Goal: Task Accomplishment & Management: Use online tool/utility

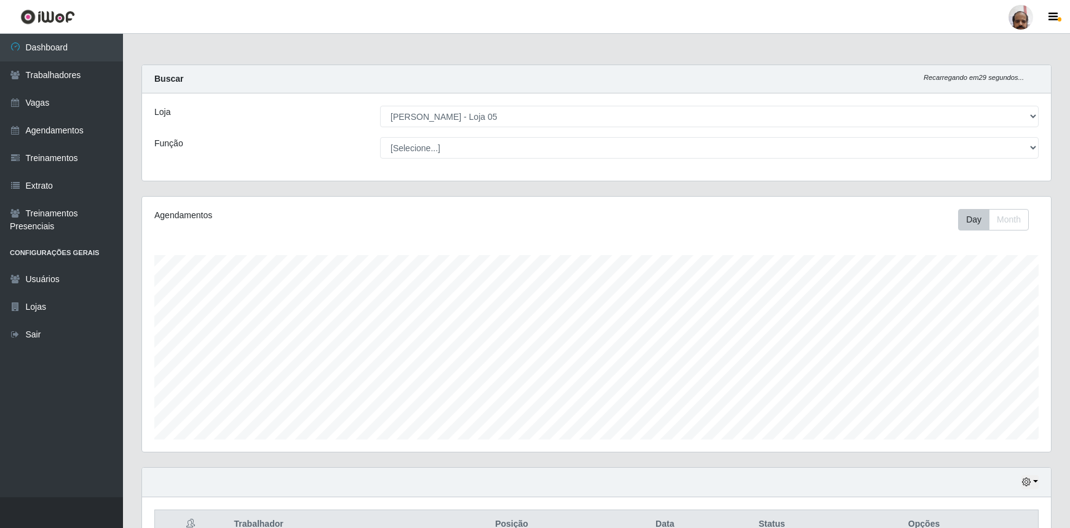
select select "252"
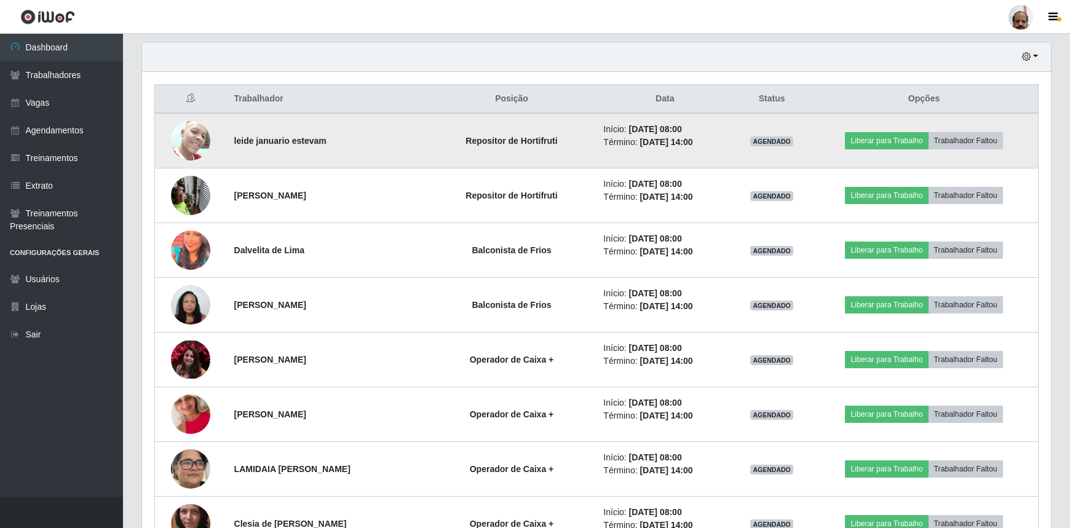
scroll to position [410, 0]
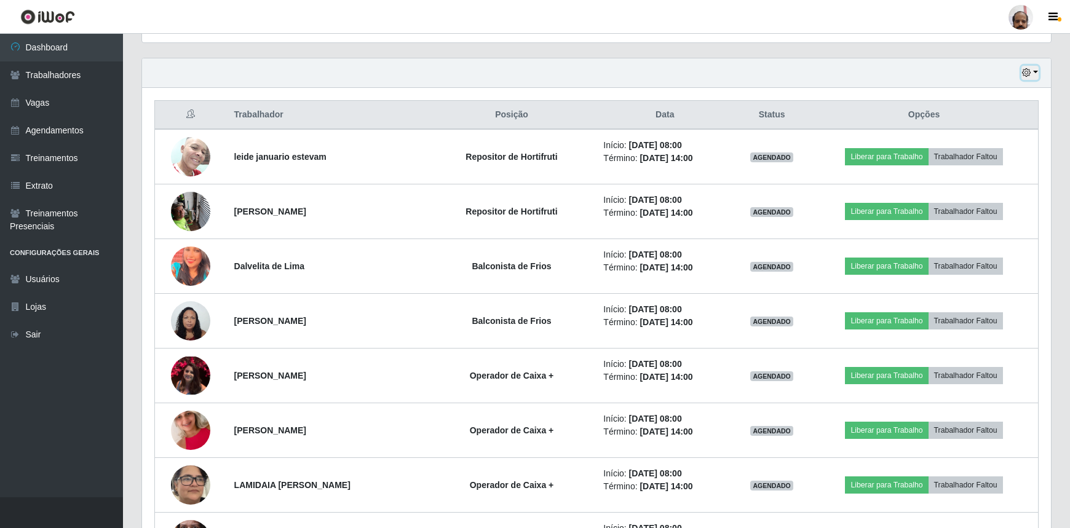
click at [1033, 72] on button "button" at bounding box center [1029, 73] width 17 height 14
click at [976, 127] on button "1 dia" at bounding box center [988, 121] width 97 height 26
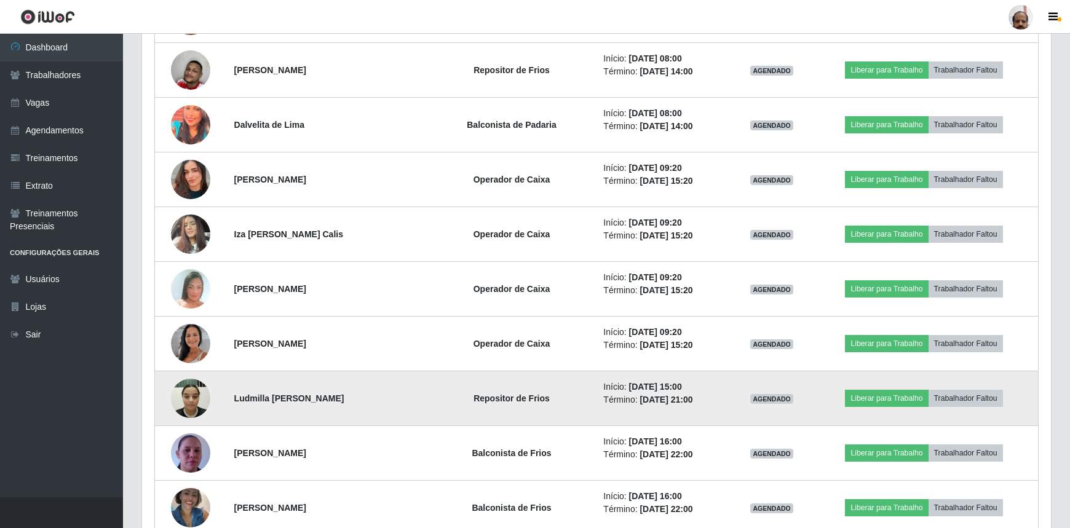
scroll to position [2869, 0]
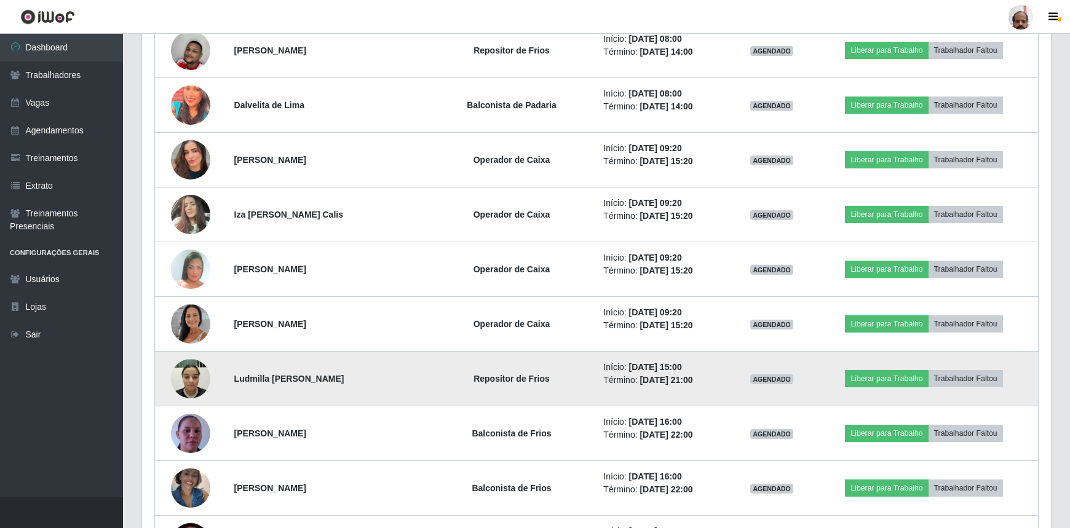
click at [194, 372] on img at bounding box center [190, 378] width 39 height 52
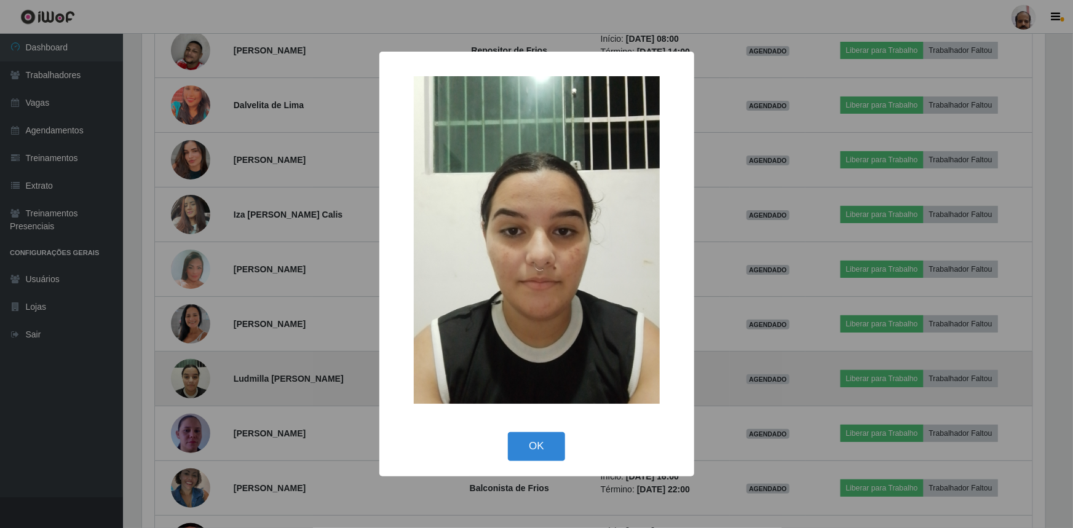
click at [194, 372] on div "× OK Cancel" at bounding box center [536, 264] width 1073 height 528
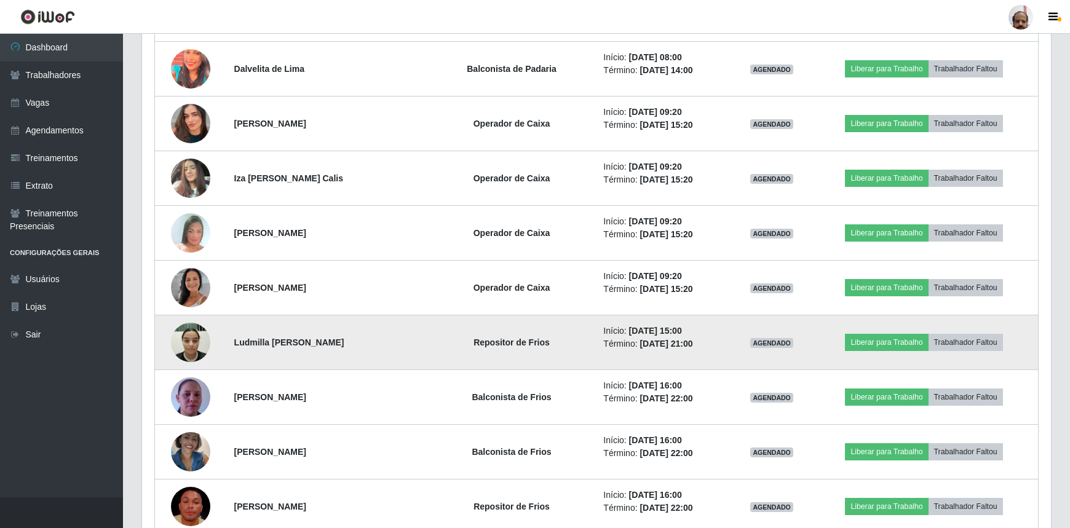
scroll to position [2925, 0]
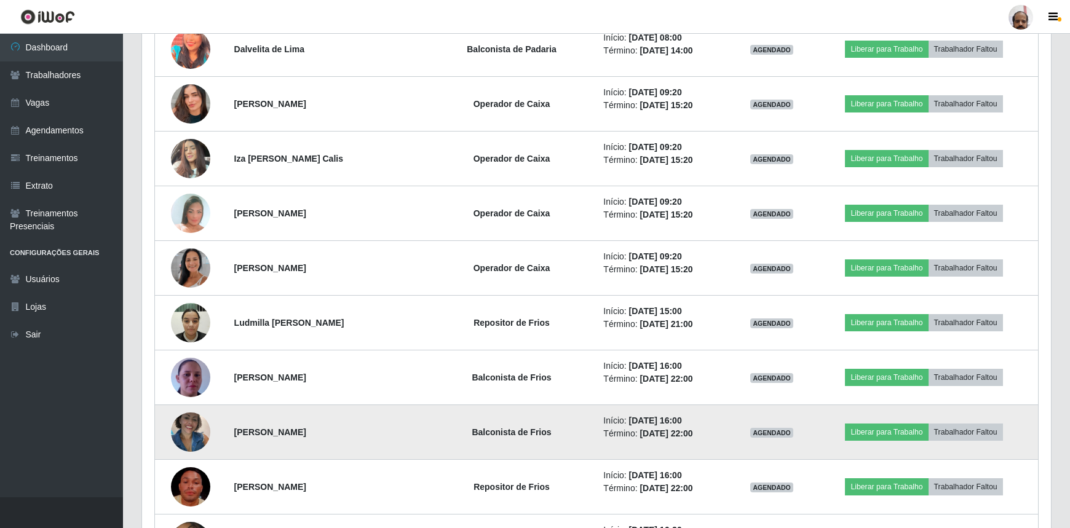
click at [184, 418] on img at bounding box center [190, 432] width 39 height 52
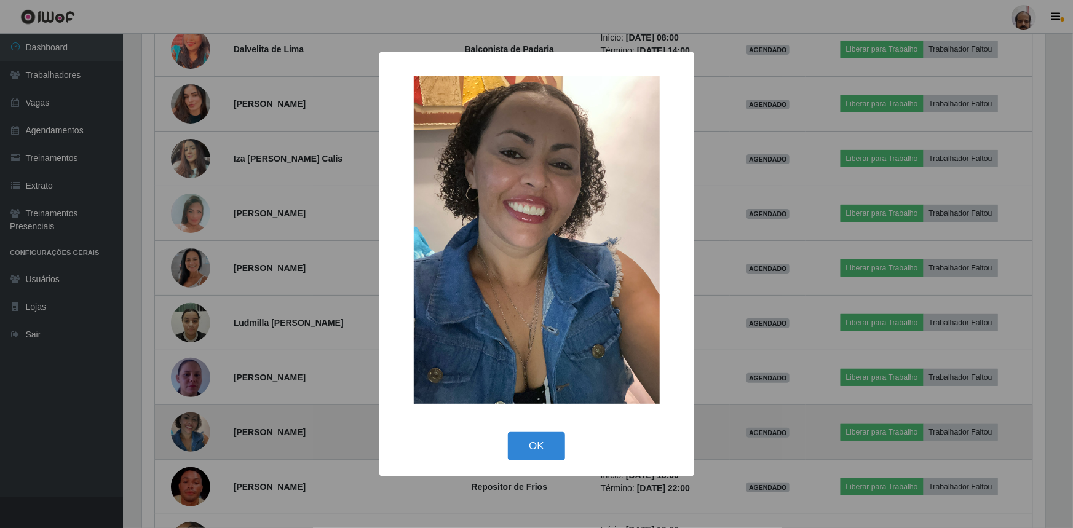
click at [184, 418] on div "× OK Cancel" at bounding box center [536, 264] width 1073 height 528
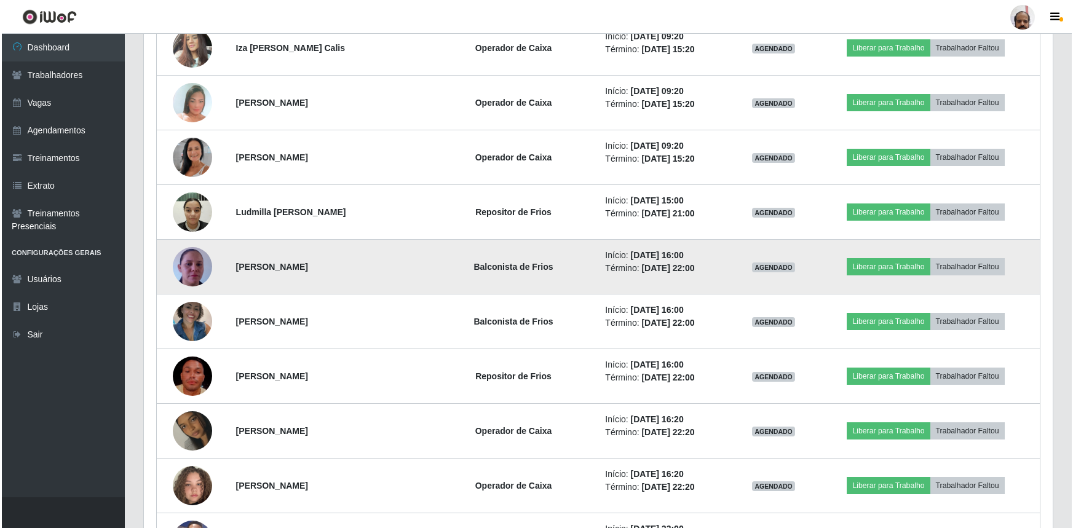
scroll to position [3037, 0]
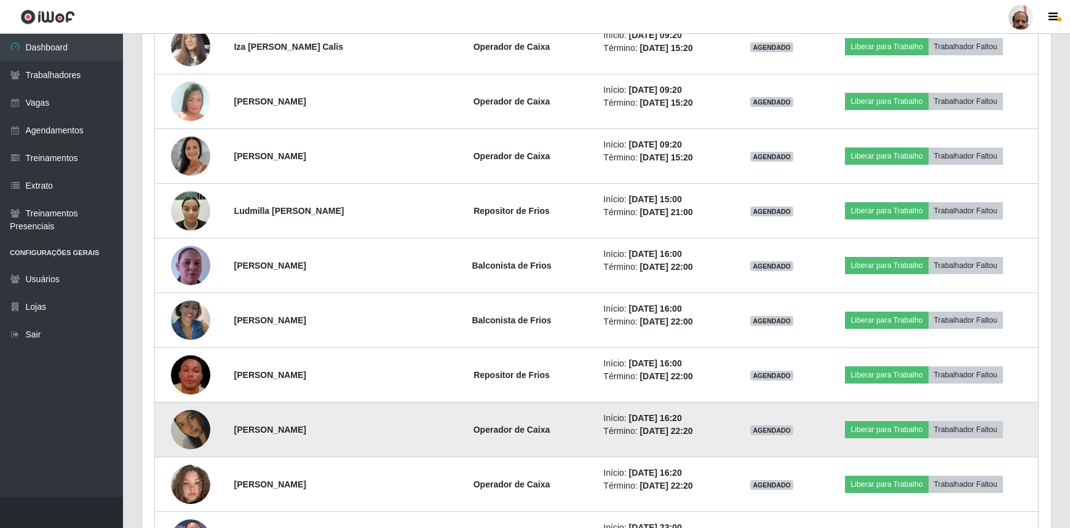
click at [192, 424] on img at bounding box center [190, 430] width 39 height 70
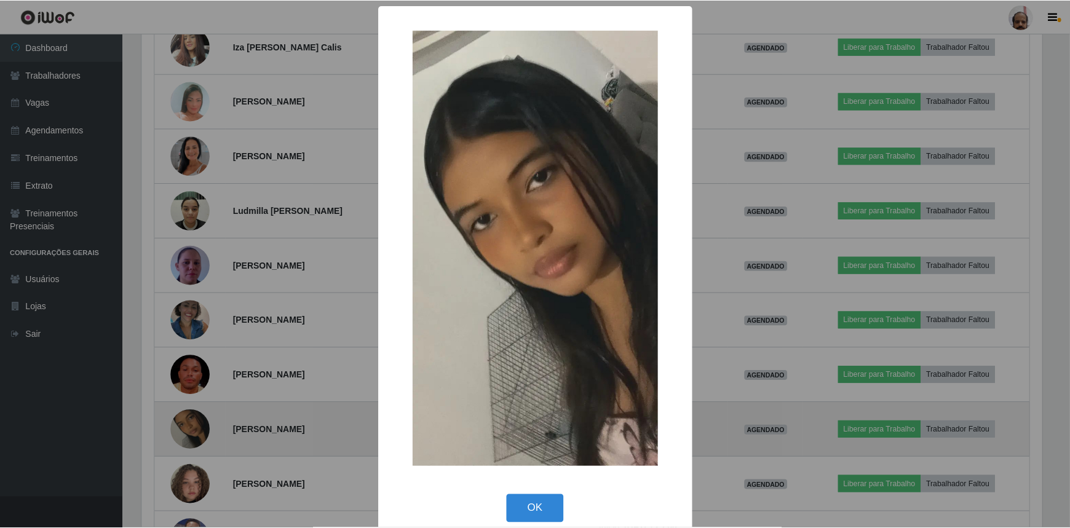
scroll to position [255, 903]
click at [192, 424] on div "× OK Cancel" at bounding box center [536, 264] width 1073 height 528
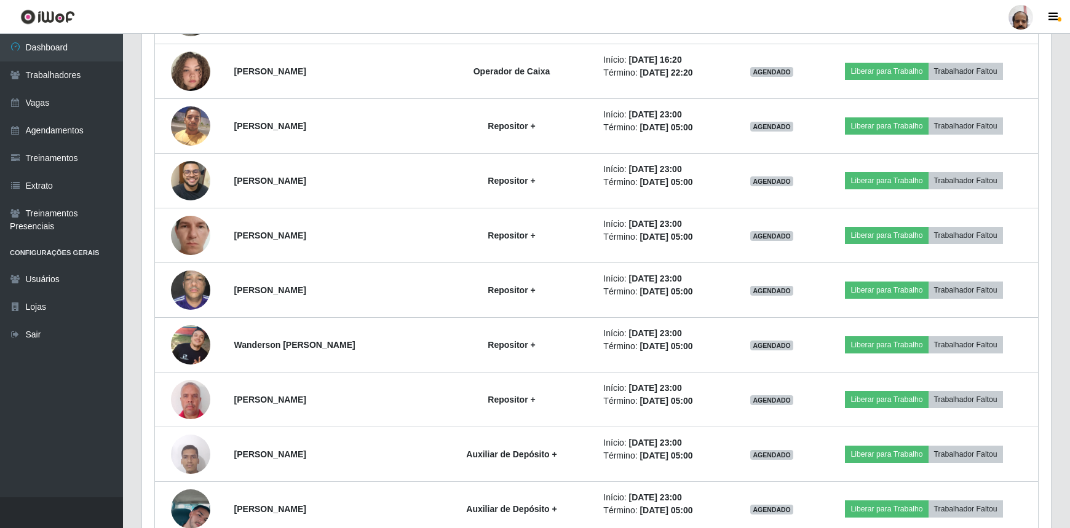
scroll to position [3428, 0]
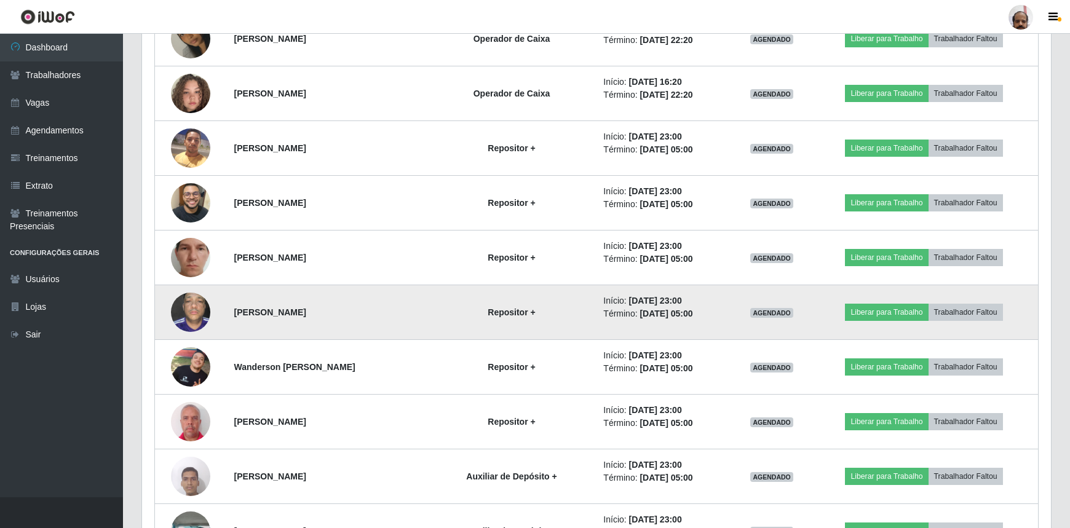
click at [200, 307] on img at bounding box center [190, 312] width 39 height 52
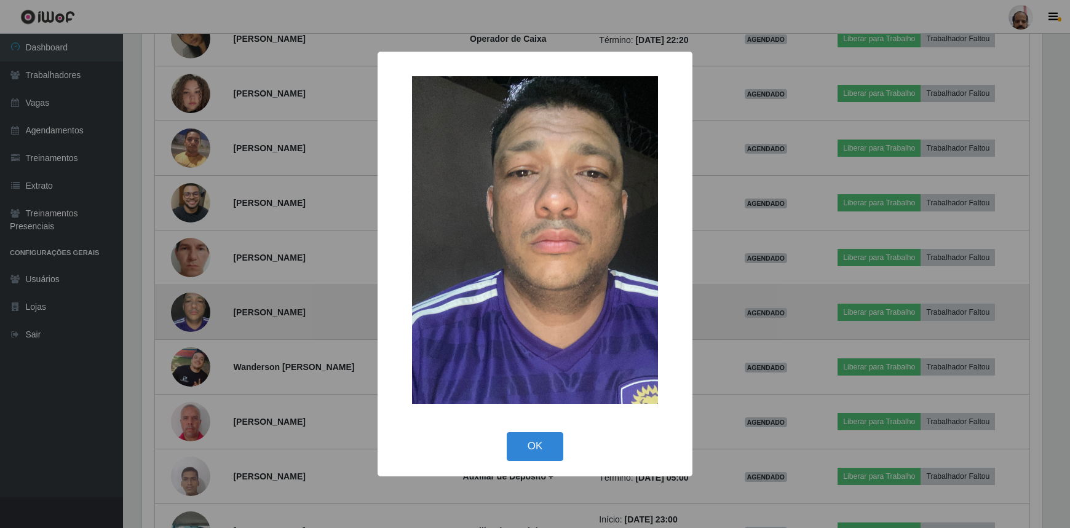
scroll to position [255, 903]
click at [200, 307] on div "× OK Cancel" at bounding box center [536, 264] width 1073 height 528
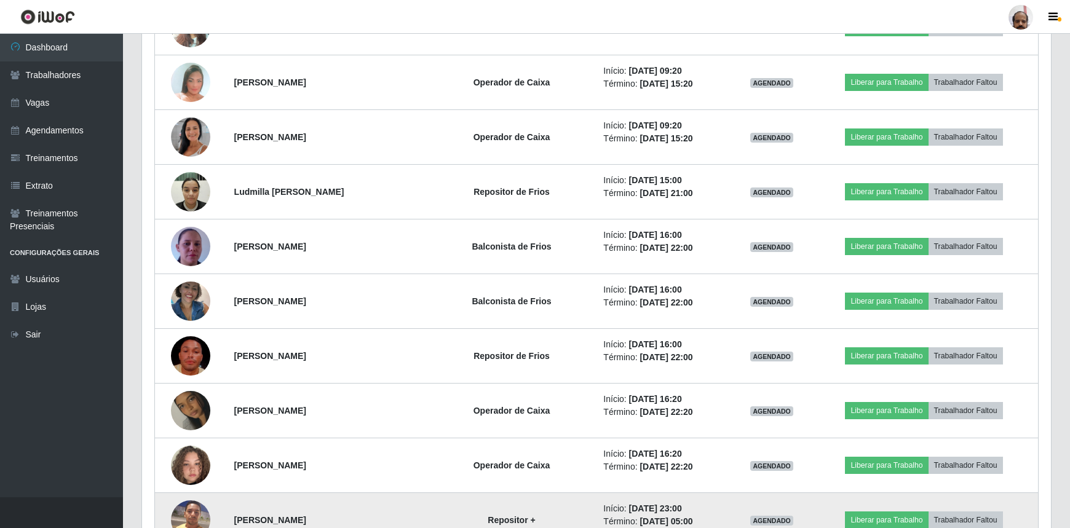
scroll to position [3037, 0]
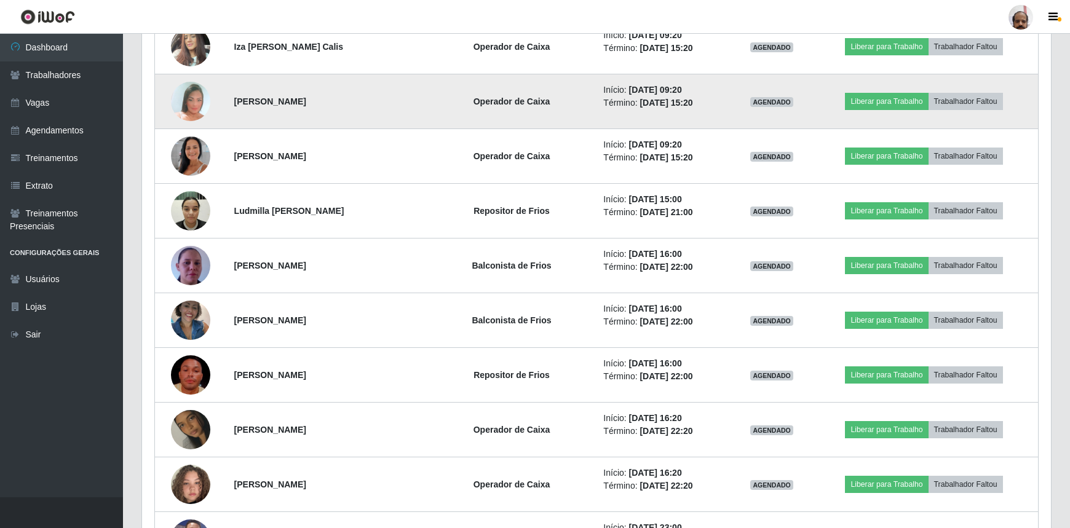
click at [191, 92] on img at bounding box center [190, 101] width 39 height 57
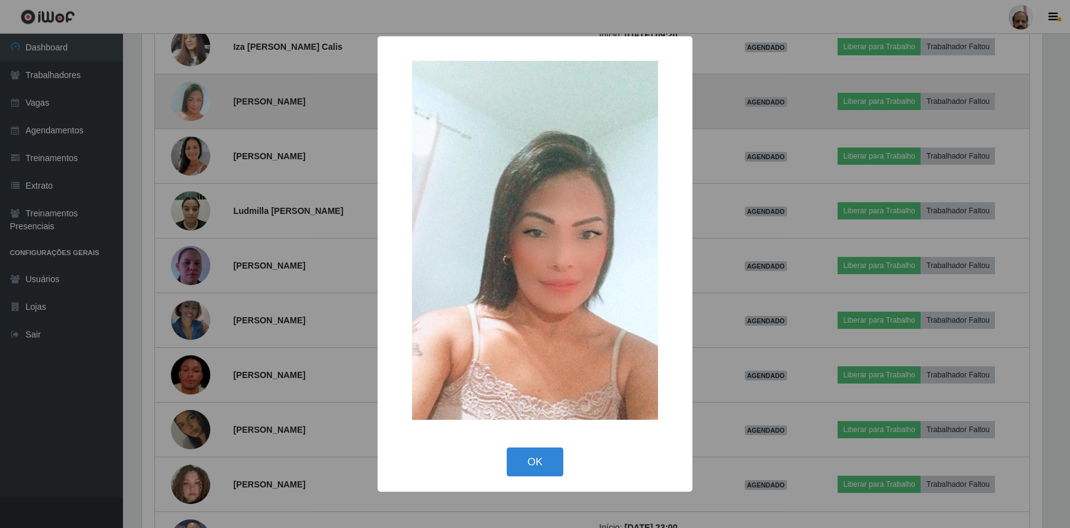
scroll to position [255, 903]
click at [191, 92] on div "× OK Cancel" at bounding box center [536, 264] width 1073 height 528
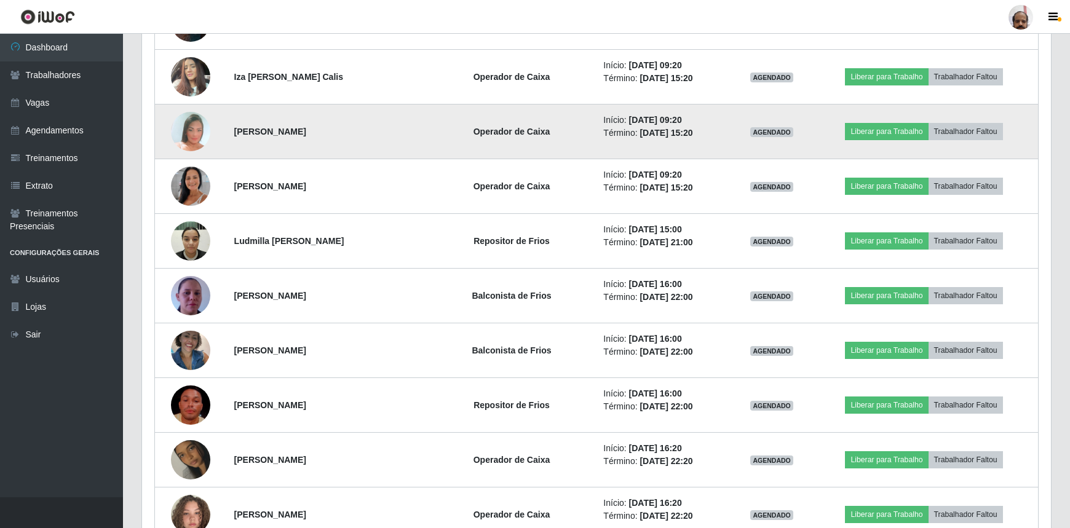
scroll to position [2981, 0]
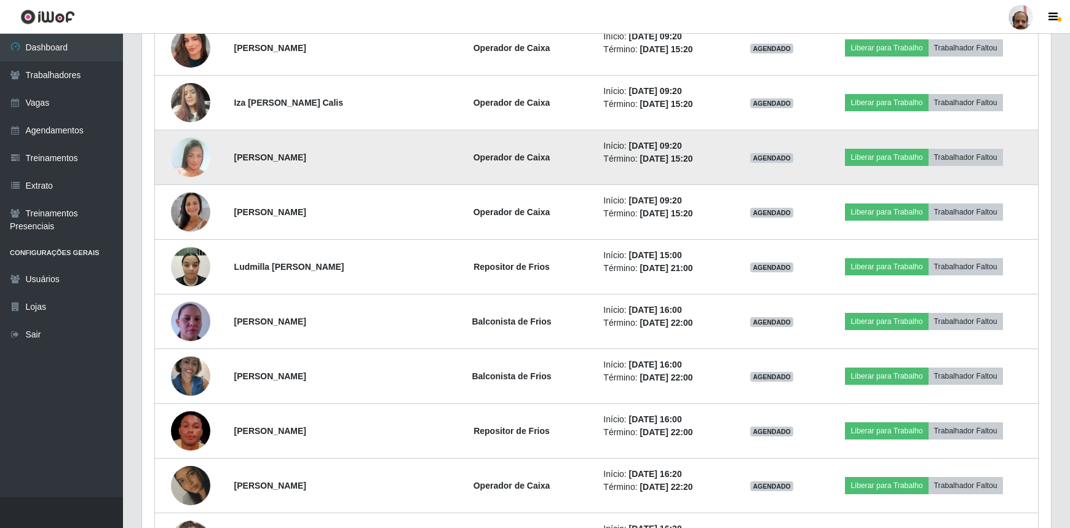
click at [197, 98] on img at bounding box center [190, 102] width 39 height 52
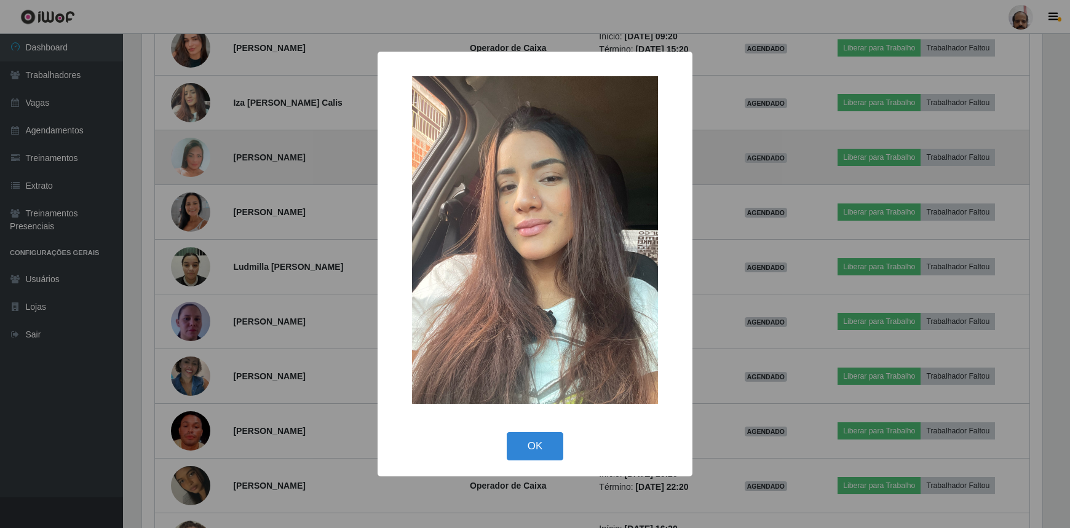
scroll to position [255, 903]
click at [197, 98] on div "× OK Cancel" at bounding box center [536, 264] width 1073 height 528
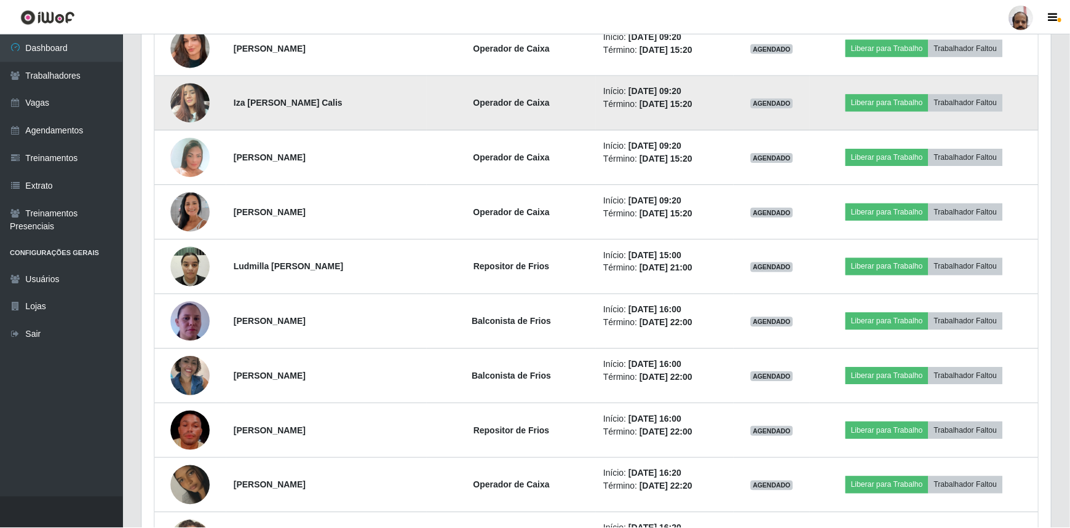
scroll to position [0, 0]
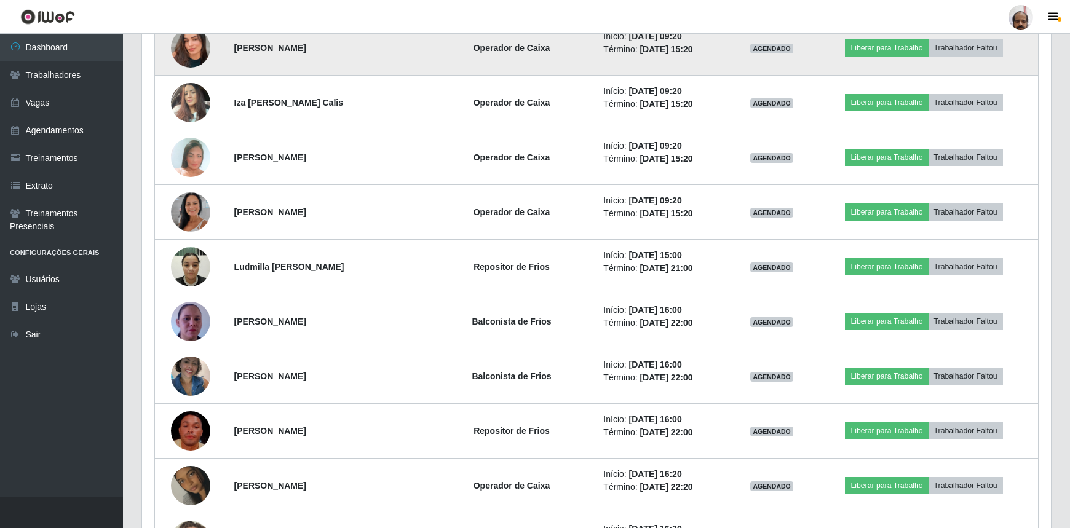
click at [197, 62] on td at bounding box center [191, 48] width 72 height 55
click at [194, 49] on img at bounding box center [190, 48] width 39 height 70
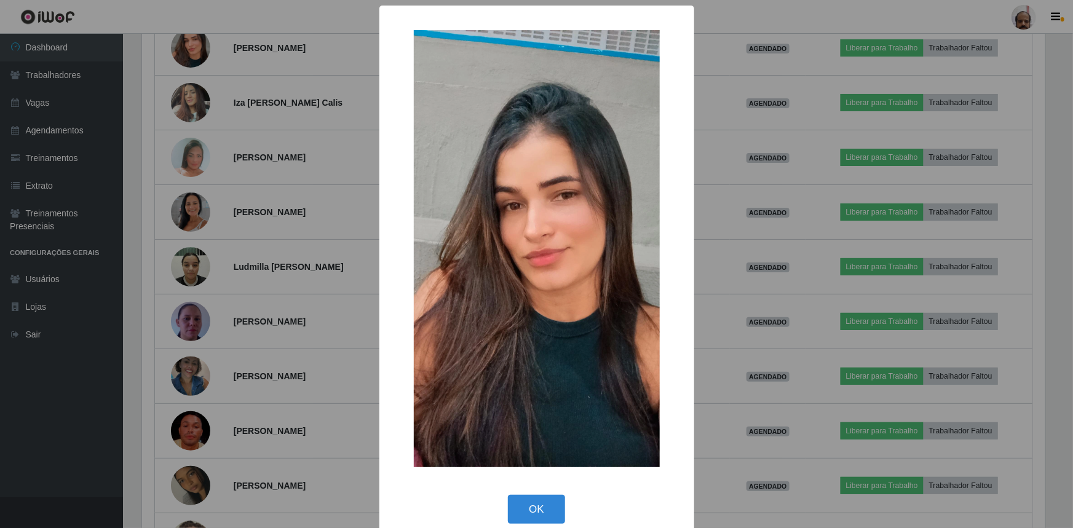
click at [194, 50] on div "× OK Cancel" at bounding box center [536, 264] width 1073 height 528
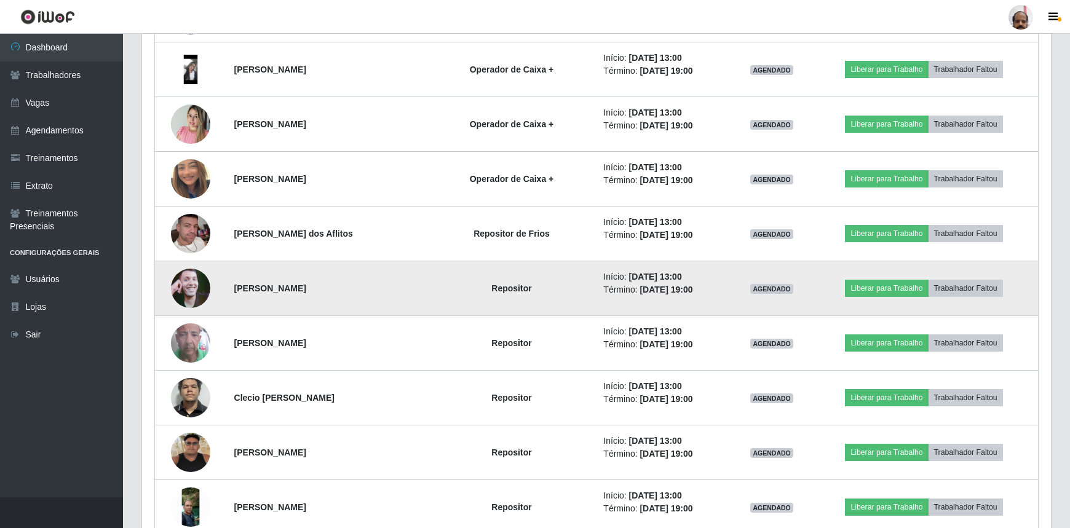
click at [189, 280] on img at bounding box center [190, 288] width 39 height 70
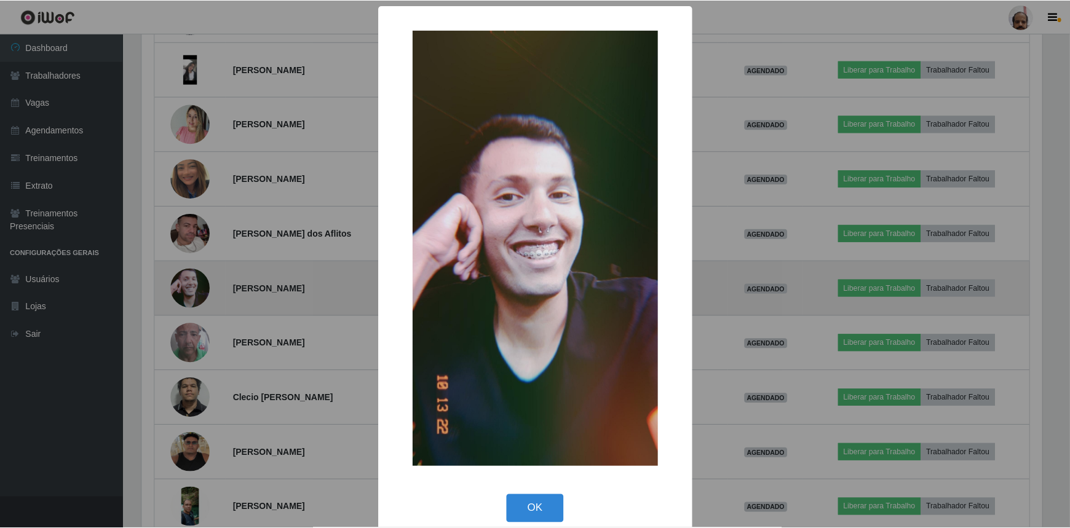
scroll to position [255, 903]
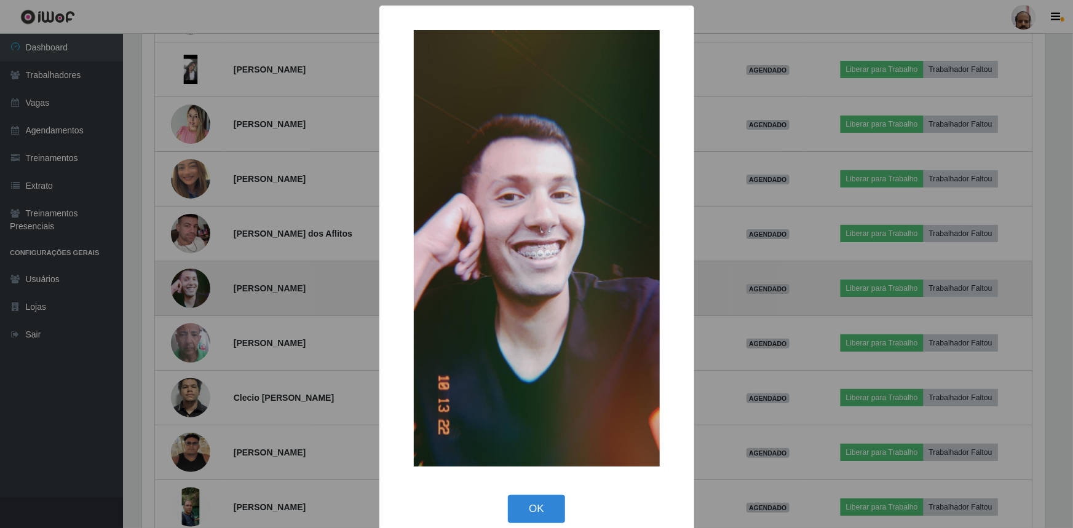
click at [189, 280] on div "× OK Cancel" at bounding box center [536, 264] width 1073 height 528
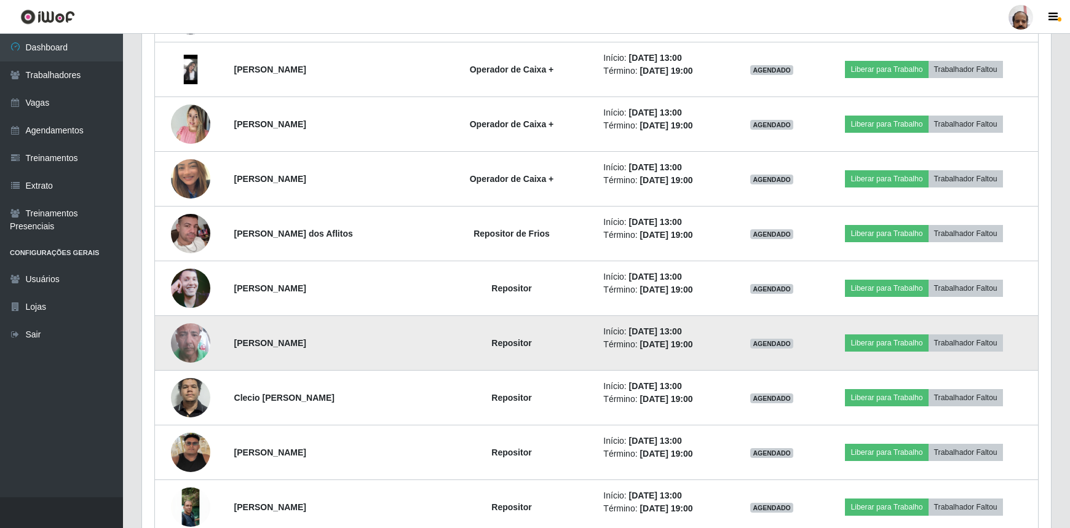
click at [194, 338] on img at bounding box center [190, 343] width 39 height 70
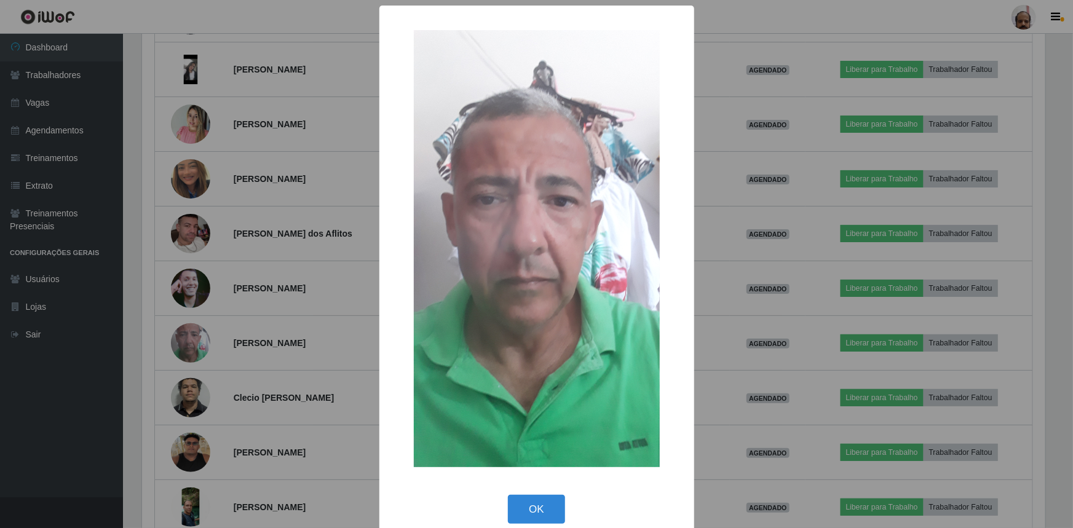
click at [196, 338] on div "× OK Cancel" at bounding box center [536, 264] width 1073 height 528
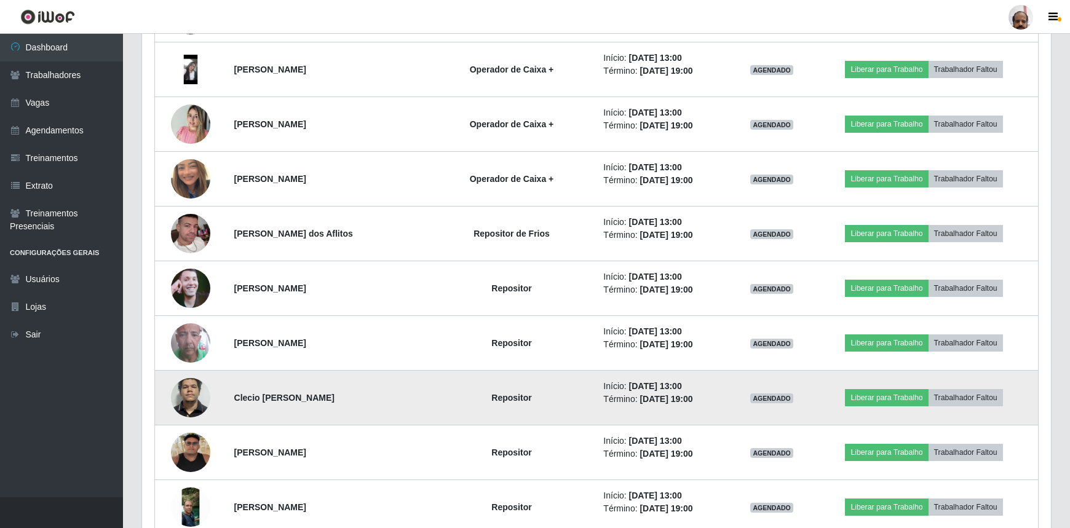
click at [192, 379] on img at bounding box center [190, 397] width 39 height 83
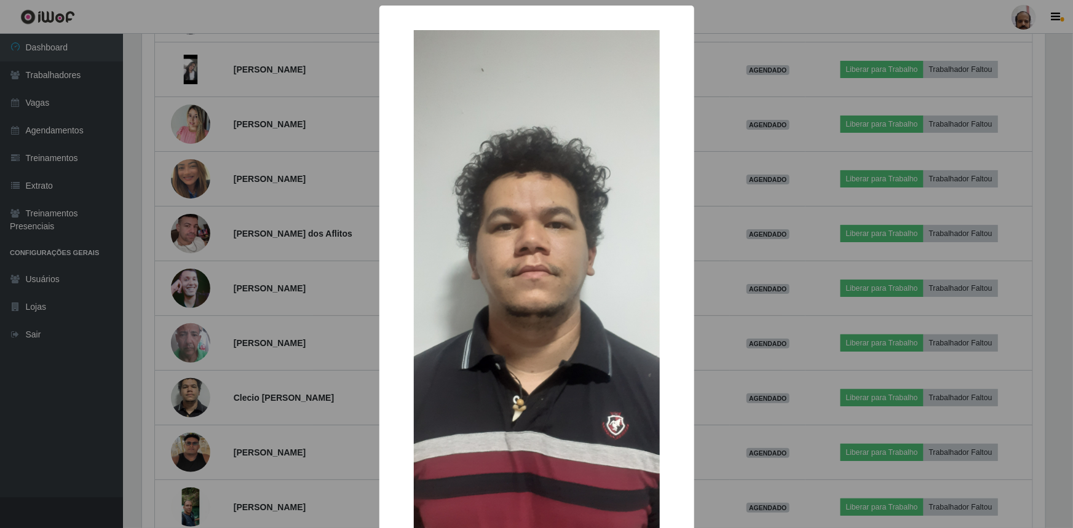
click at [192, 379] on div "× OK Cancel" at bounding box center [536, 264] width 1073 height 528
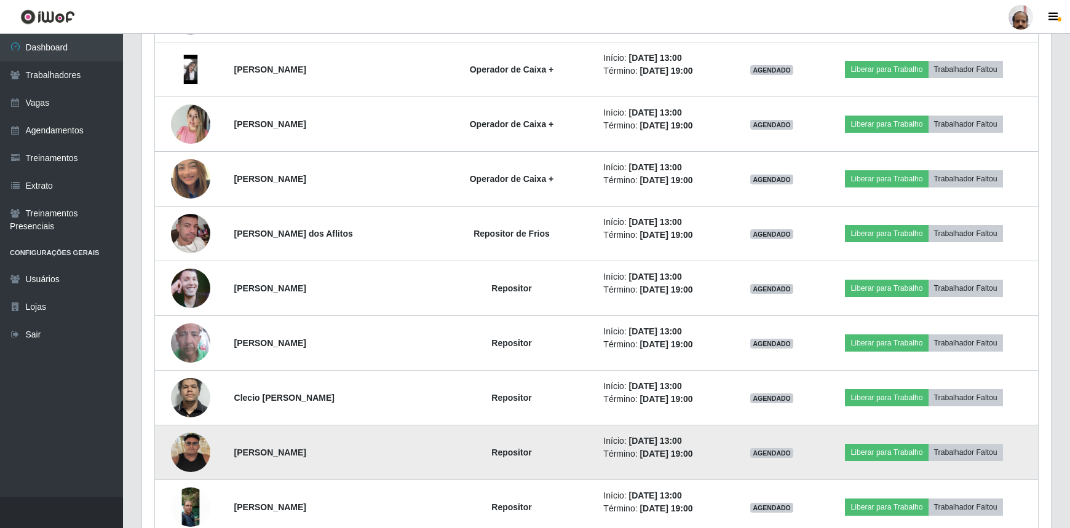
click at [194, 443] on img at bounding box center [190, 452] width 39 height 39
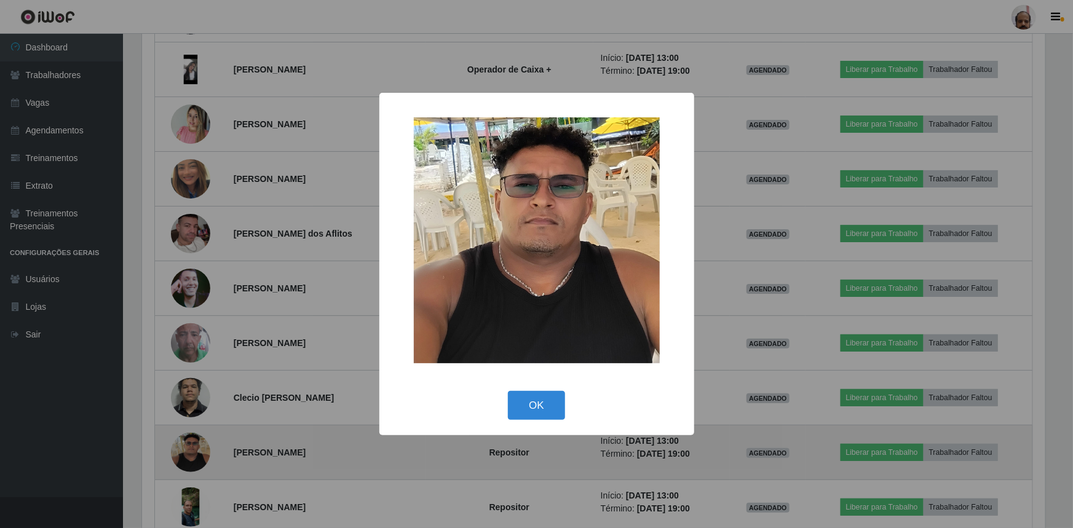
click at [194, 443] on div "× OK Cancel" at bounding box center [536, 264] width 1073 height 528
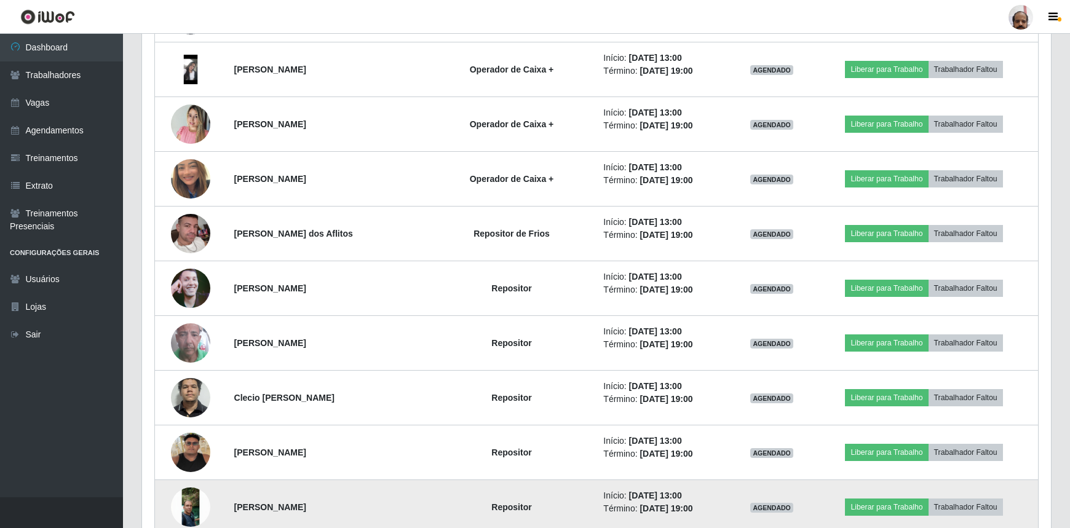
click at [189, 494] on img at bounding box center [190, 507] width 39 height 39
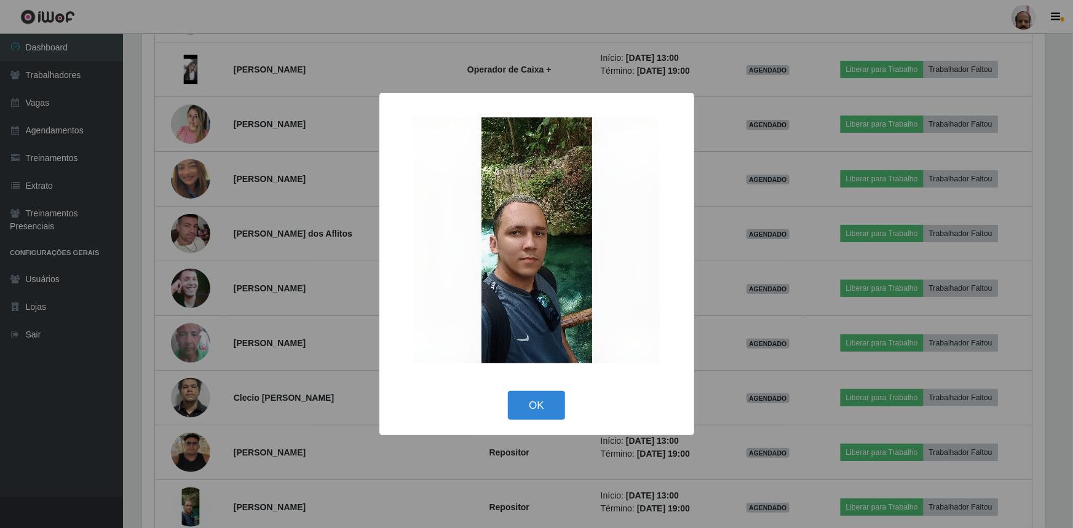
click at [193, 488] on div "× OK Cancel" at bounding box center [536, 264] width 1073 height 528
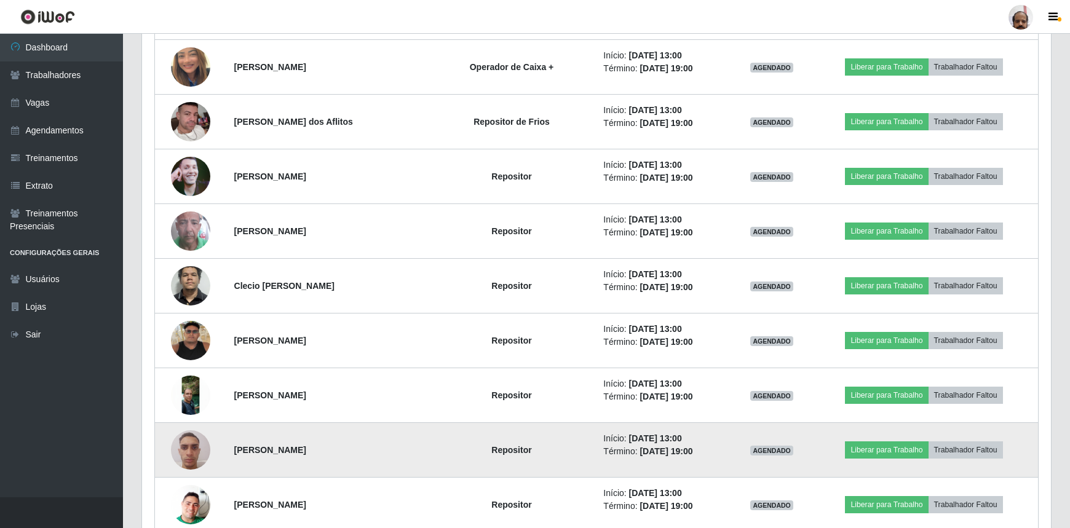
click at [200, 443] on img at bounding box center [190, 450] width 39 height 52
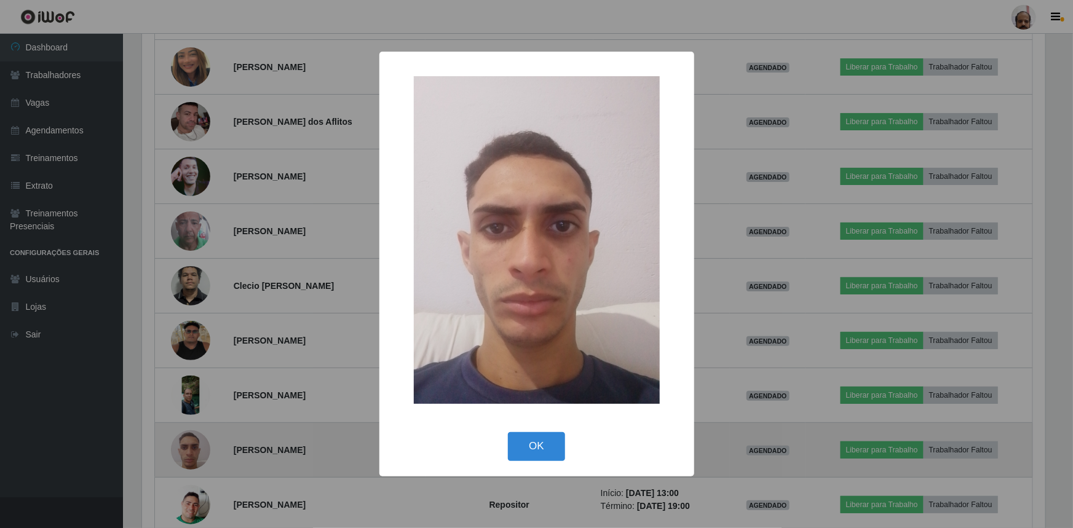
click at [200, 443] on div "× OK Cancel" at bounding box center [536, 264] width 1073 height 528
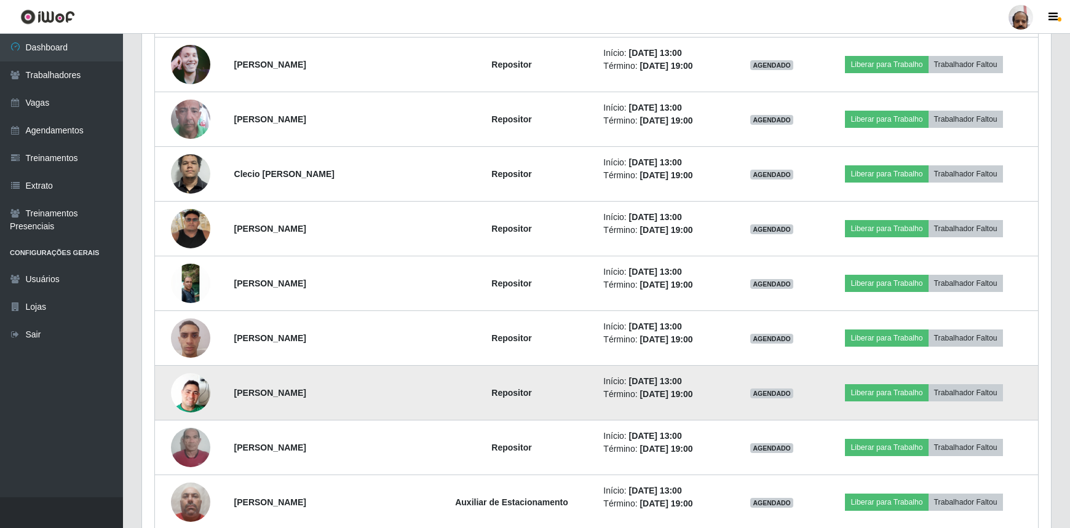
click at [190, 392] on img at bounding box center [190, 393] width 39 height 70
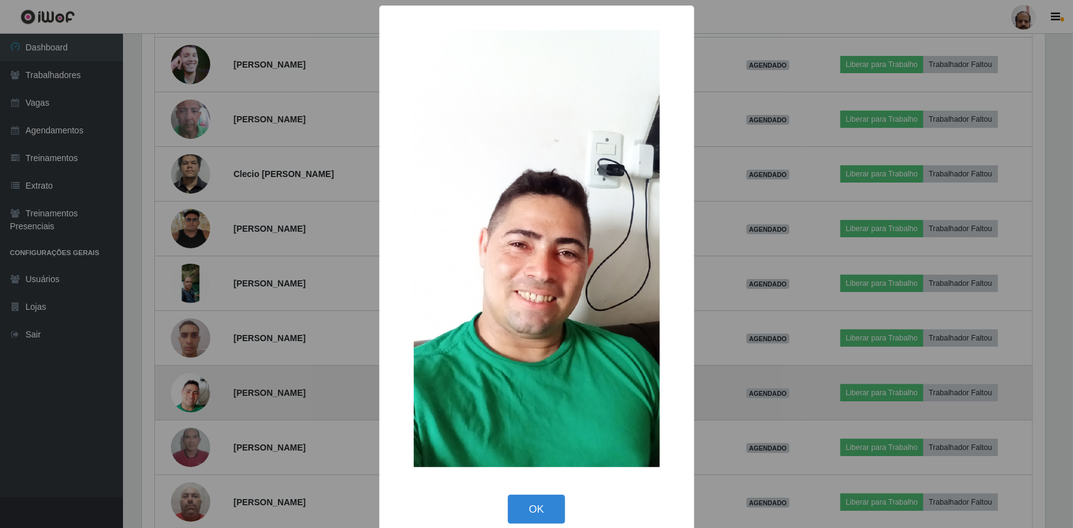
click at [190, 392] on div "× OK Cancel" at bounding box center [536, 264] width 1073 height 528
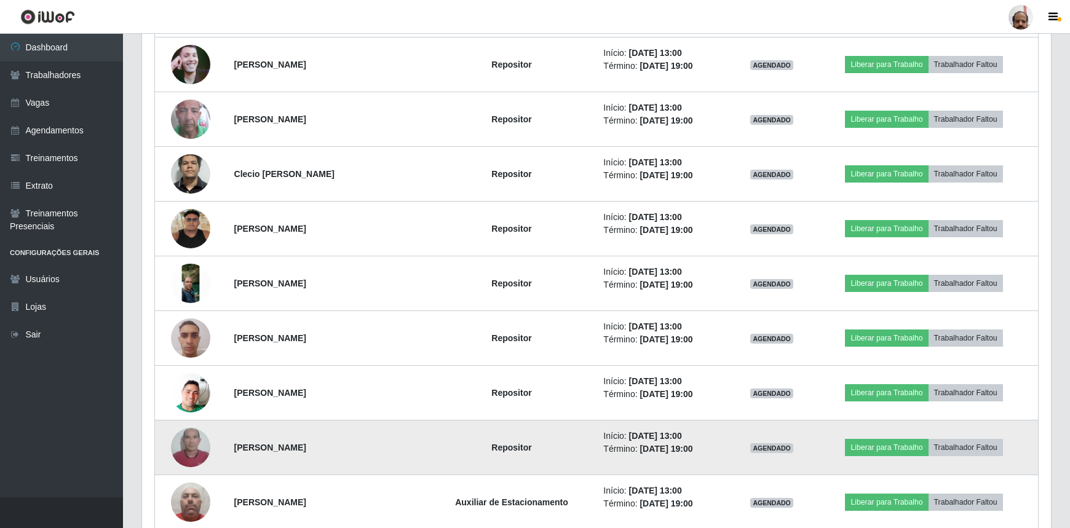
click at [191, 437] on img at bounding box center [190, 448] width 39 height 70
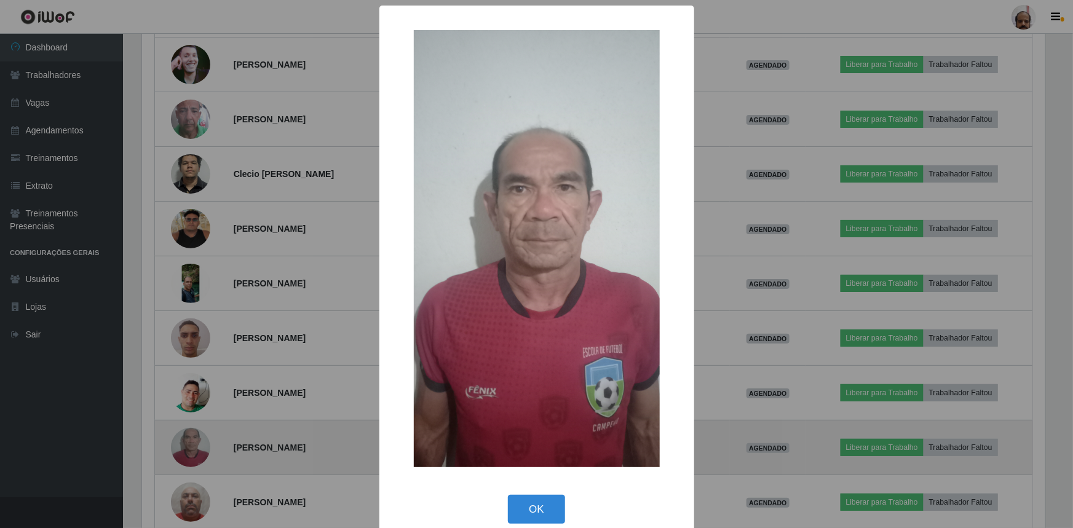
click at [191, 437] on div "× OK Cancel" at bounding box center [536, 264] width 1073 height 528
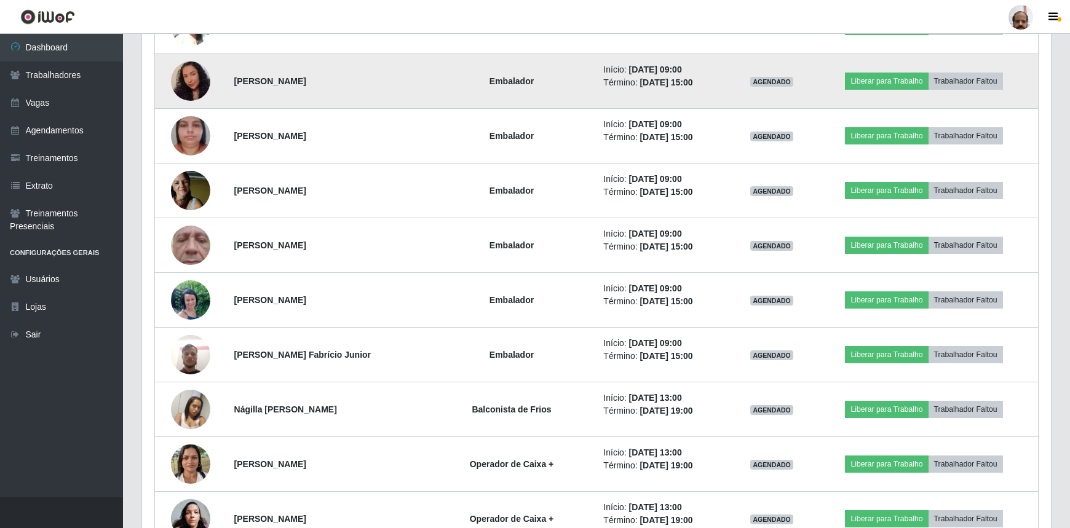
click at [202, 80] on img at bounding box center [190, 81] width 39 height 50
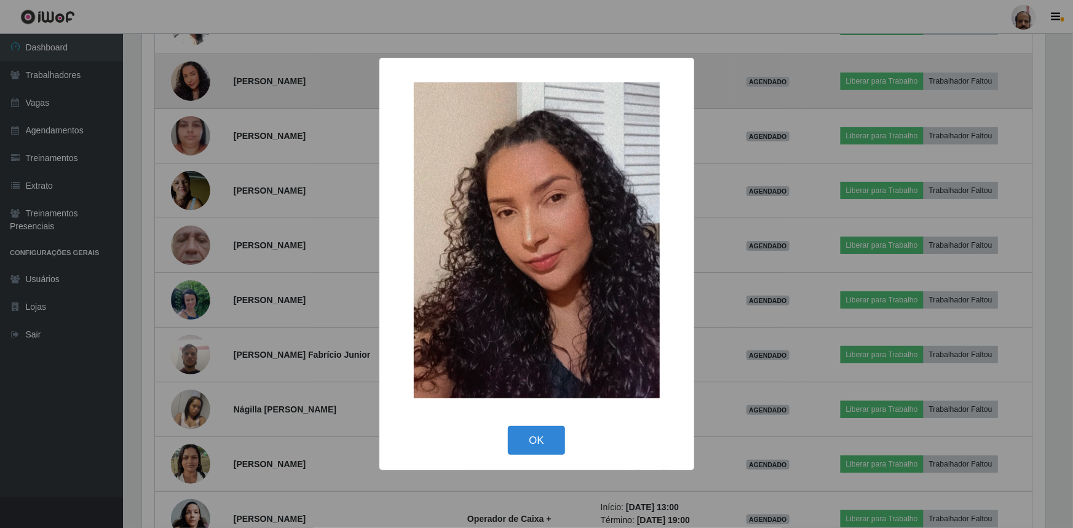
click at [202, 80] on div "× OK Cancel" at bounding box center [536, 264] width 1073 height 528
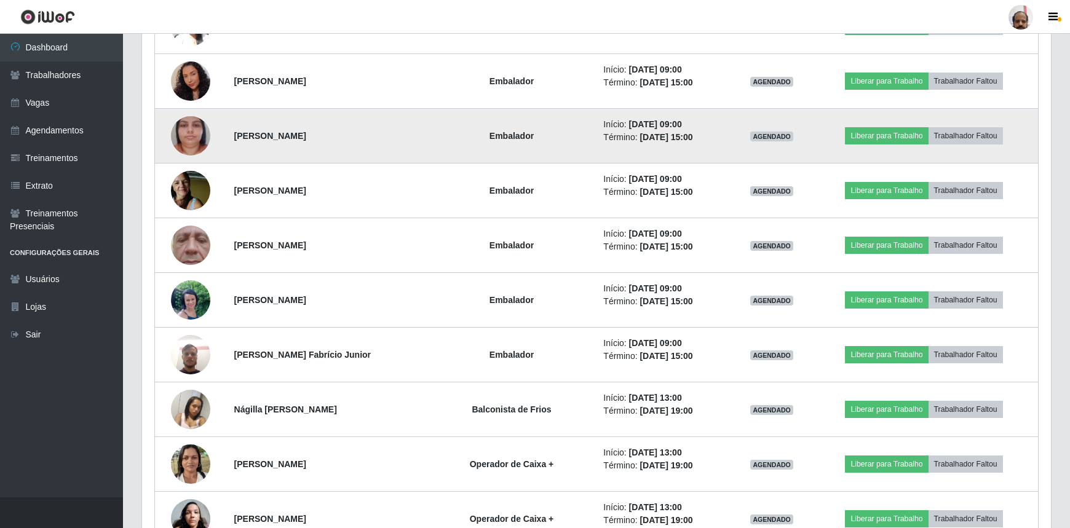
click at [201, 123] on img at bounding box center [190, 136] width 39 height 70
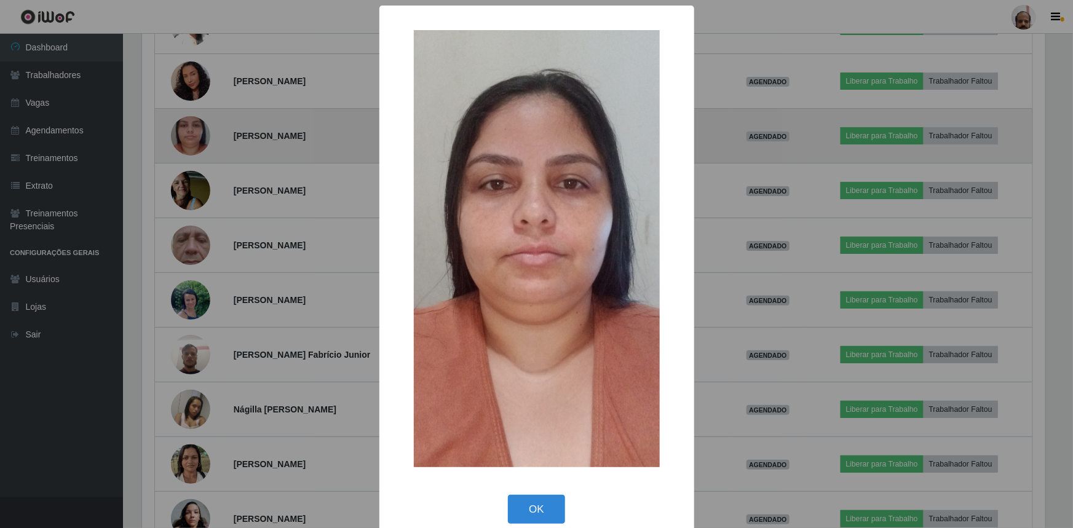
click at [201, 124] on div "× OK Cancel" at bounding box center [536, 264] width 1073 height 528
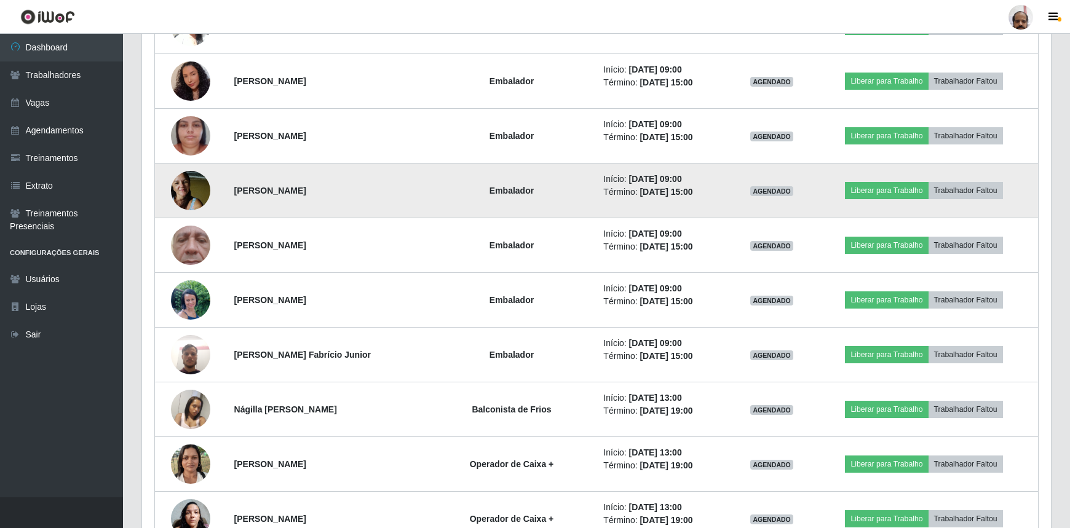
click at [184, 184] on img at bounding box center [190, 190] width 39 height 52
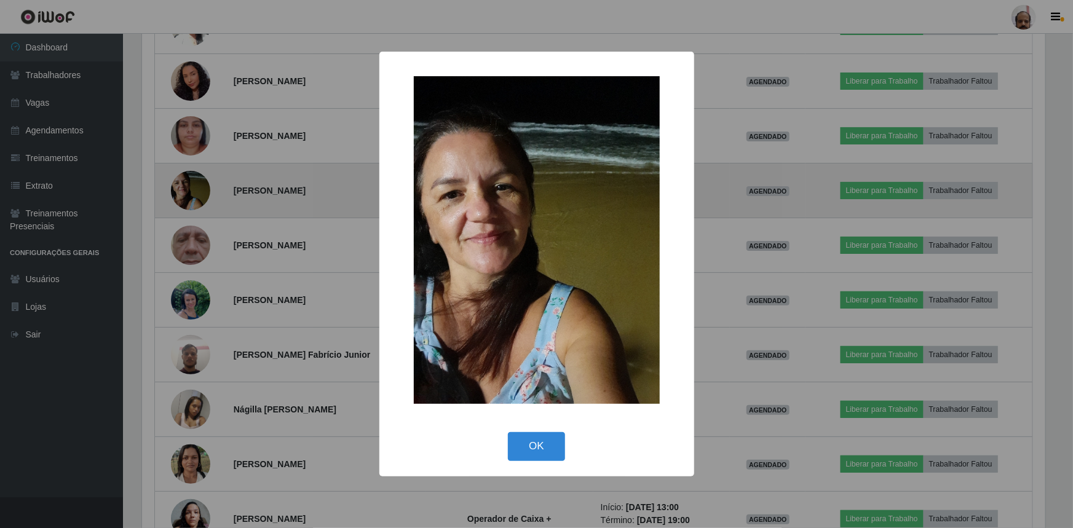
click at [184, 184] on div "× OK Cancel" at bounding box center [536, 264] width 1073 height 528
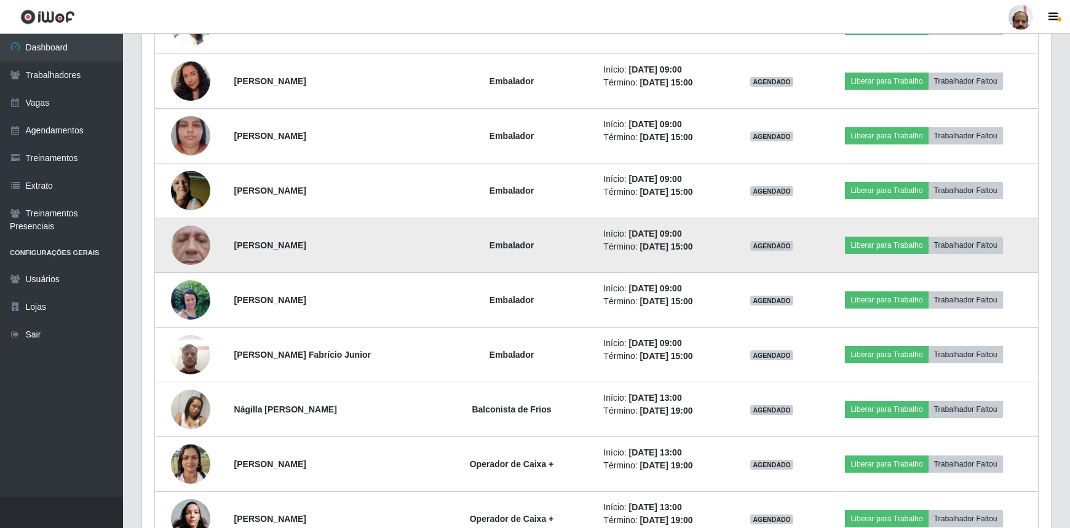
click at [190, 241] on img at bounding box center [190, 245] width 39 height 87
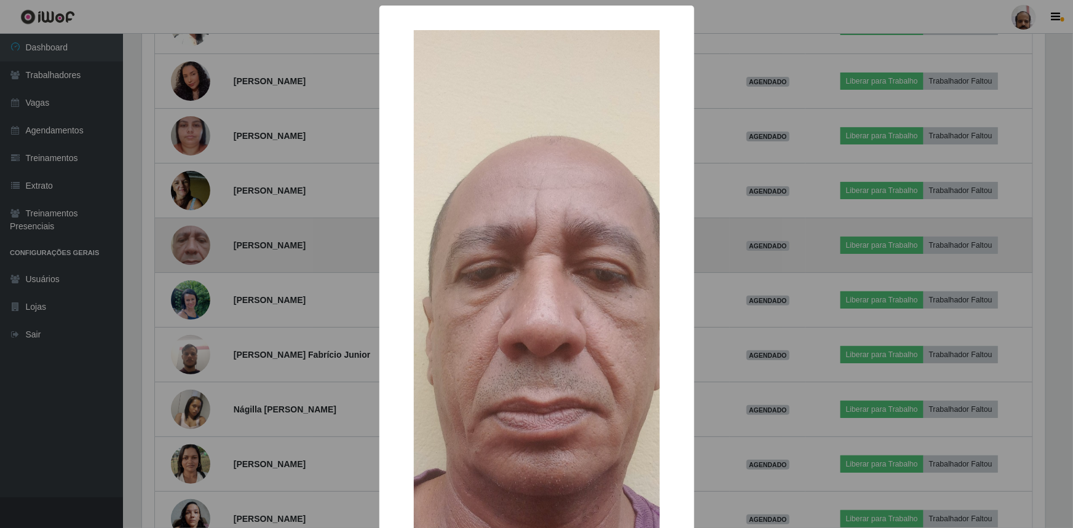
click at [190, 241] on div "× OK Cancel" at bounding box center [536, 264] width 1073 height 528
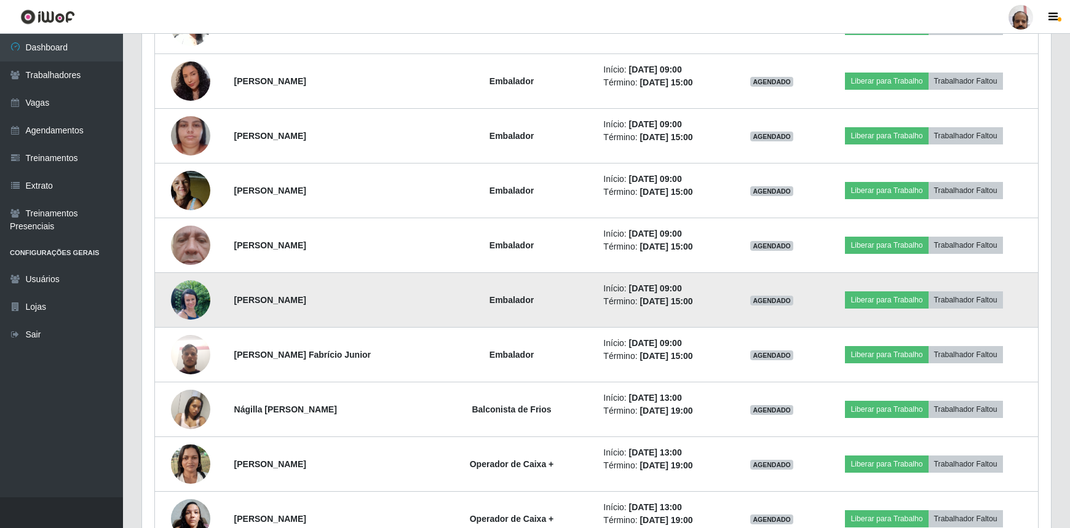
click at [189, 295] on img at bounding box center [190, 300] width 39 height 52
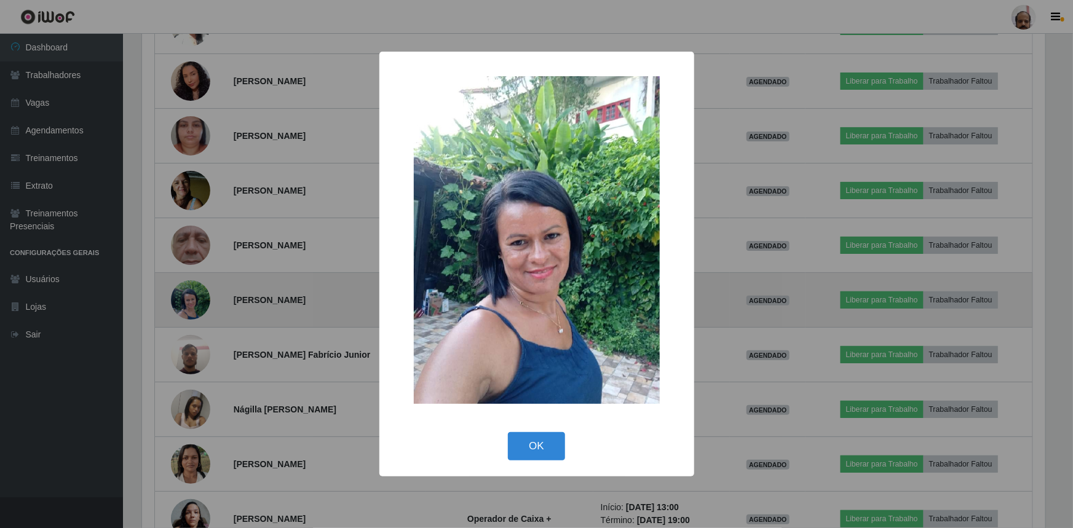
click at [189, 295] on div "× OK Cancel" at bounding box center [536, 264] width 1073 height 528
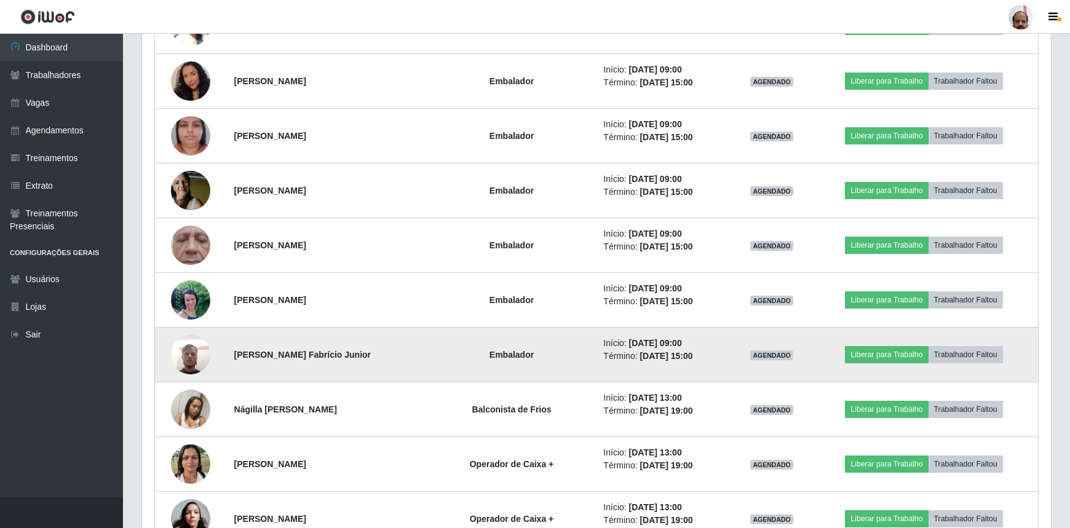
click at [195, 345] on img at bounding box center [190, 354] width 39 height 52
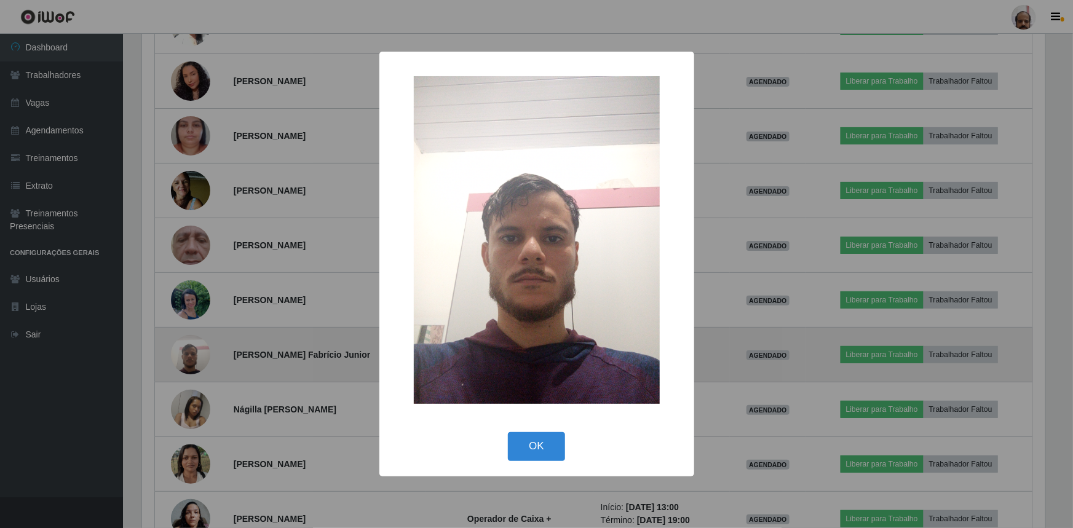
click at [195, 345] on div "× OK Cancel" at bounding box center [536, 264] width 1073 height 528
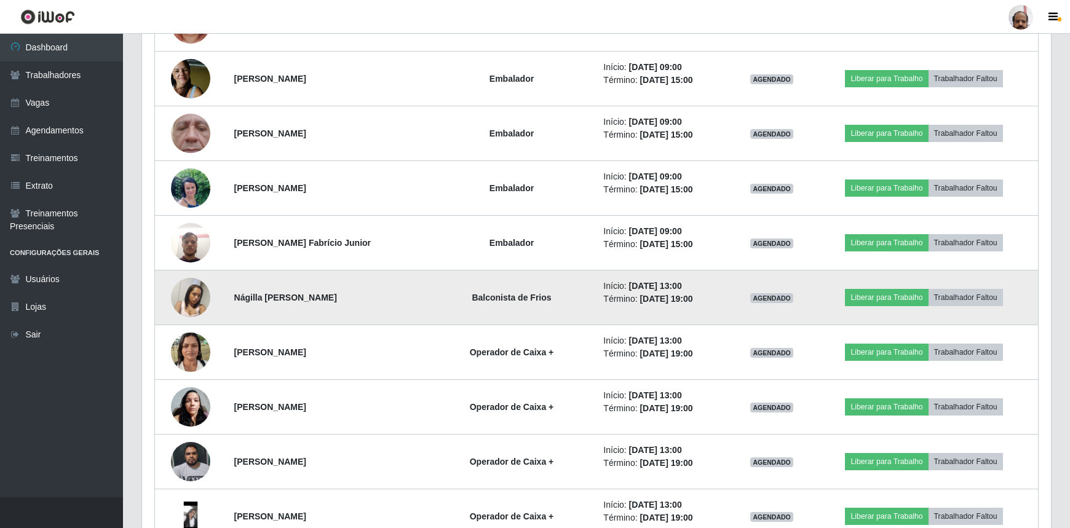
click at [200, 290] on img at bounding box center [190, 297] width 39 height 52
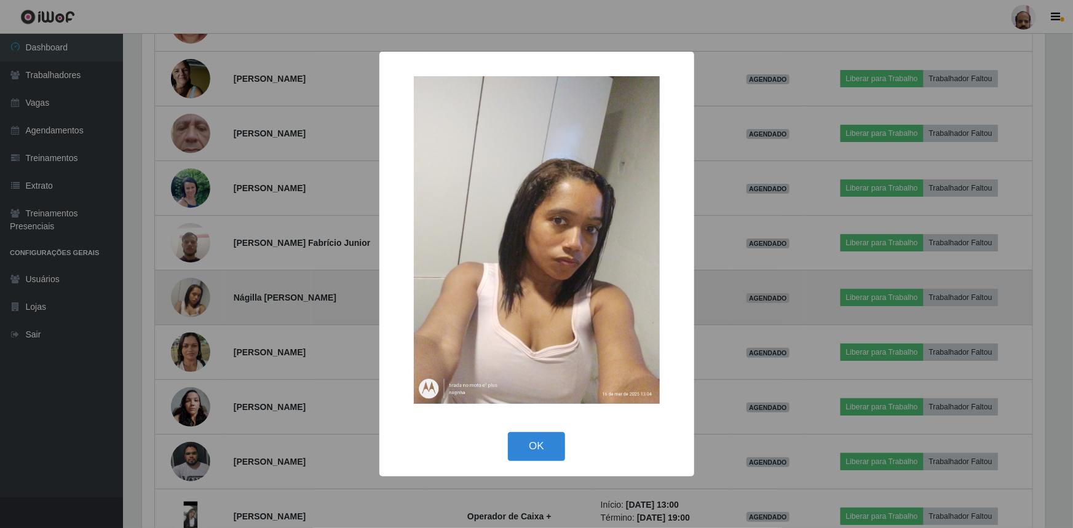
click at [200, 290] on div "× OK Cancel" at bounding box center [536, 264] width 1073 height 528
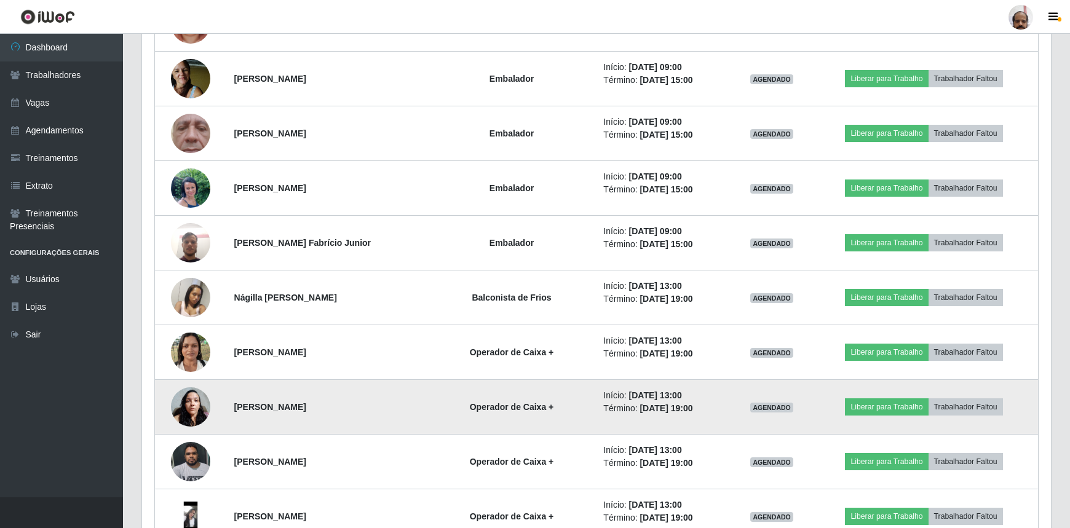
click at [195, 400] on img at bounding box center [190, 407] width 39 height 52
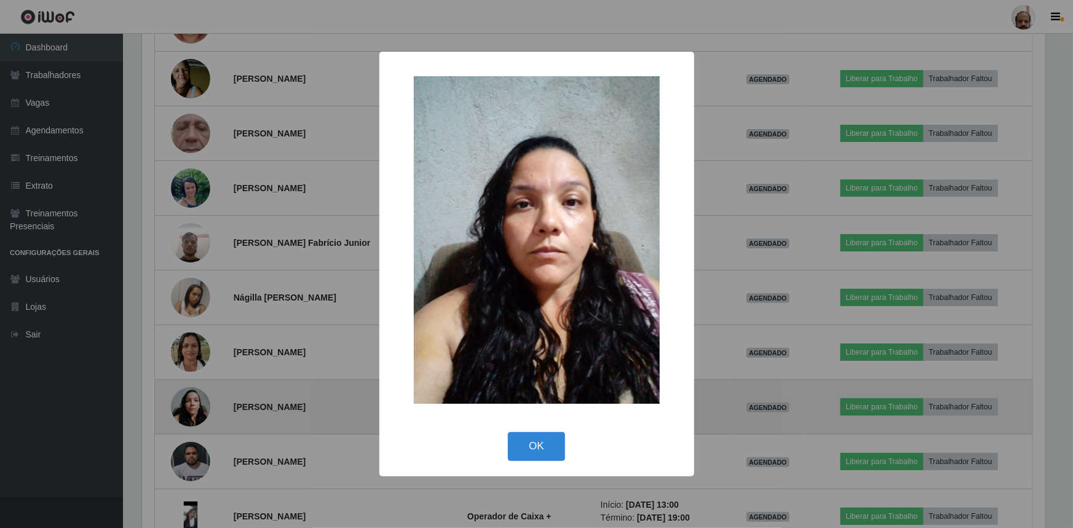
click at [195, 400] on div "× OK Cancel" at bounding box center [536, 264] width 1073 height 528
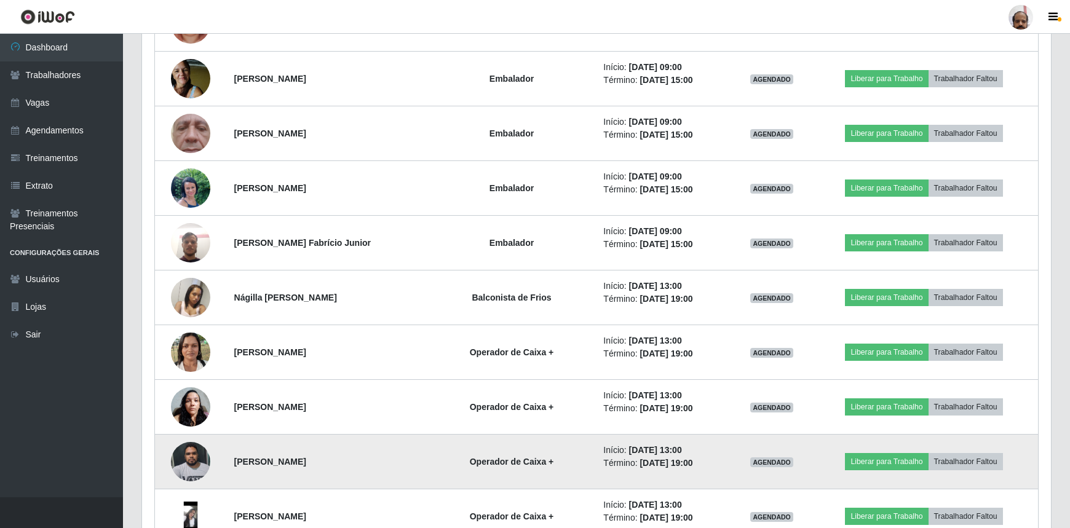
click at [191, 462] on img at bounding box center [190, 461] width 39 height 52
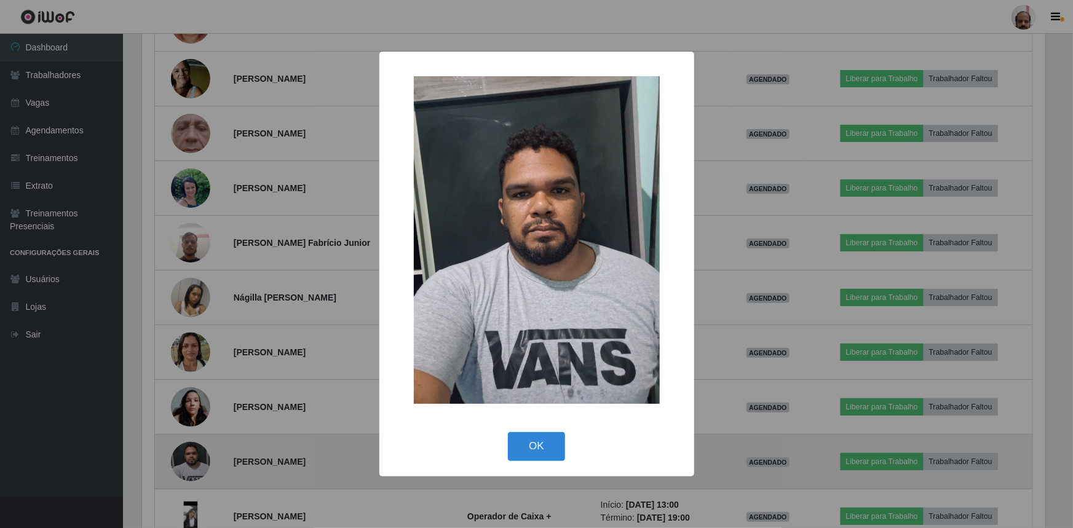
click at [191, 462] on div "× OK Cancel" at bounding box center [536, 264] width 1073 height 528
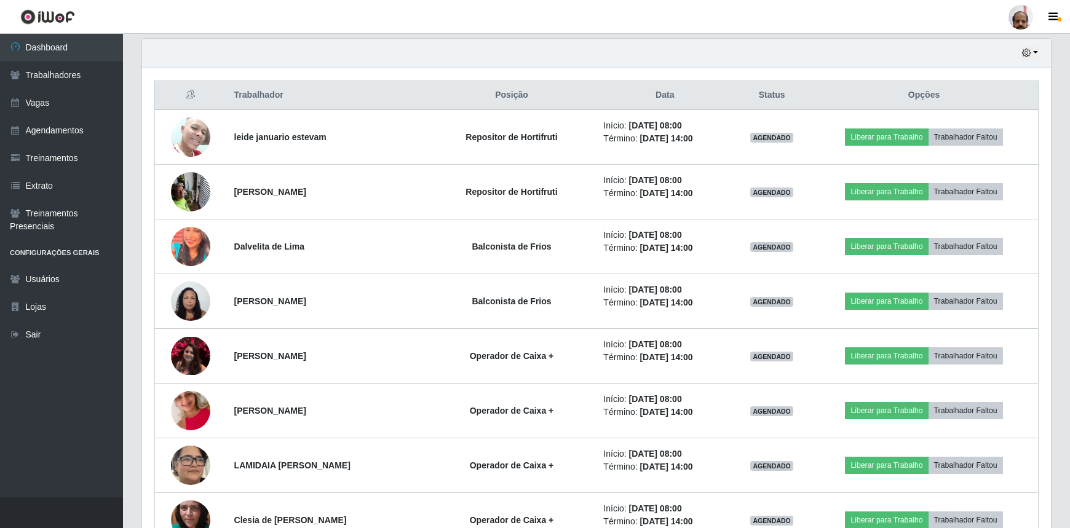
scroll to position [465, 0]
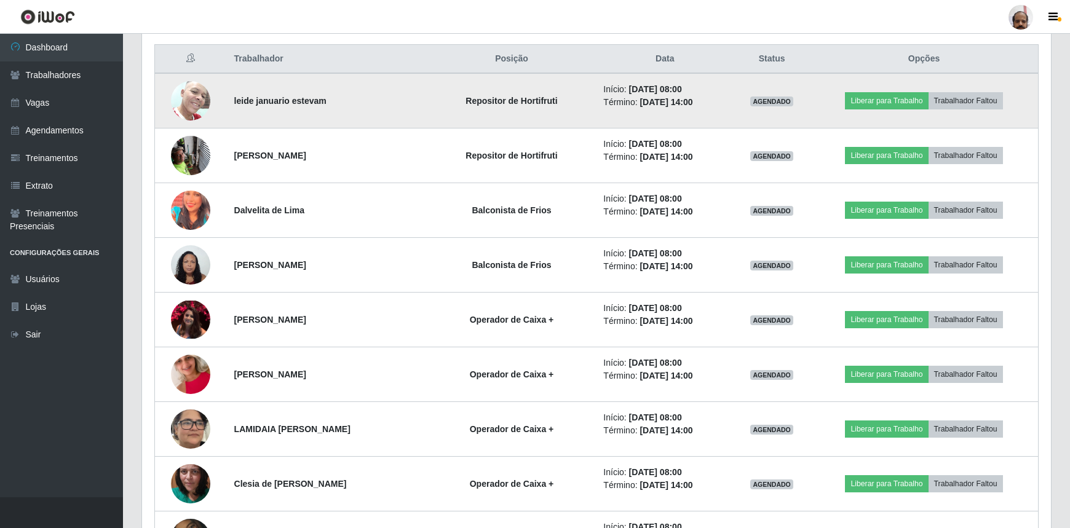
click at [195, 92] on img at bounding box center [190, 100] width 39 height 52
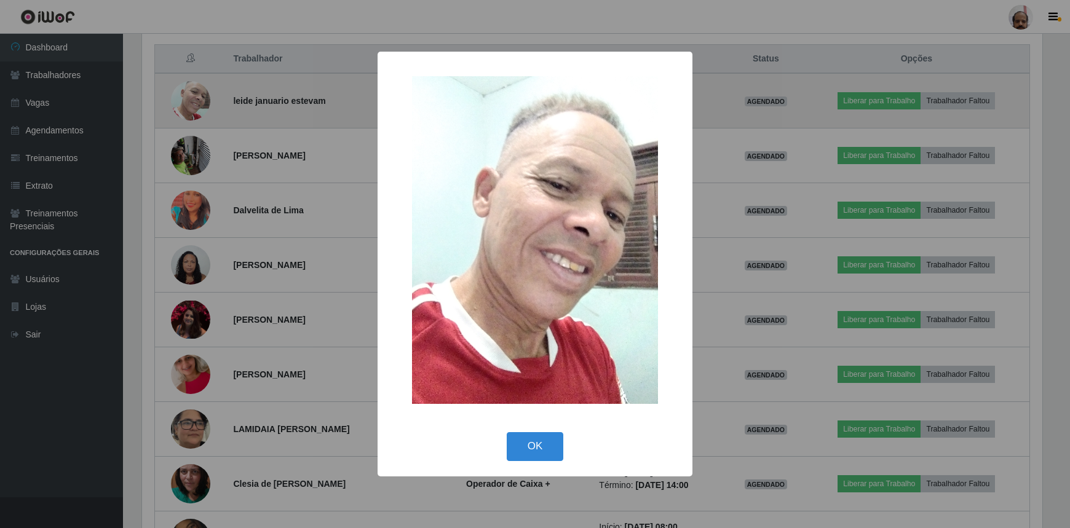
scroll to position [255, 903]
click at [195, 92] on div "× OK Cancel" at bounding box center [536, 264] width 1073 height 528
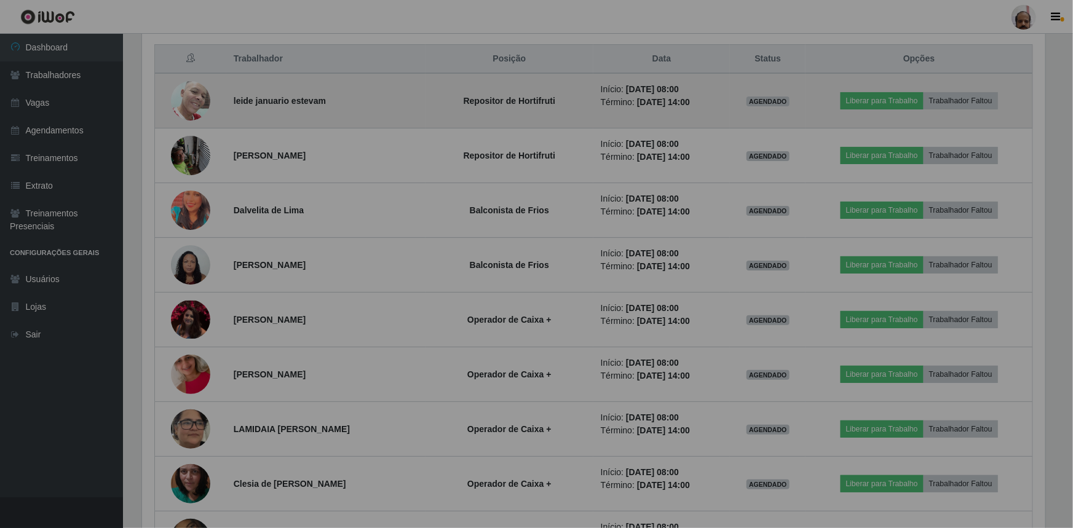
scroll to position [255, 909]
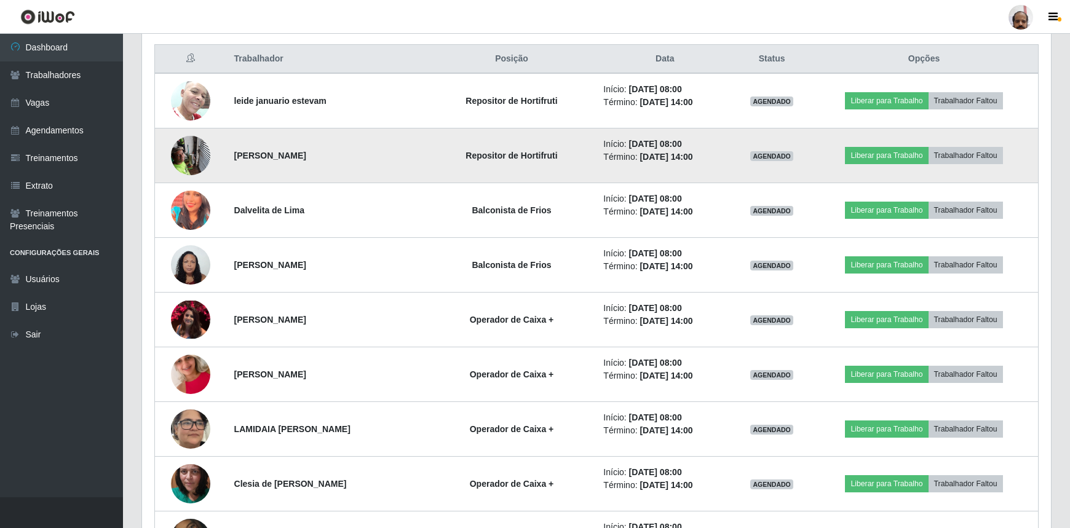
click at [191, 156] on img at bounding box center [190, 155] width 39 height 52
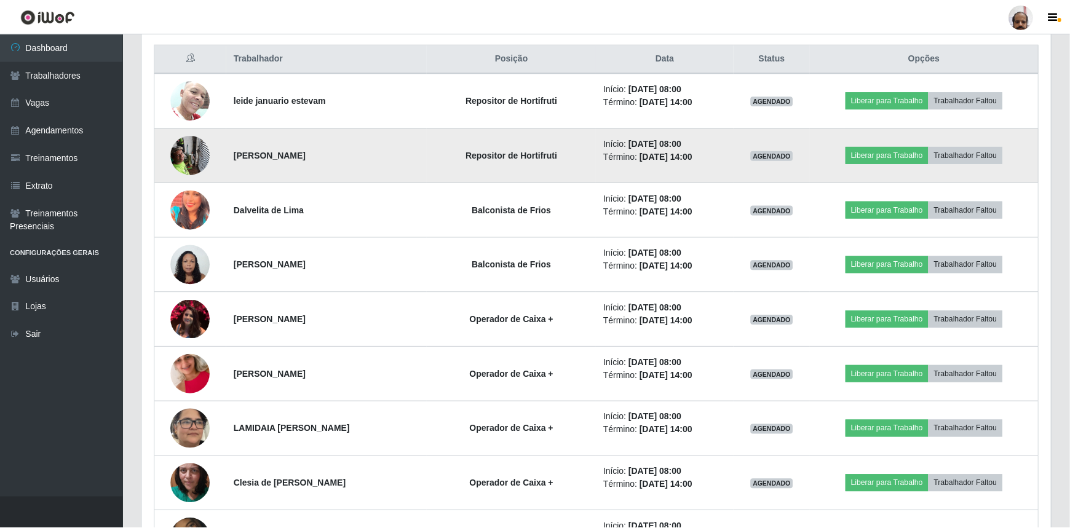
scroll to position [255, 903]
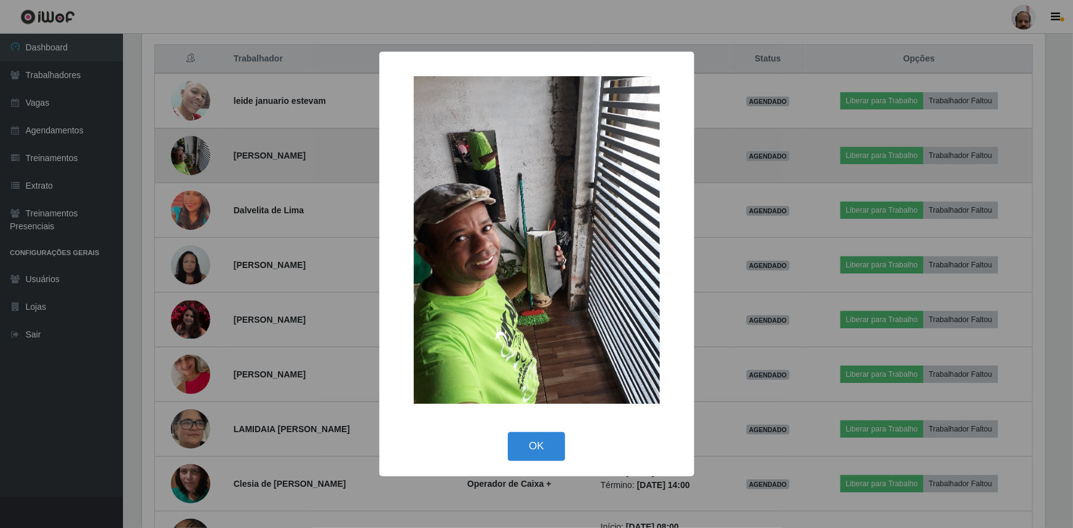
click at [191, 156] on div "× OK Cancel" at bounding box center [536, 264] width 1073 height 528
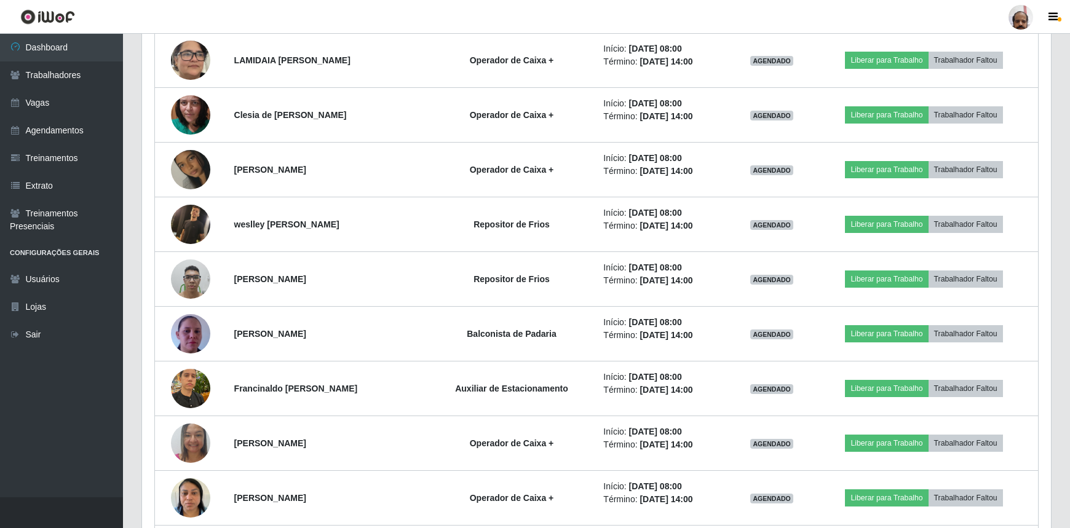
scroll to position [857, 0]
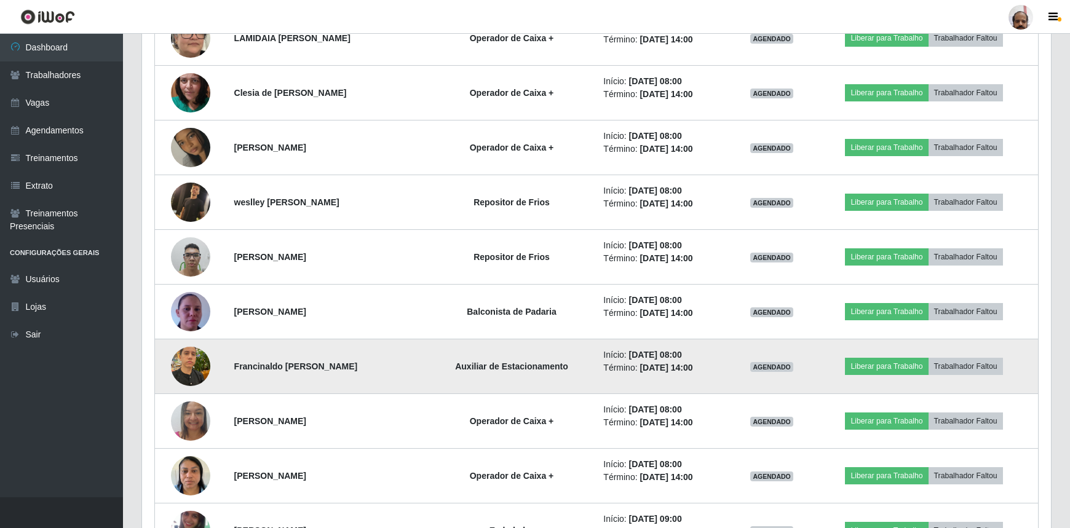
click at [196, 363] on img at bounding box center [190, 366] width 39 height 52
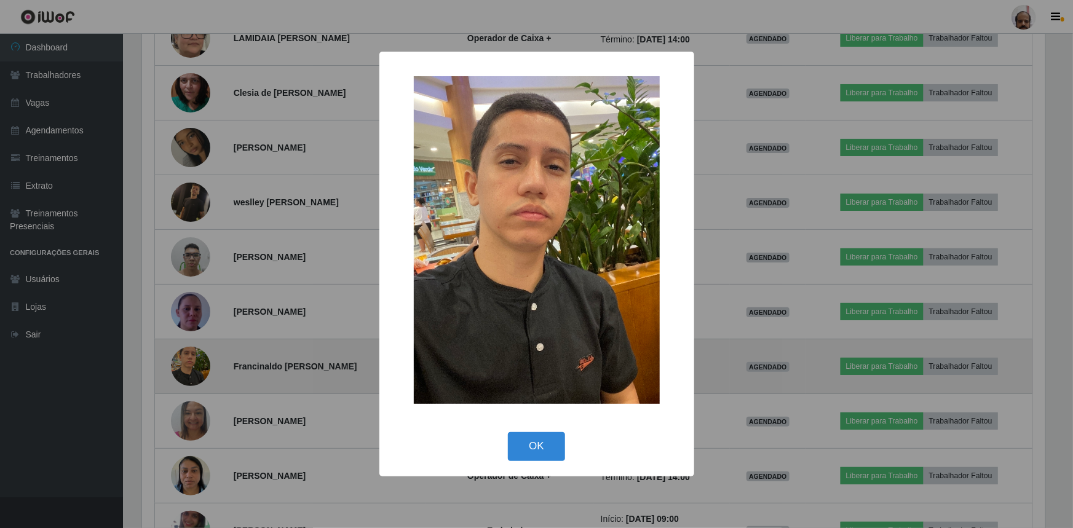
click at [196, 363] on div "× OK Cancel" at bounding box center [536, 264] width 1073 height 528
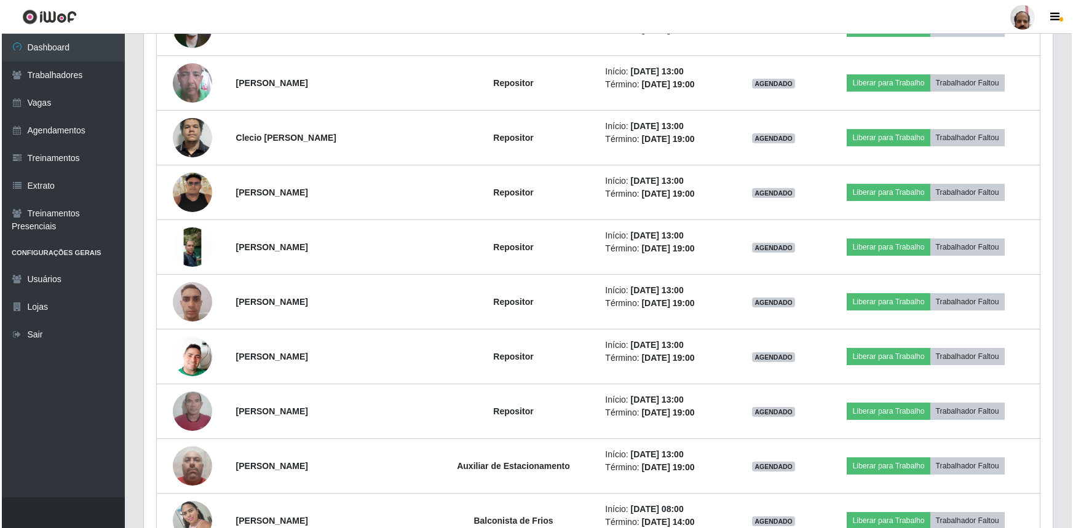
scroll to position [2254, 0]
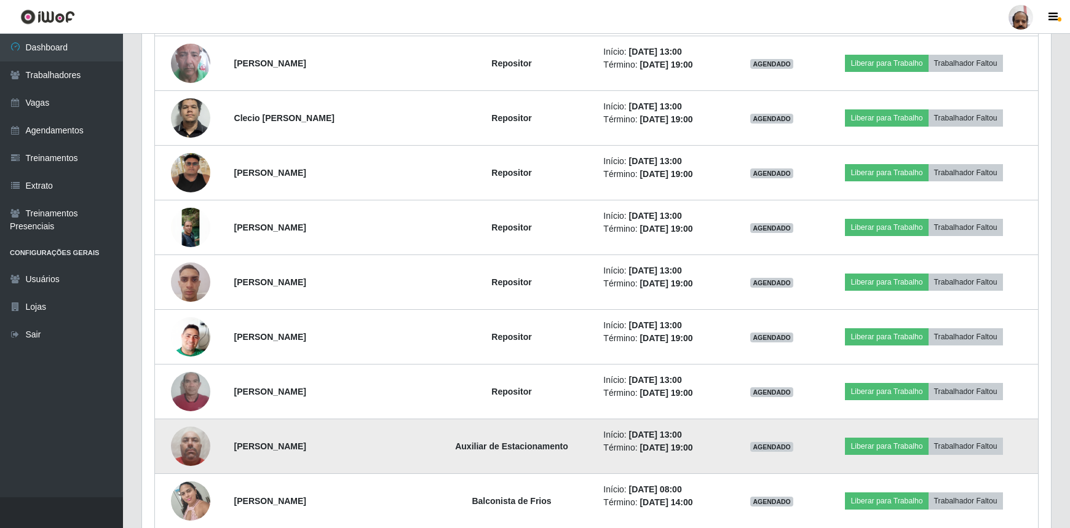
click at [201, 440] on img at bounding box center [190, 446] width 39 height 52
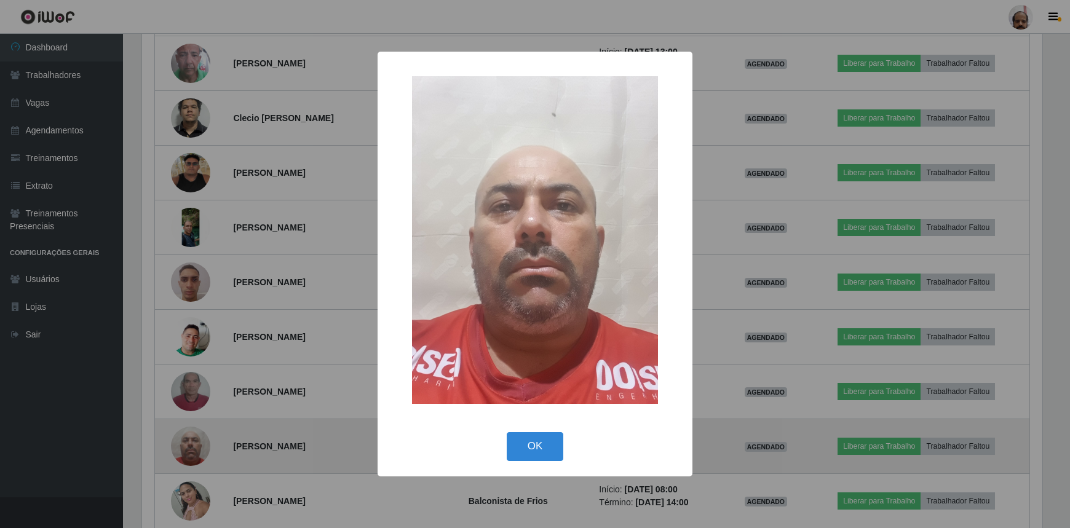
scroll to position [255, 903]
click at [201, 440] on div "× OK Cancel" at bounding box center [536, 264] width 1073 height 528
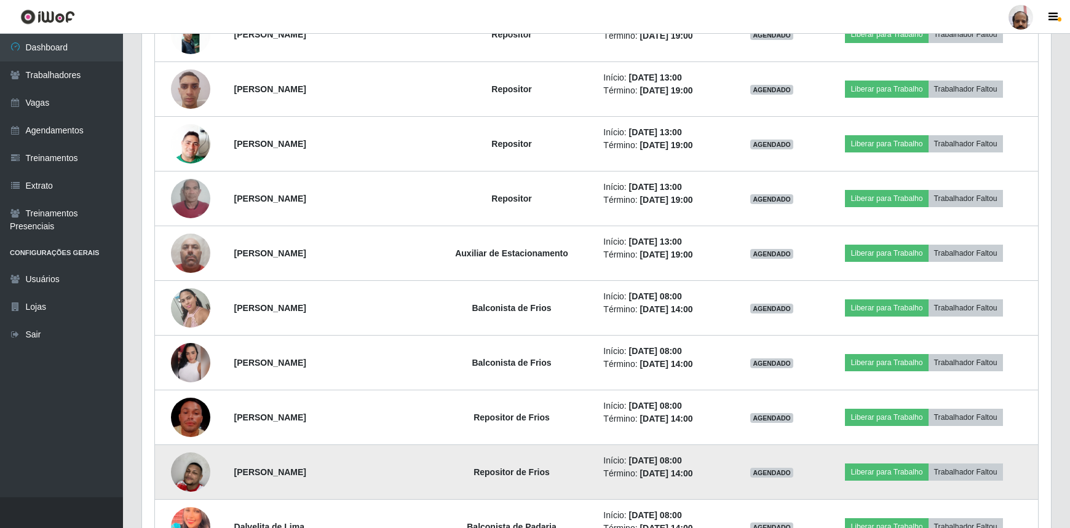
scroll to position [2478, 0]
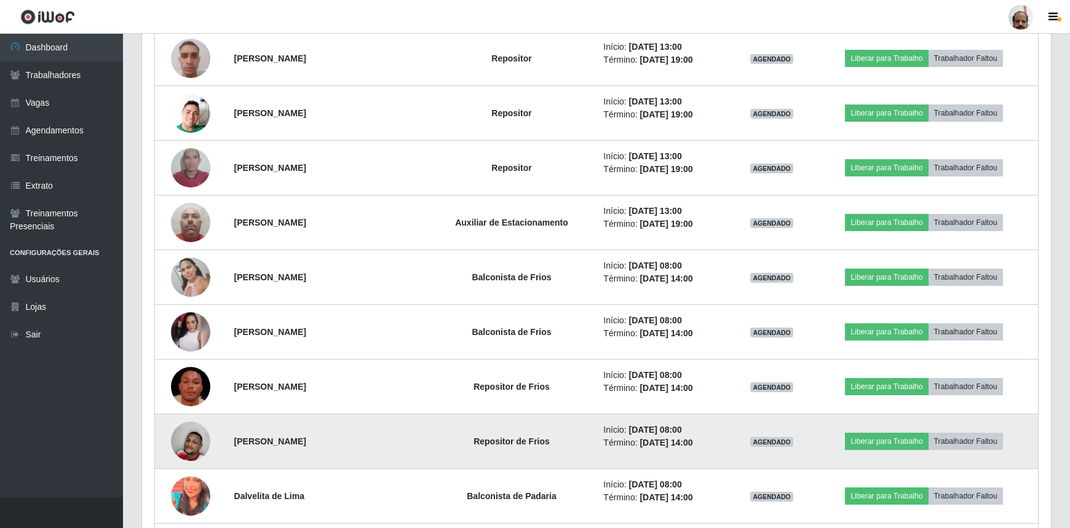
click at [195, 434] on img at bounding box center [190, 441] width 39 height 65
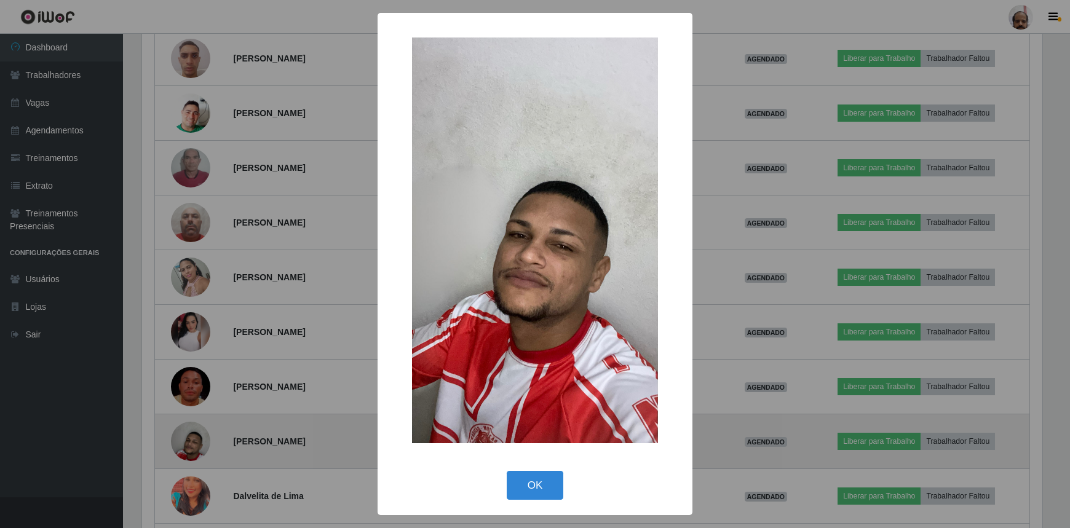
scroll to position [255, 903]
click at [195, 434] on div "× OK Cancel" at bounding box center [536, 264] width 1073 height 528
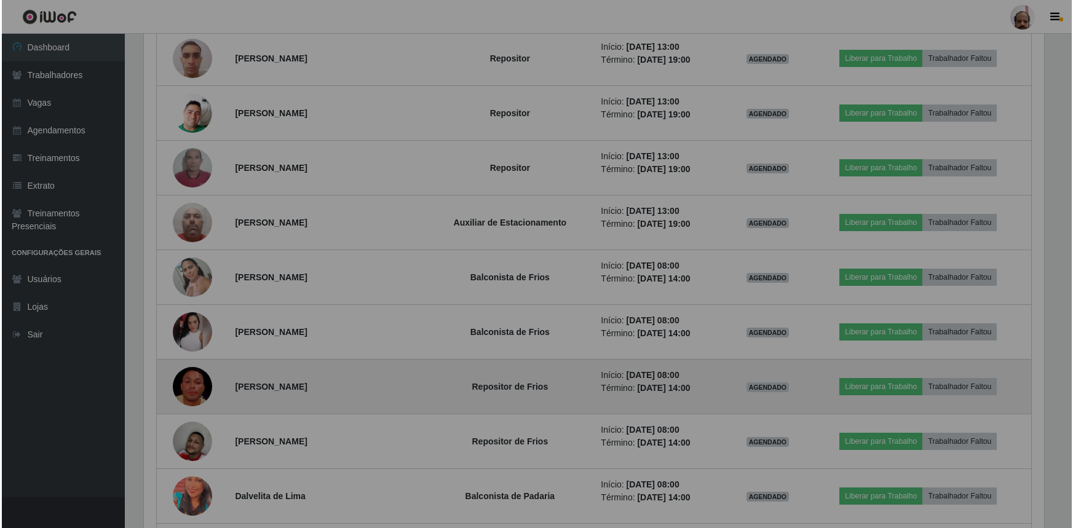
scroll to position [255, 909]
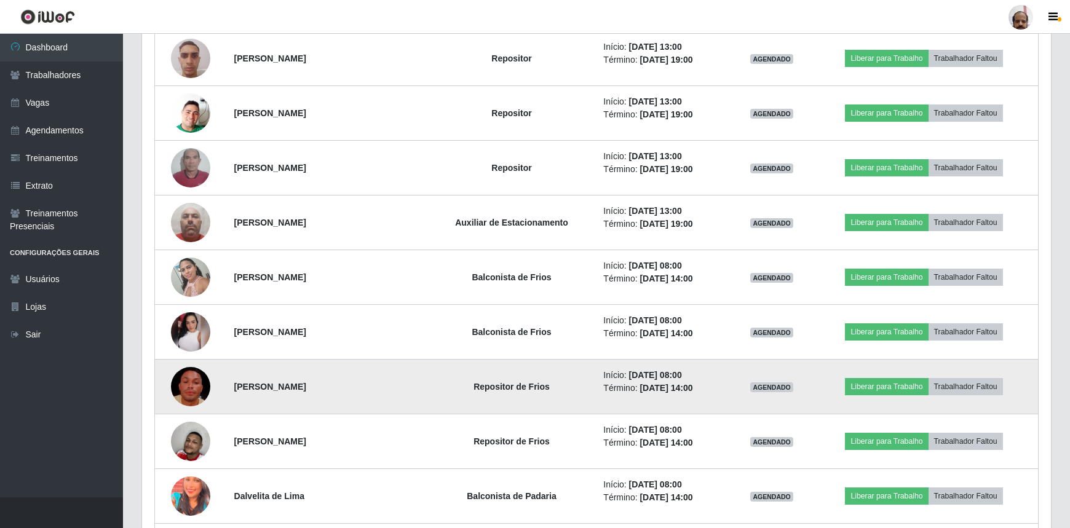
click at [197, 387] on img at bounding box center [190, 387] width 39 height 70
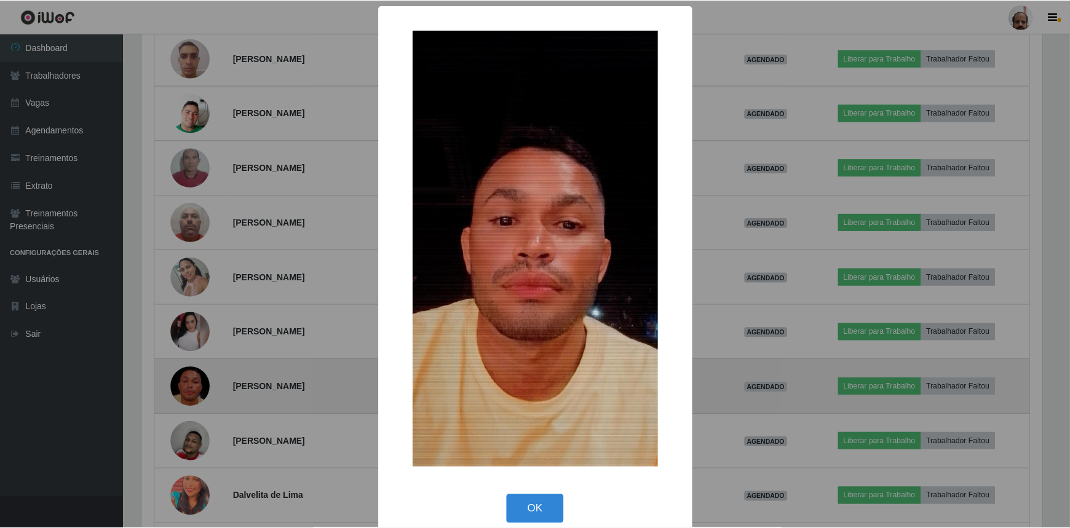
scroll to position [255, 903]
click at [197, 387] on div "× OK Cancel" at bounding box center [536, 264] width 1073 height 528
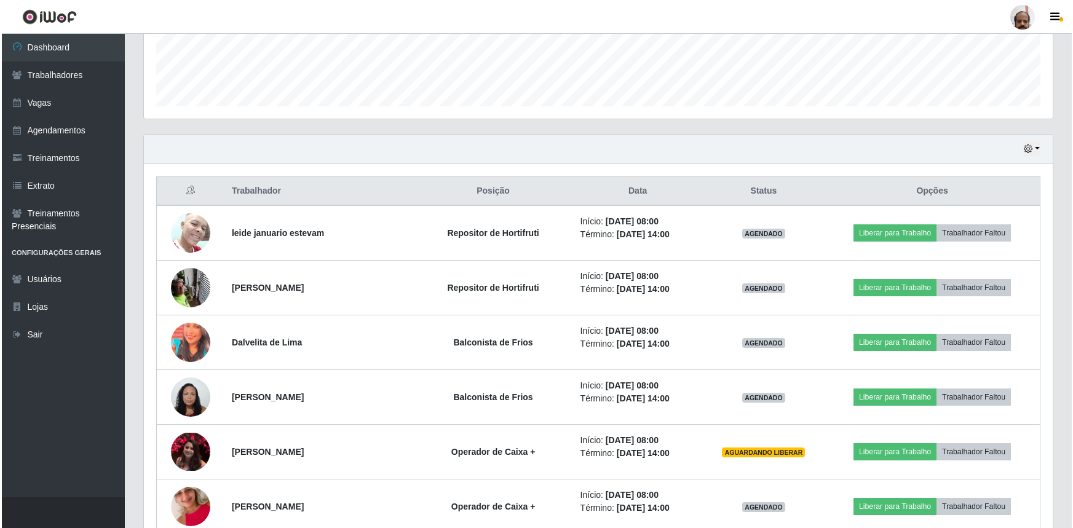
scroll to position [354, 0]
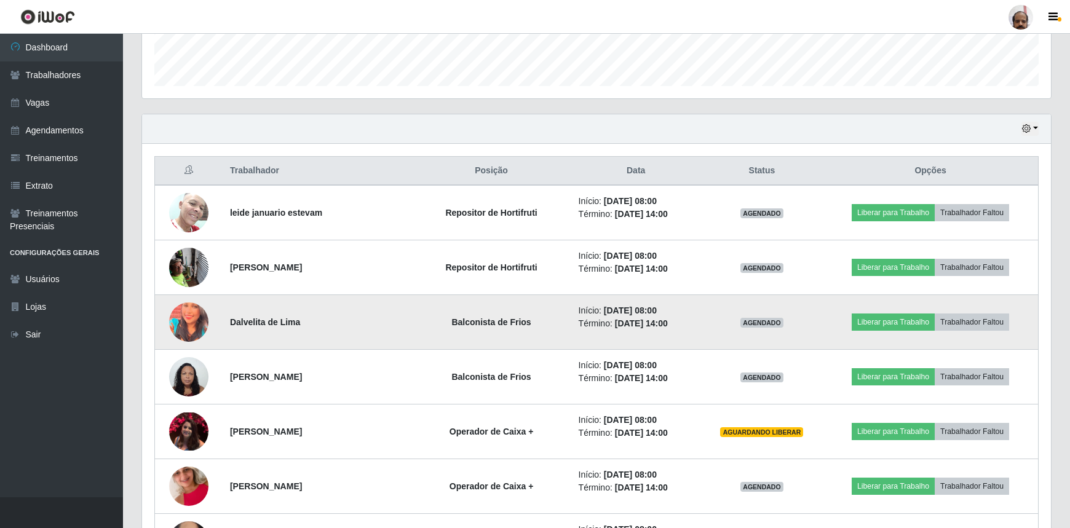
click at [194, 319] on img at bounding box center [188, 322] width 39 height 49
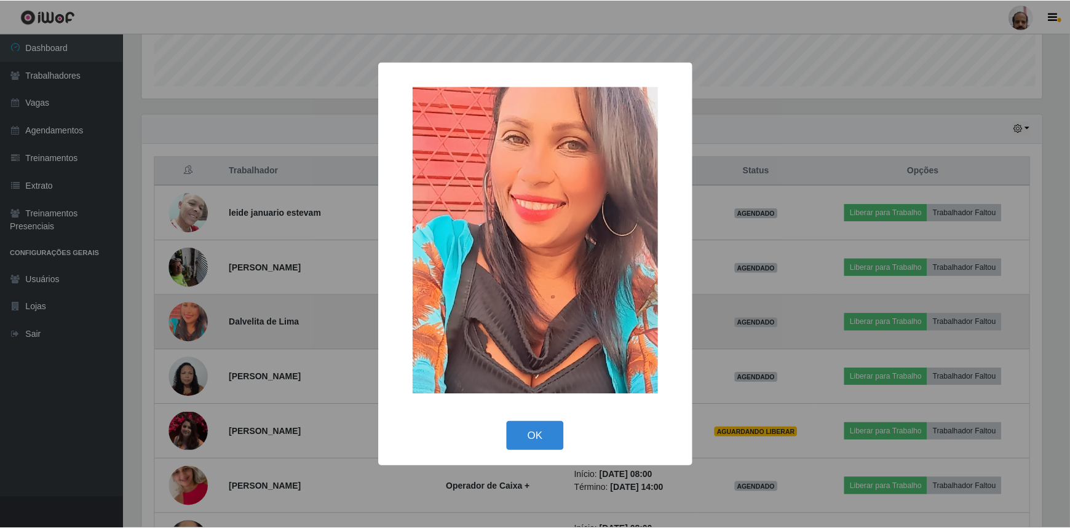
scroll to position [255, 903]
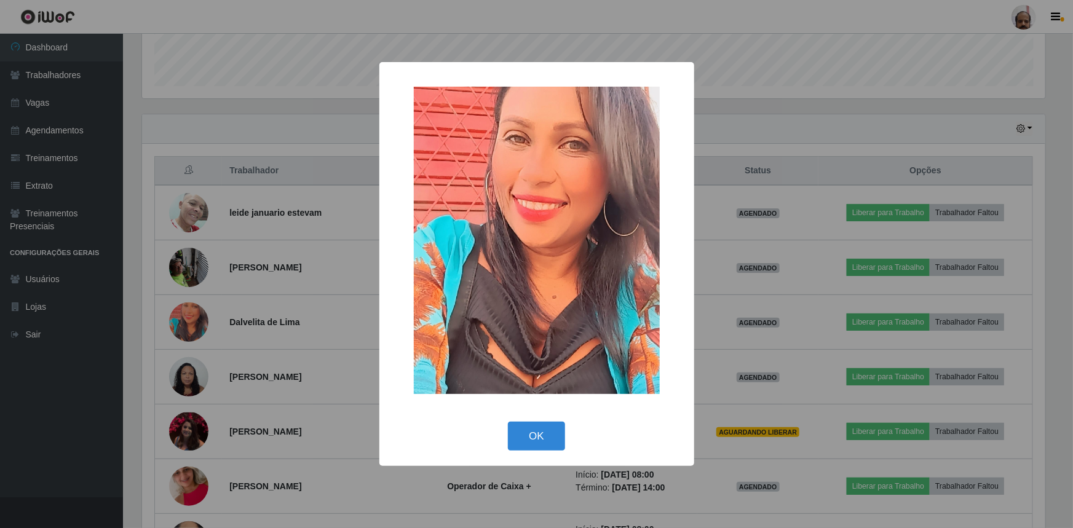
click at [195, 318] on div "× OK Cancel" at bounding box center [536, 264] width 1073 height 528
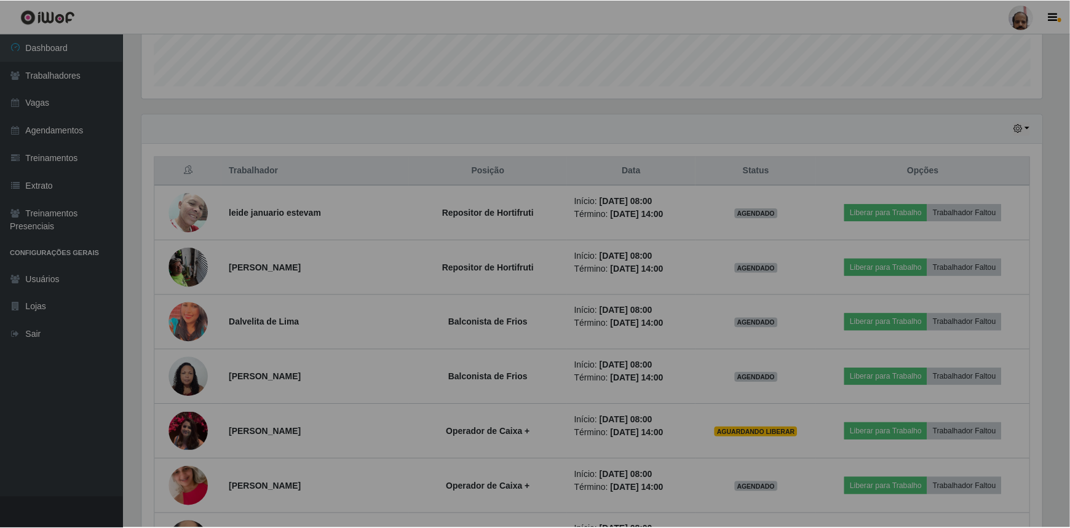
scroll to position [255, 909]
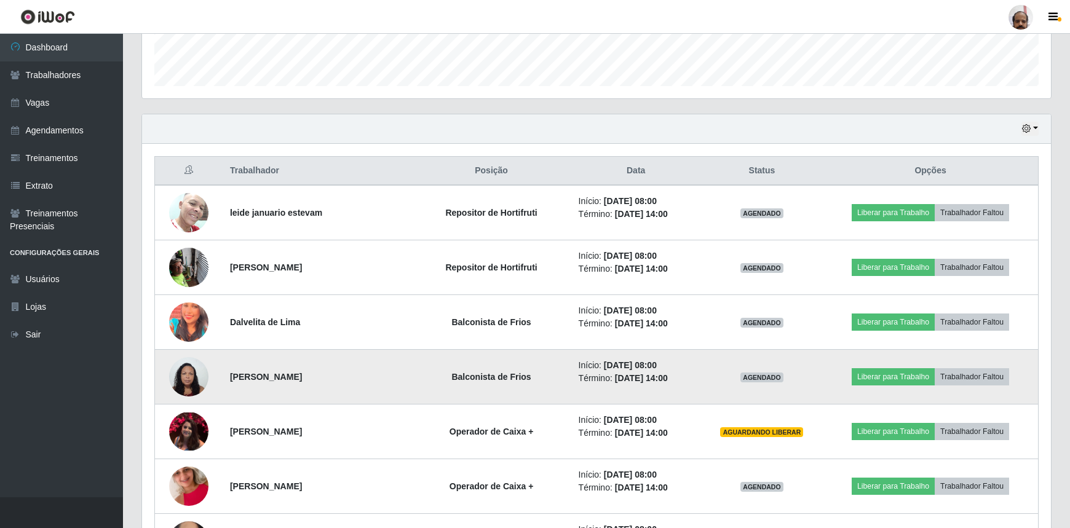
click at [193, 381] on img at bounding box center [188, 376] width 39 height 52
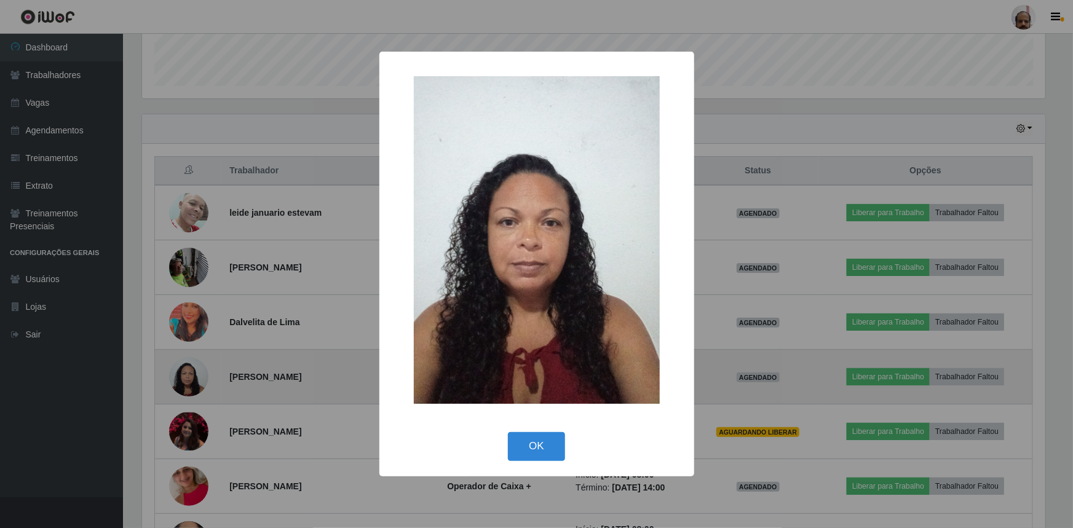
click at [193, 381] on div "× OK Cancel" at bounding box center [536, 264] width 1073 height 528
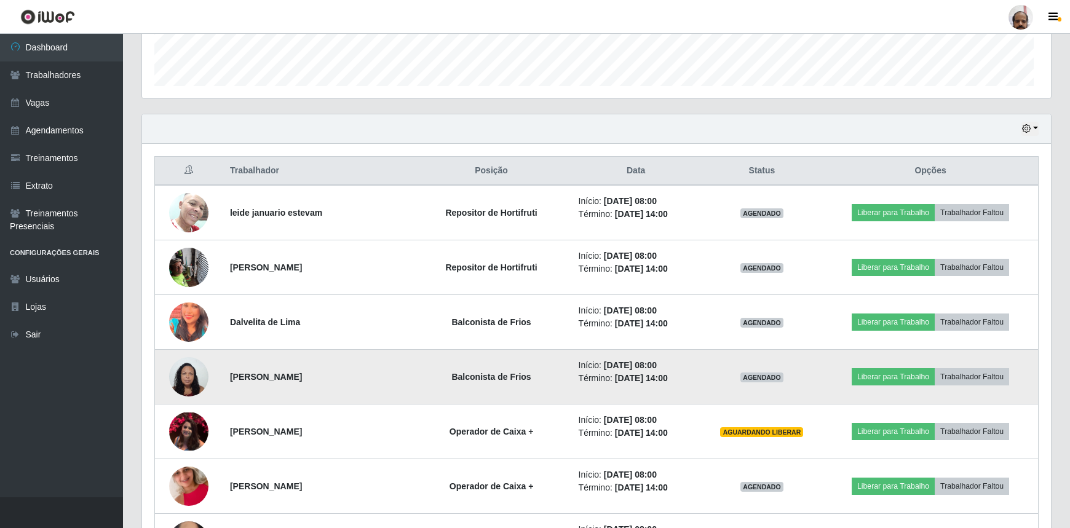
scroll to position [255, 909]
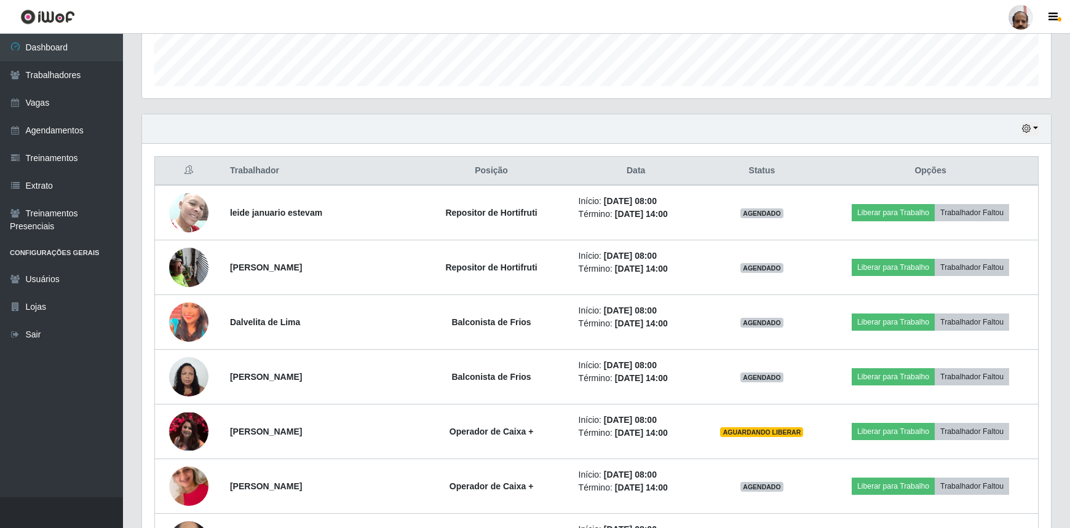
click at [767, 170] on th "Status" at bounding box center [762, 171] width 122 height 29
click at [764, 171] on th "Status" at bounding box center [762, 171] width 122 height 29
drag, startPoint x: 764, startPoint y: 171, endPoint x: 797, endPoint y: 170, distance: 32.6
click at [797, 170] on th "Status" at bounding box center [762, 171] width 122 height 29
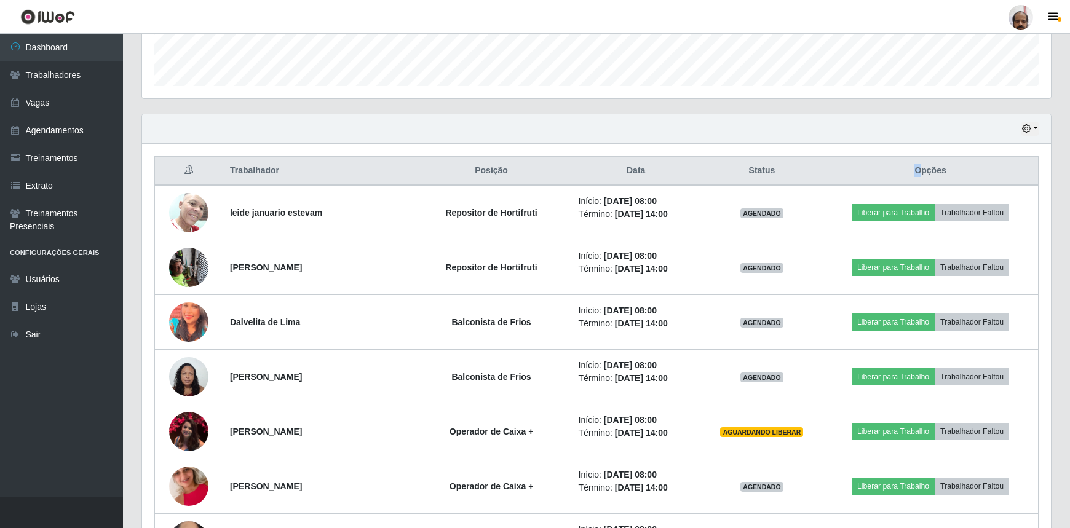
drag, startPoint x: 920, startPoint y: 171, endPoint x: 929, endPoint y: 170, distance: 9.3
click at [929, 170] on th "Opções" at bounding box center [930, 171] width 215 height 29
click at [949, 168] on th "Opções" at bounding box center [930, 171] width 215 height 29
click at [920, 171] on th "Opções" at bounding box center [930, 171] width 215 height 29
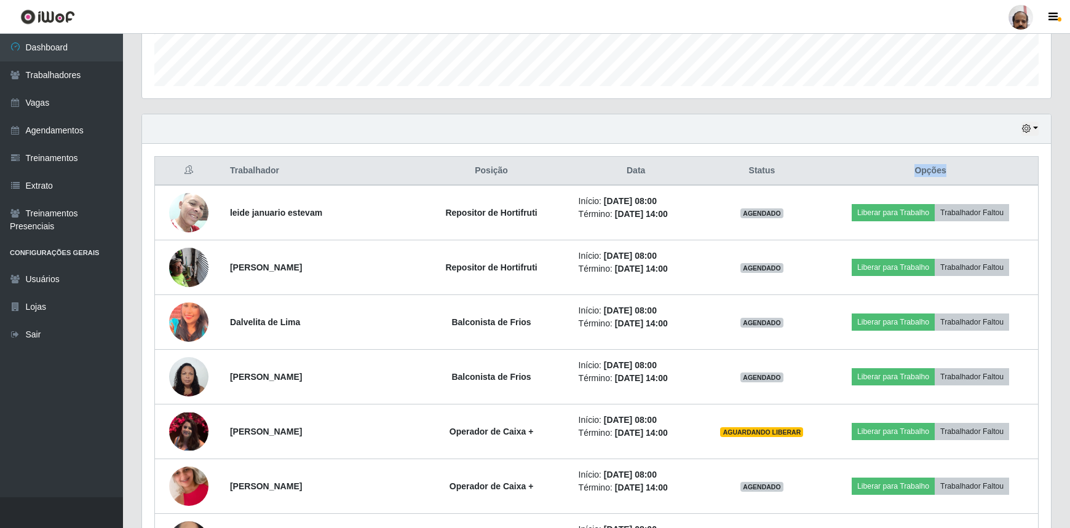
drag, startPoint x: 922, startPoint y: 168, endPoint x: 949, endPoint y: 168, distance: 27.1
click at [949, 168] on th "Opções" at bounding box center [930, 171] width 215 height 29
click at [918, 176] on th "Opções" at bounding box center [930, 171] width 215 height 29
click at [186, 172] on icon at bounding box center [188, 169] width 9 height 9
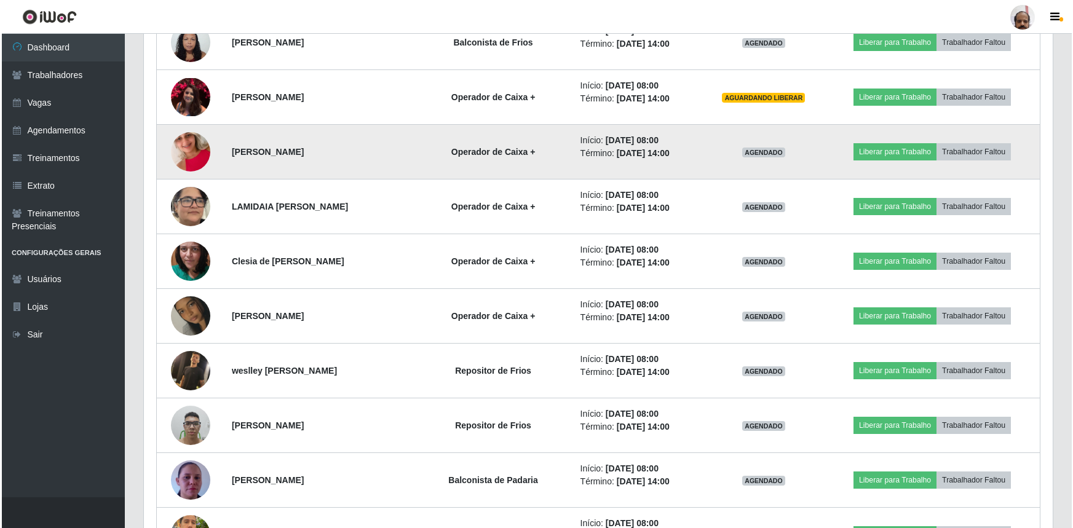
scroll to position [689, 0]
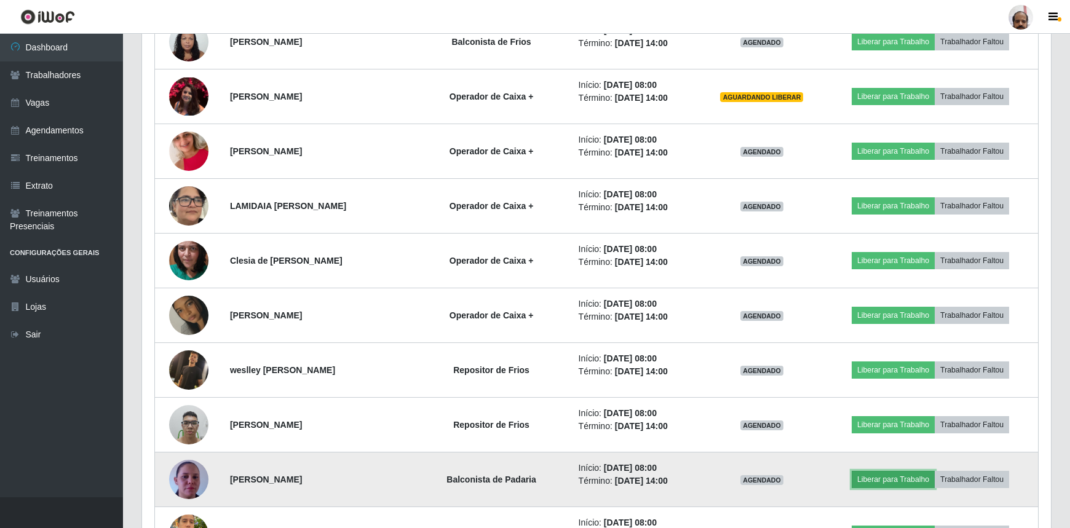
click at [887, 478] on button "Liberar para Trabalho" at bounding box center [893, 479] width 83 height 17
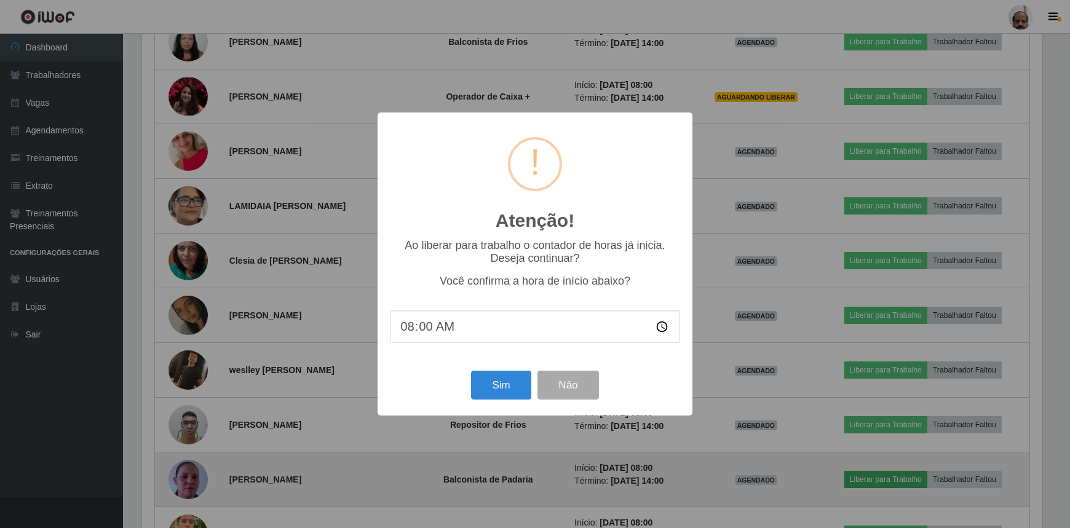
scroll to position [255, 903]
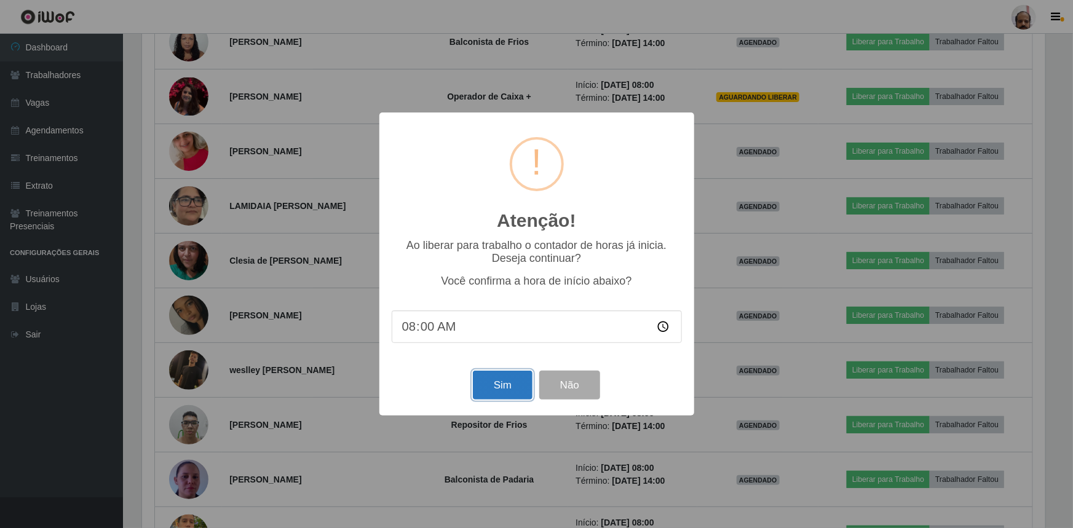
click at [501, 385] on button "Sim" at bounding box center [503, 385] width 60 height 29
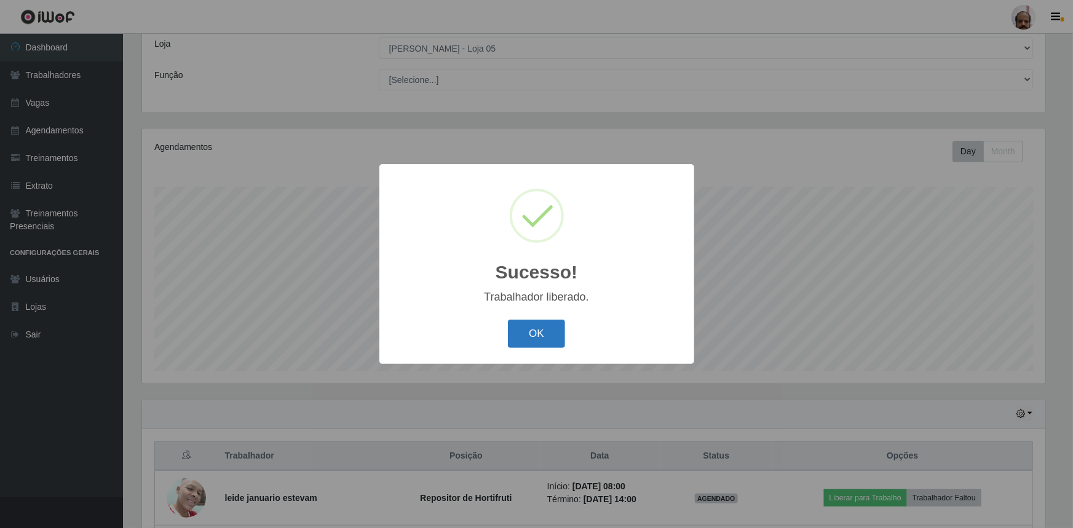
click at [561, 332] on button "OK" at bounding box center [536, 334] width 57 height 29
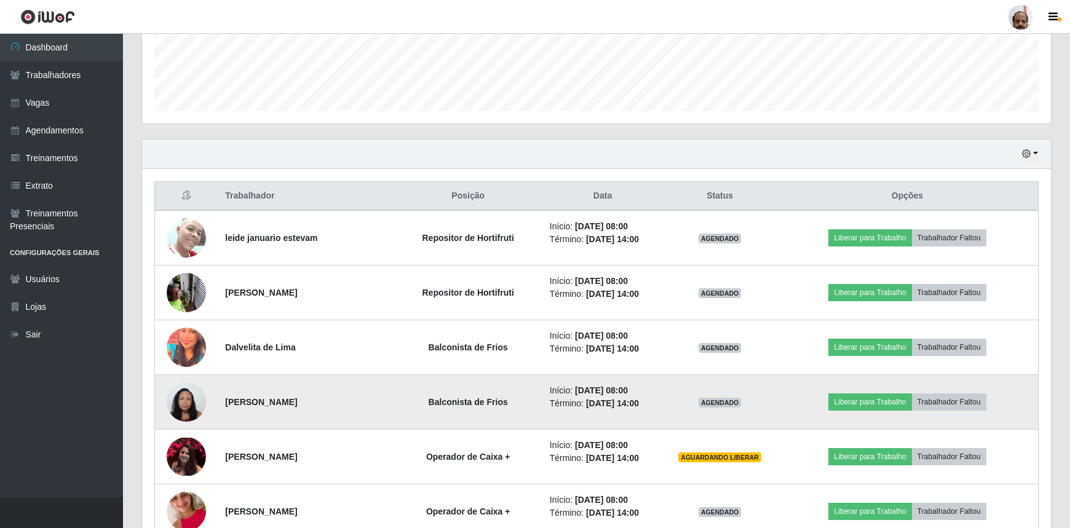
scroll to position [348, 0]
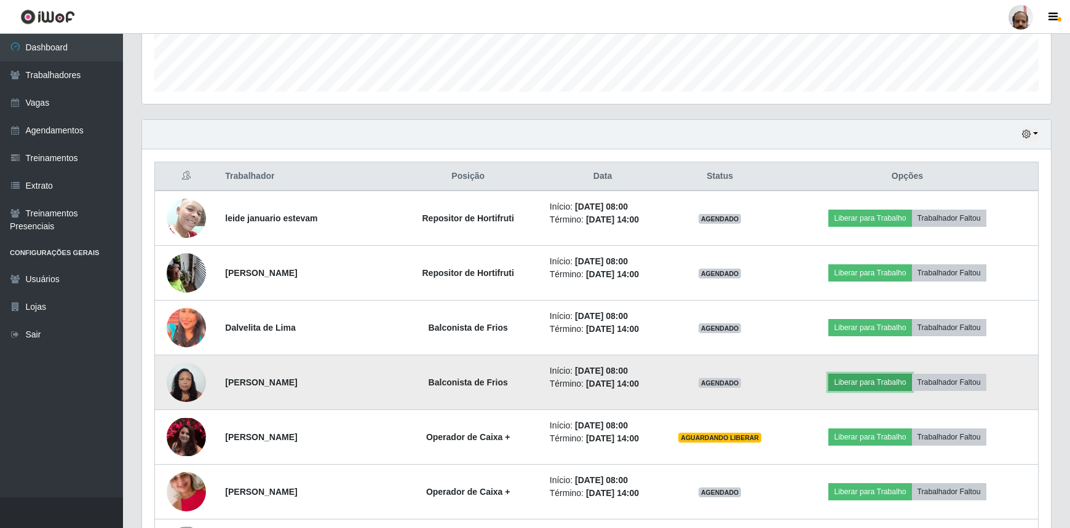
click at [869, 381] on button "Liberar para Trabalho" at bounding box center [869, 382] width 83 height 17
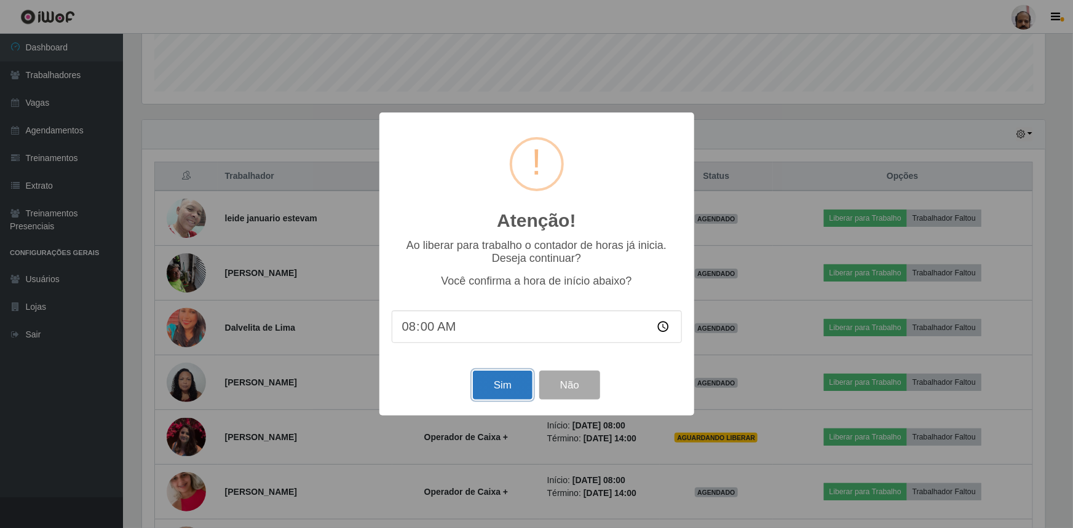
click at [492, 384] on button "Sim" at bounding box center [503, 385] width 60 height 29
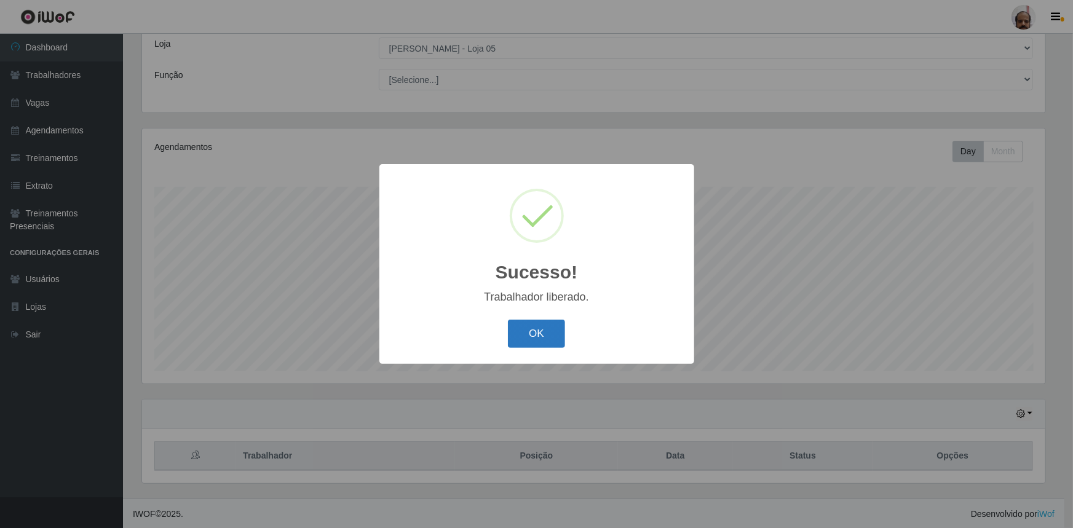
click at [532, 326] on button "OK" at bounding box center [536, 334] width 57 height 29
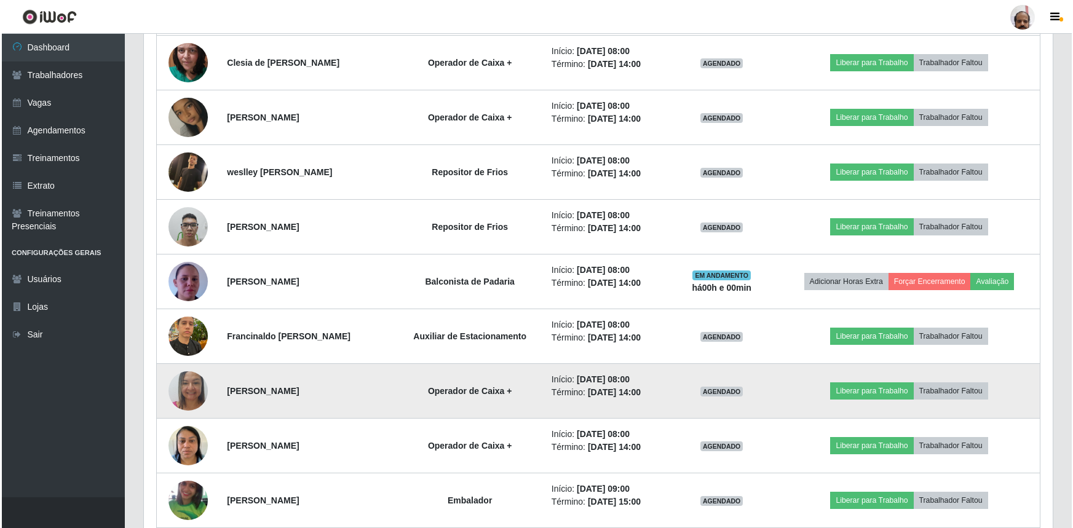
scroll to position [907, 0]
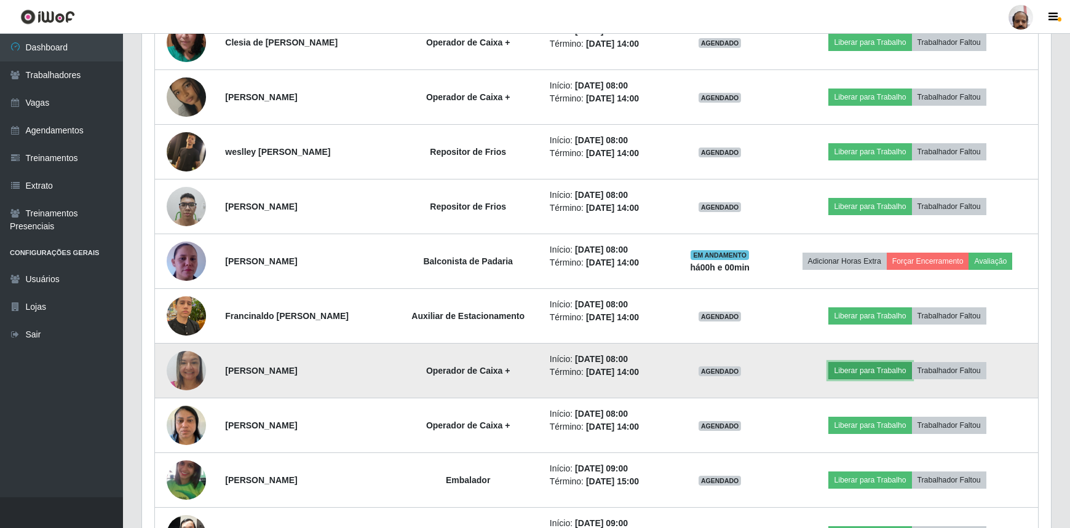
click at [869, 369] on button "Liberar para Trabalho" at bounding box center [869, 370] width 83 height 17
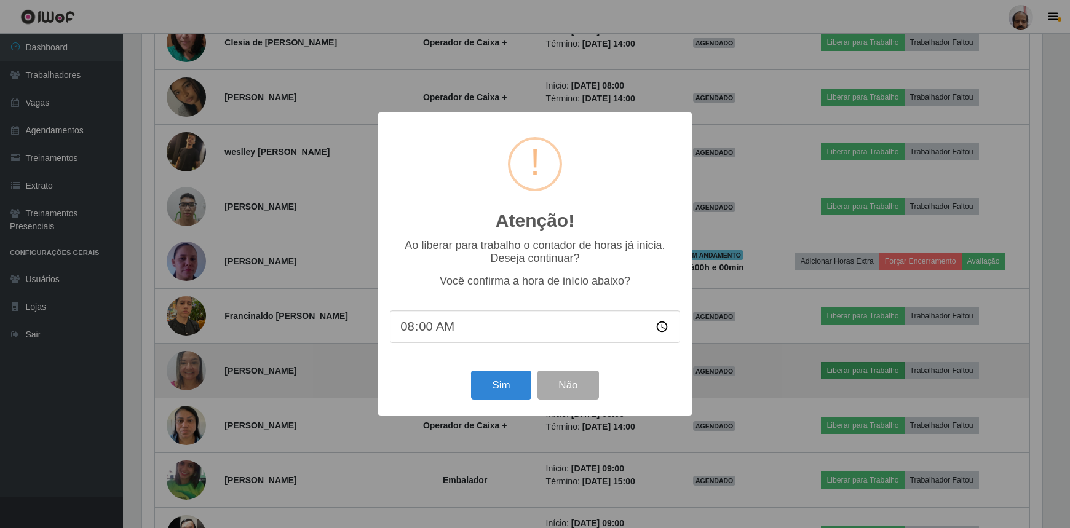
scroll to position [255, 903]
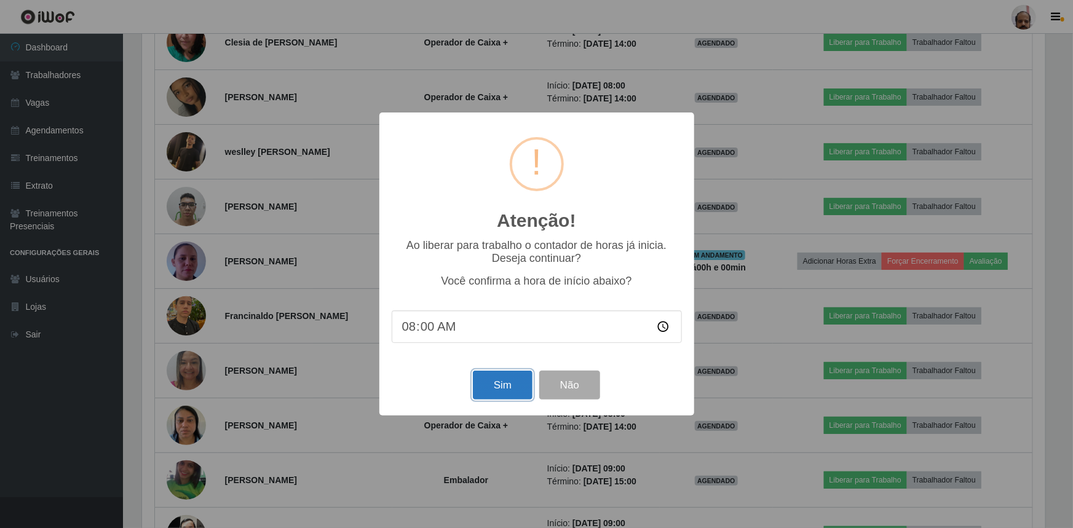
click at [520, 384] on button "Sim" at bounding box center [503, 385] width 60 height 29
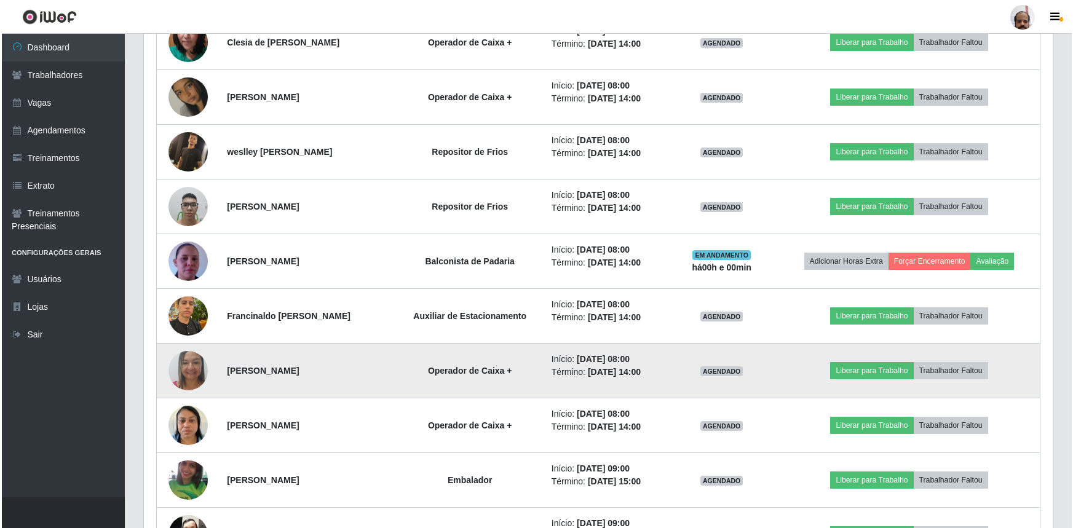
scroll to position [68, 0]
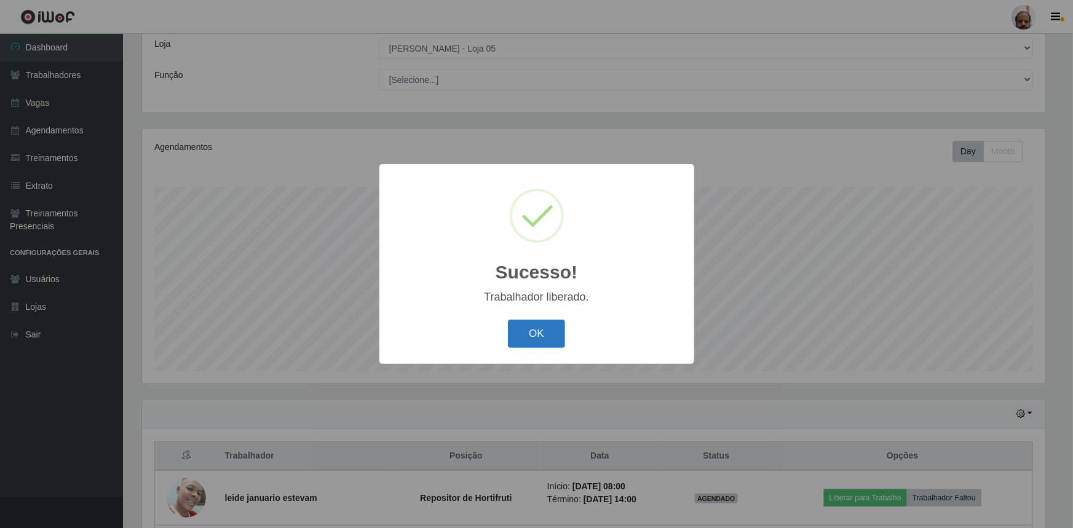
click at [547, 334] on button "OK" at bounding box center [536, 334] width 57 height 29
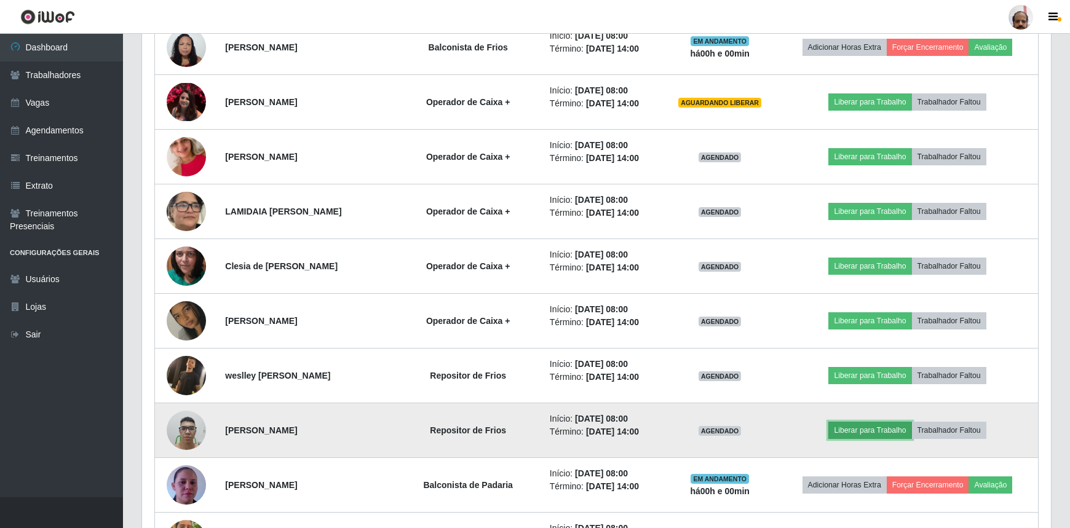
click at [858, 428] on button "Liberar para Trabalho" at bounding box center [869, 430] width 83 height 17
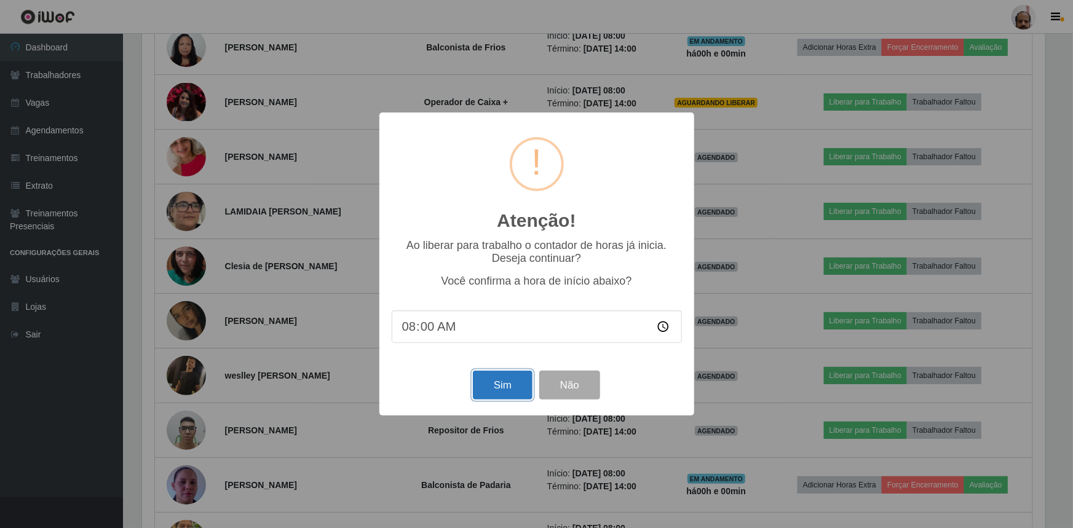
click at [502, 387] on button "Sim" at bounding box center [503, 385] width 60 height 29
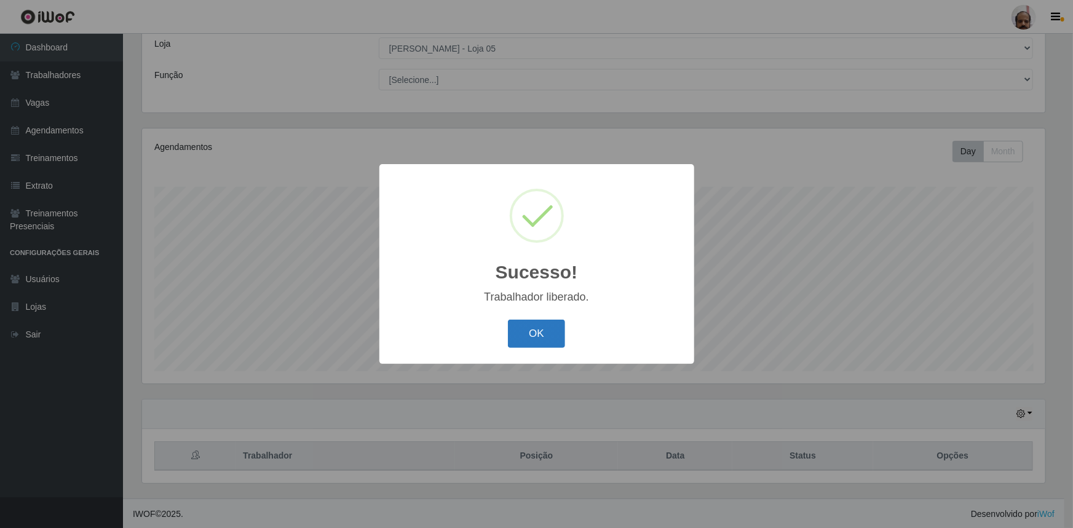
click at [525, 324] on button "OK" at bounding box center [536, 334] width 57 height 29
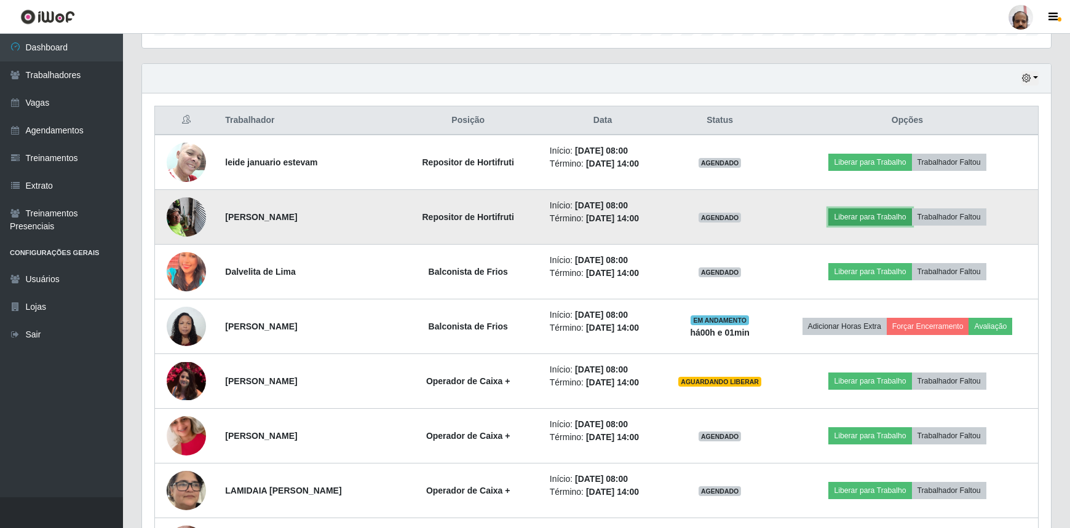
click at [863, 215] on button "Liberar para Trabalho" at bounding box center [869, 216] width 83 height 17
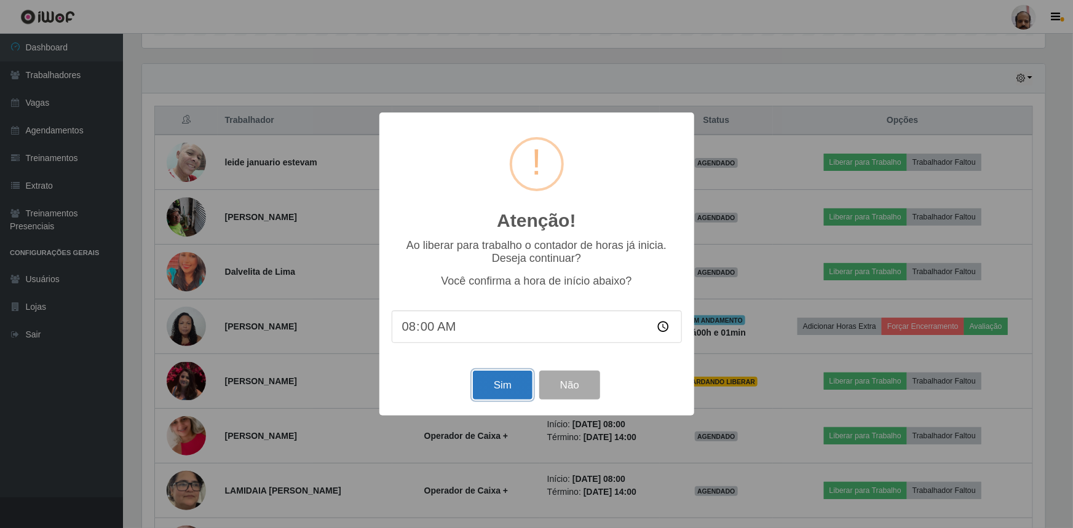
click at [513, 379] on button "Sim" at bounding box center [503, 385] width 60 height 29
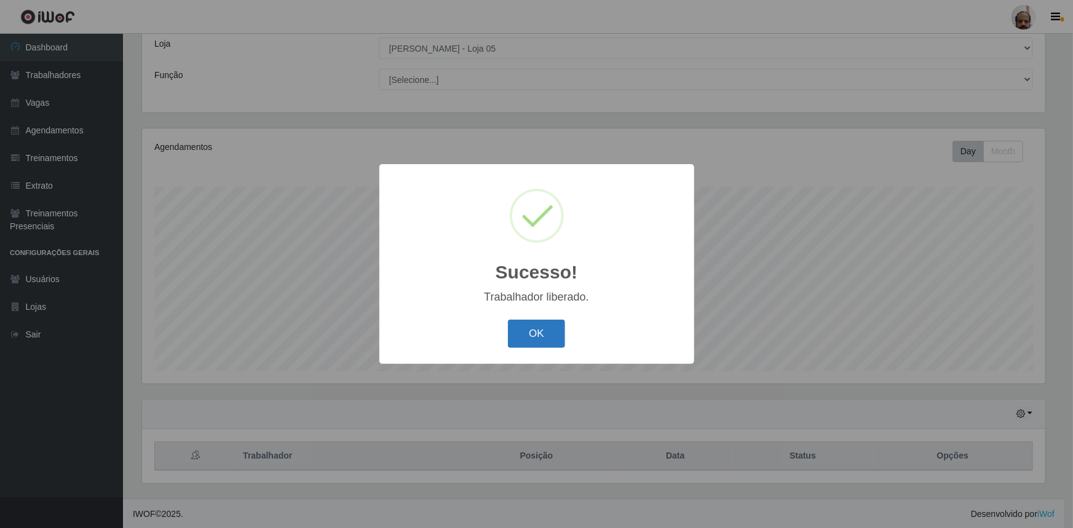
click at [553, 333] on button "OK" at bounding box center [536, 334] width 57 height 29
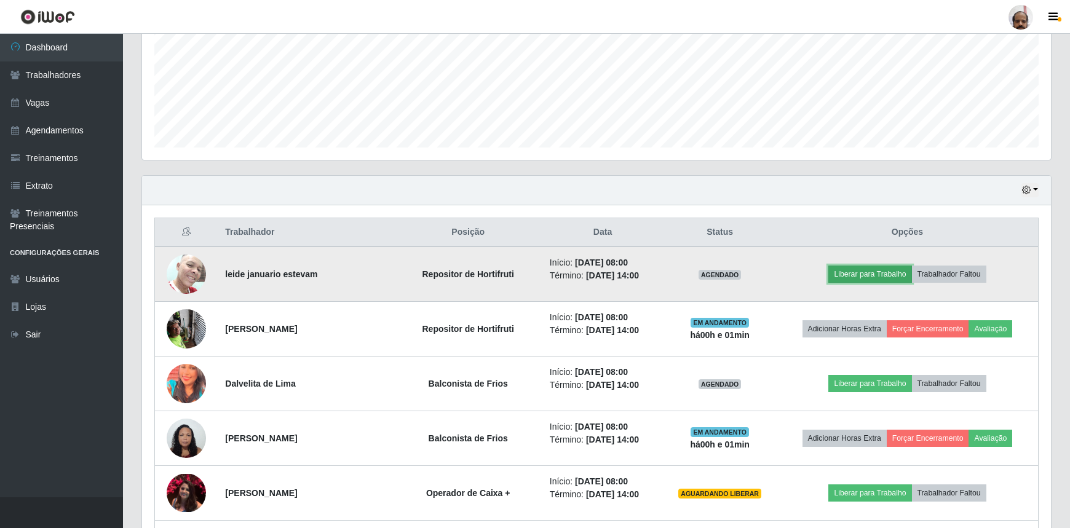
click at [860, 277] on button "Liberar para Trabalho" at bounding box center [869, 274] width 83 height 17
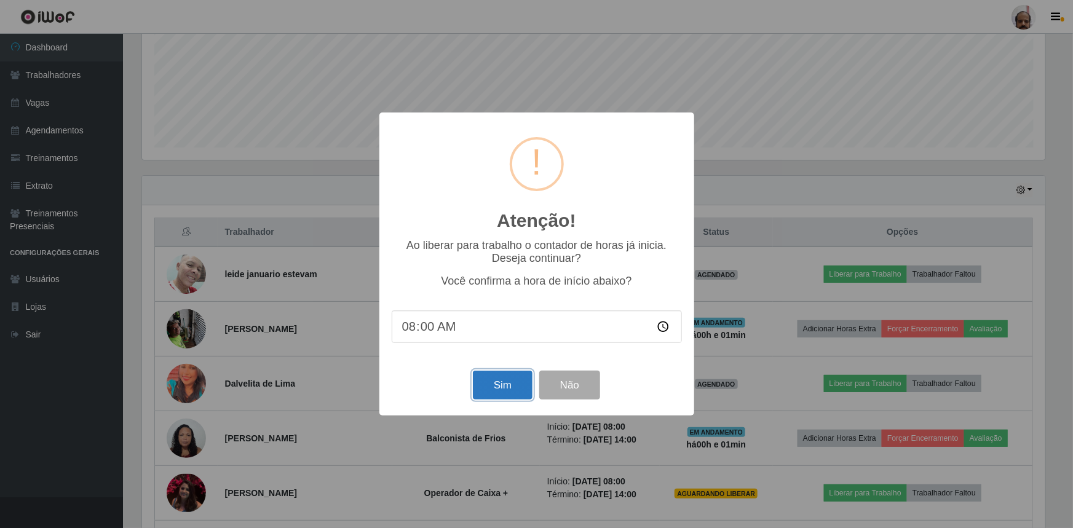
click at [507, 385] on button "Sim" at bounding box center [503, 385] width 60 height 29
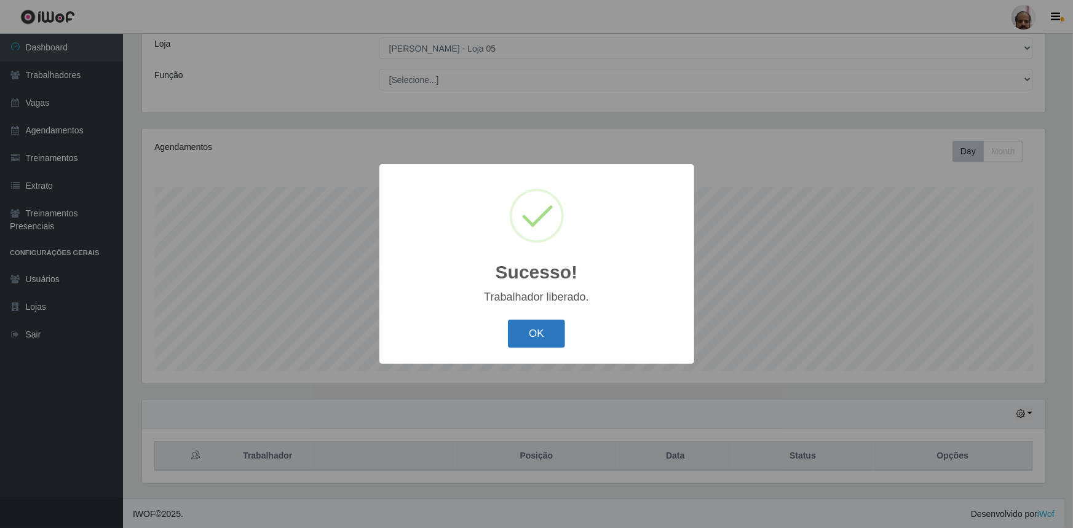
click at [547, 328] on button "OK" at bounding box center [536, 334] width 57 height 29
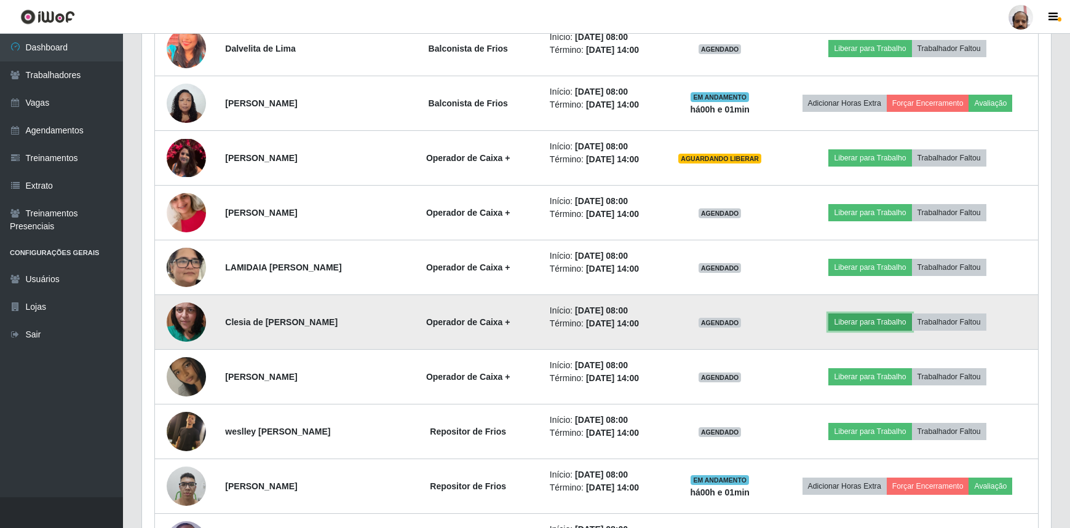
click at [870, 320] on button "Liberar para Trabalho" at bounding box center [869, 322] width 83 height 17
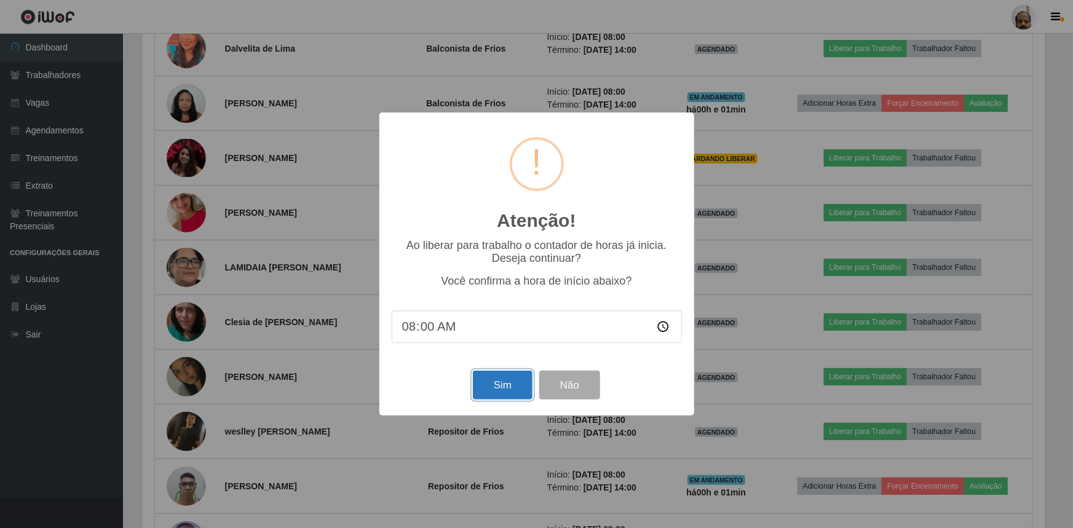
click at [515, 387] on button "Sim" at bounding box center [503, 385] width 60 height 29
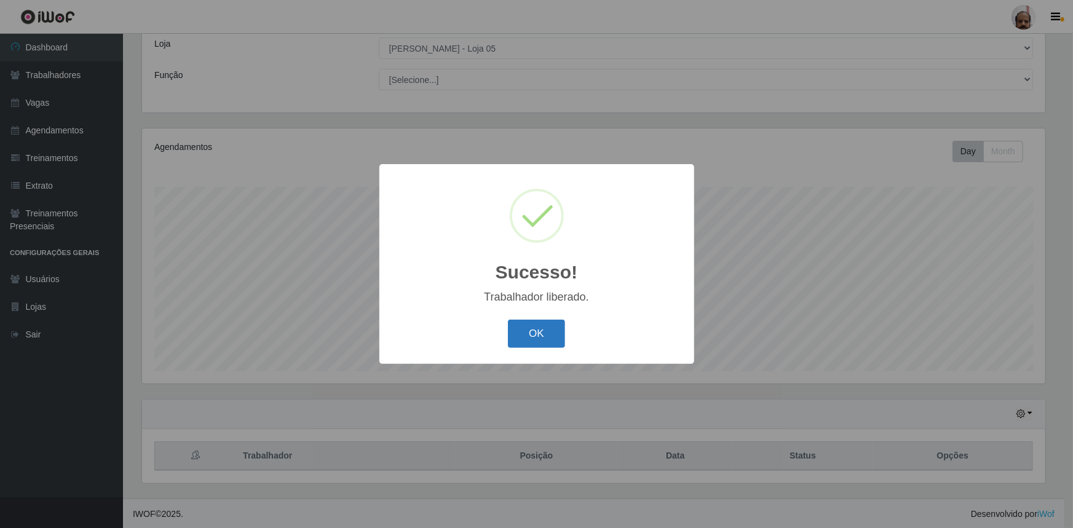
click at [555, 338] on button "OK" at bounding box center [536, 334] width 57 height 29
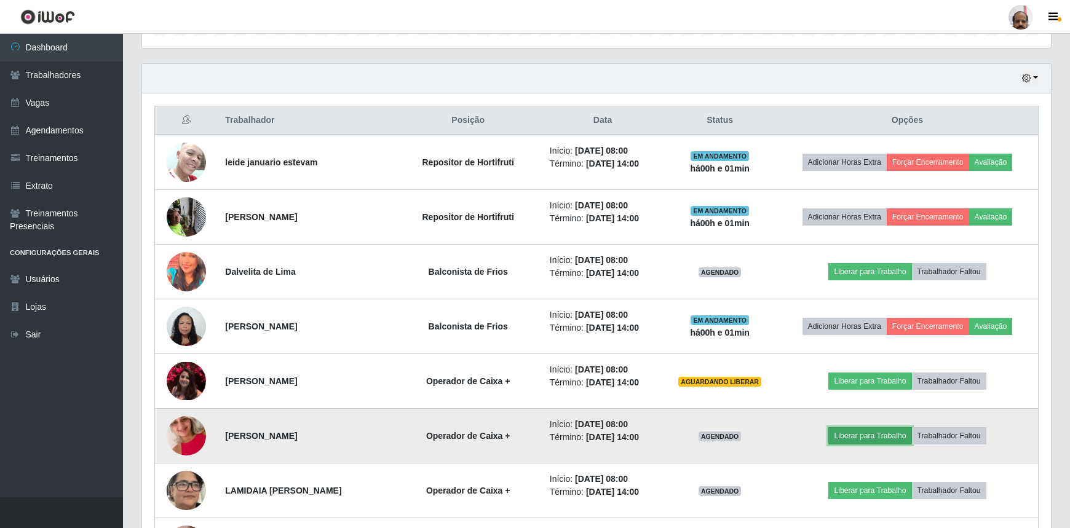
click at [889, 437] on button "Liberar para Trabalho" at bounding box center [869, 435] width 83 height 17
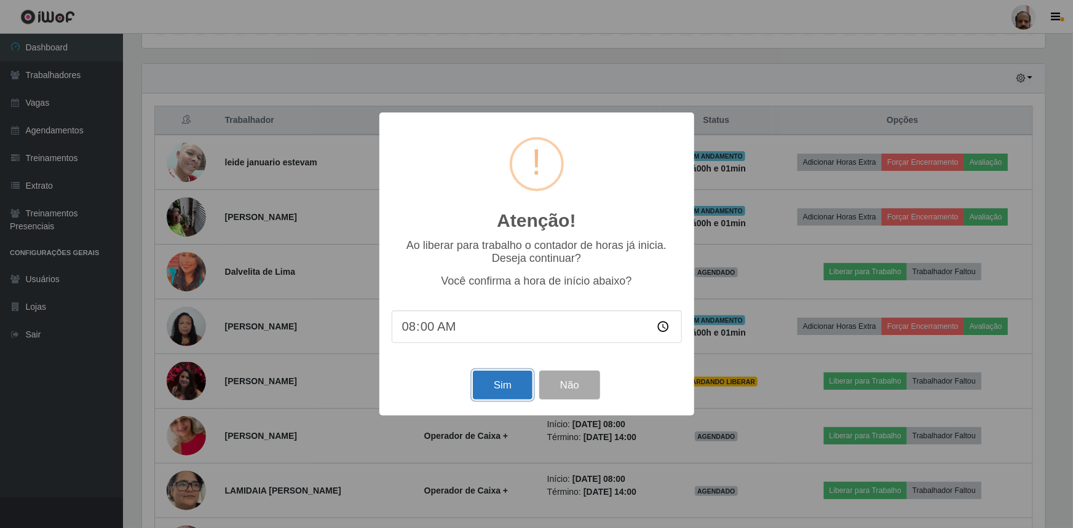
click at [501, 393] on button "Sim" at bounding box center [503, 385] width 60 height 29
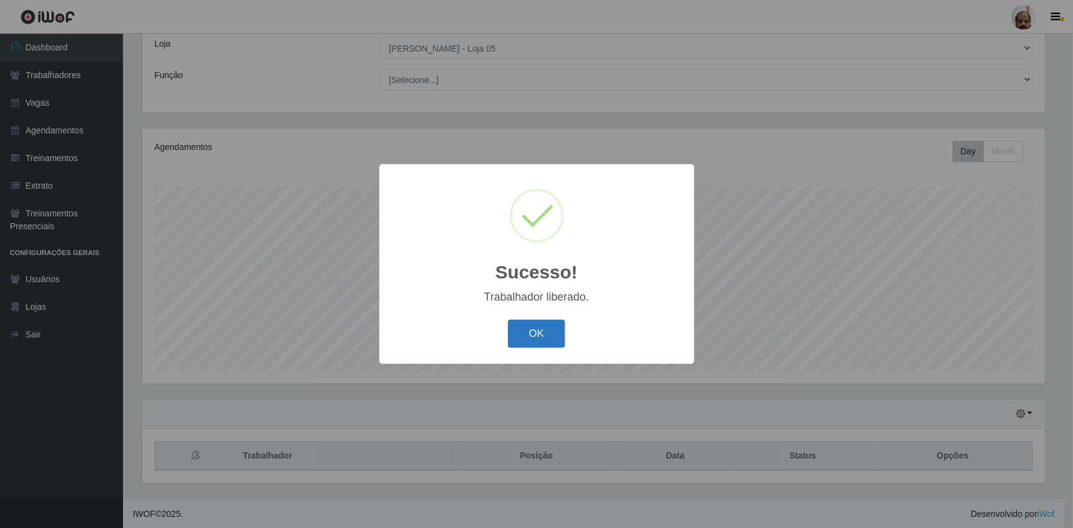
click at [547, 335] on button "OK" at bounding box center [536, 334] width 57 height 29
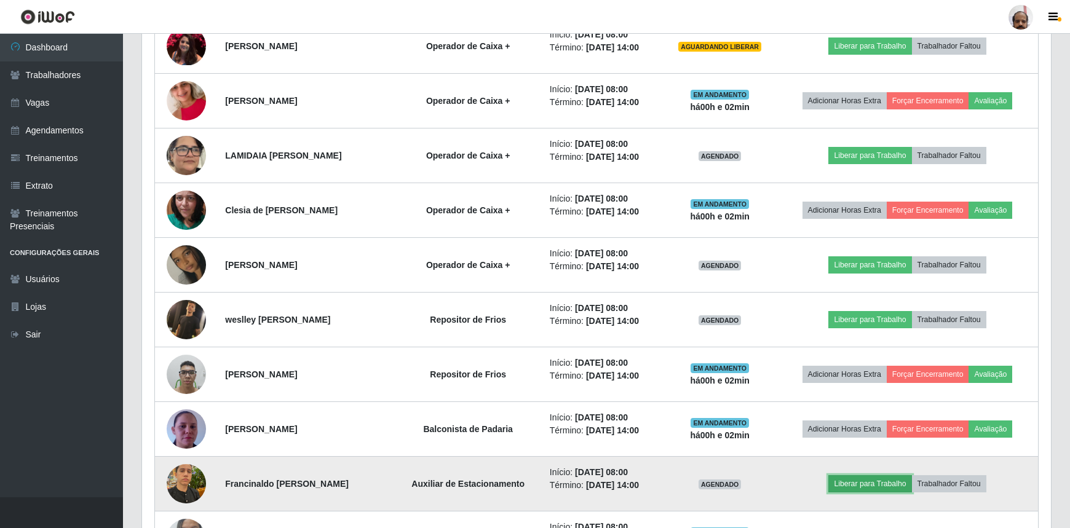
click at [868, 482] on button "Liberar para Trabalho" at bounding box center [869, 483] width 83 height 17
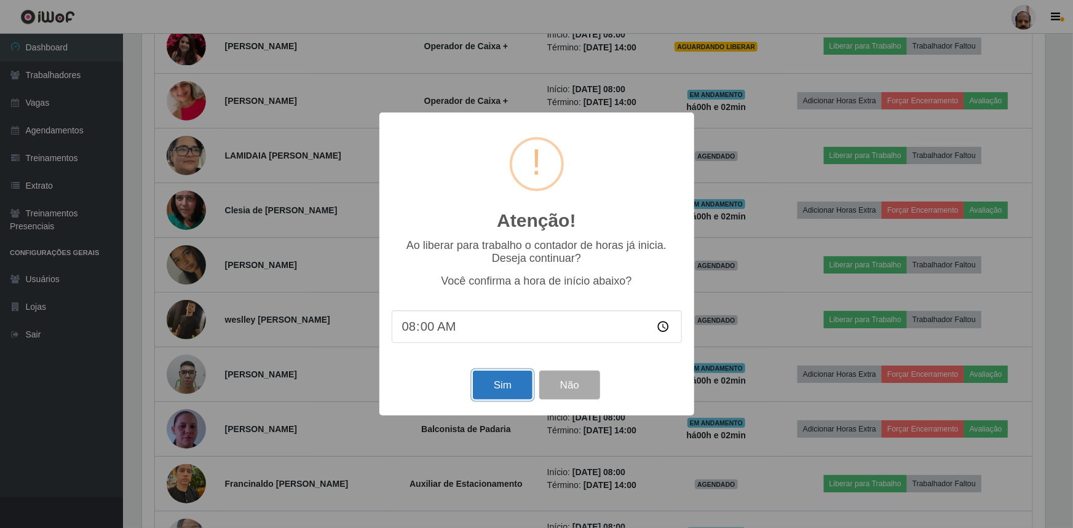
click at [523, 383] on button "Sim" at bounding box center [503, 385] width 60 height 29
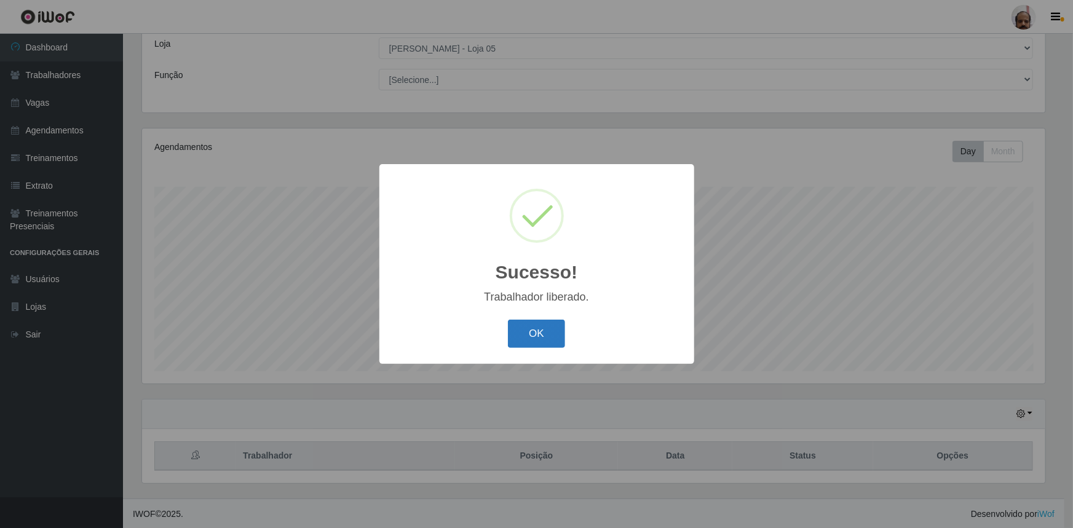
click at [523, 336] on button "OK" at bounding box center [536, 334] width 57 height 29
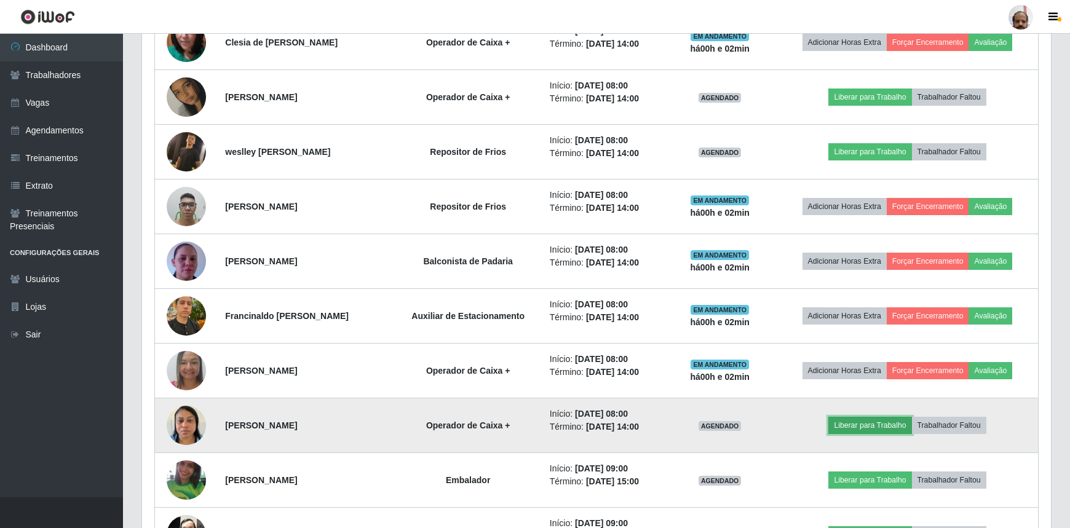
click at [865, 419] on button "Liberar para Trabalho" at bounding box center [869, 425] width 83 height 17
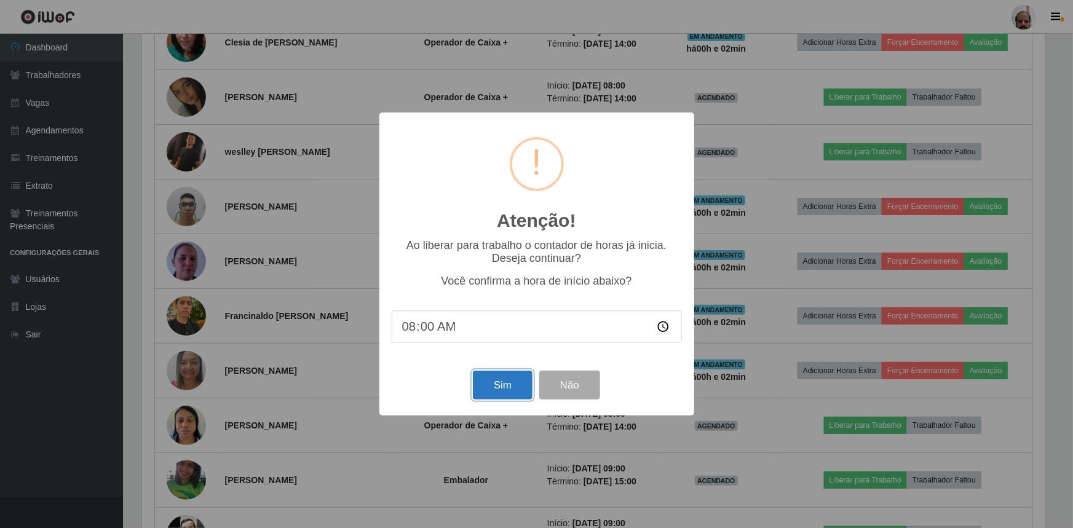
click at [525, 385] on button "Sim" at bounding box center [503, 385] width 60 height 29
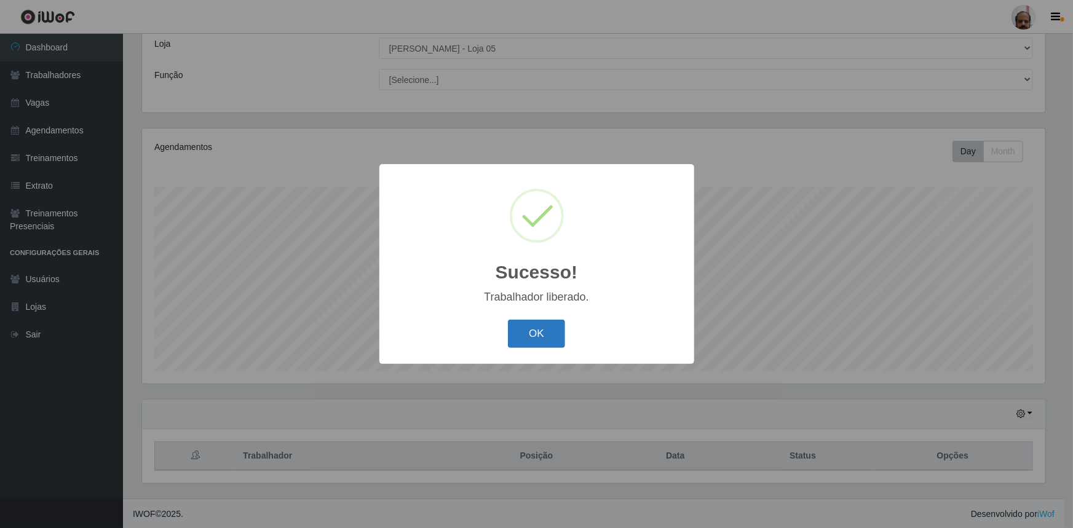
click at [534, 334] on button "OK" at bounding box center [536, 334] width 57 height 29
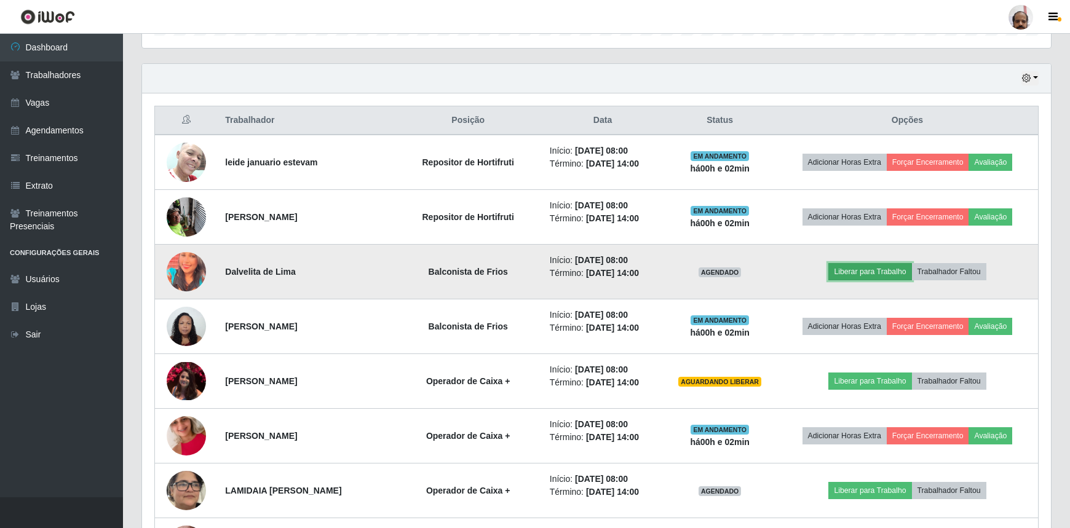
click at [884, 269] on button "Liberar para Trabalho" at bounding box center [869, 271] width 83 height 17
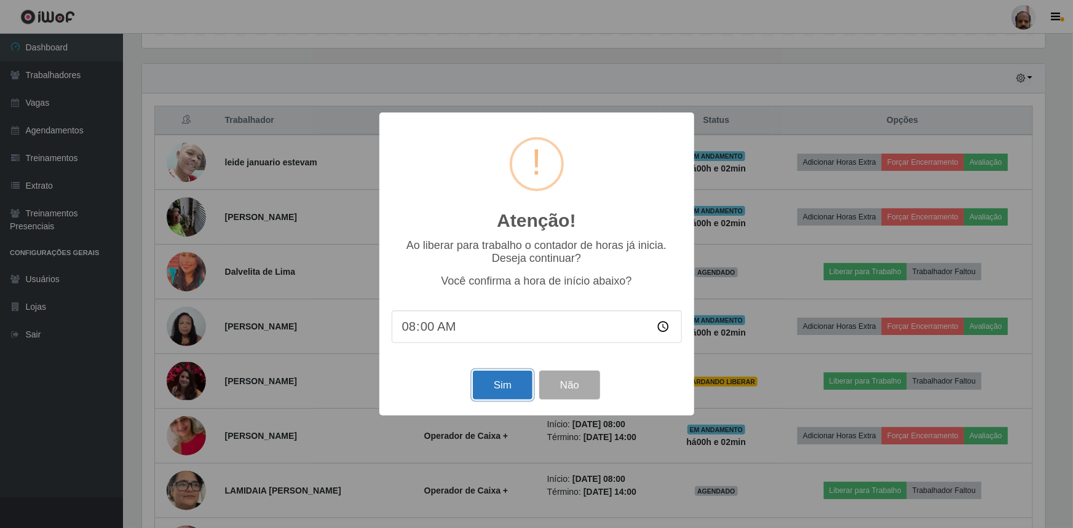
click at [519, 389] on button "Sim" at bounding box center [503, 385] width 60 height 29
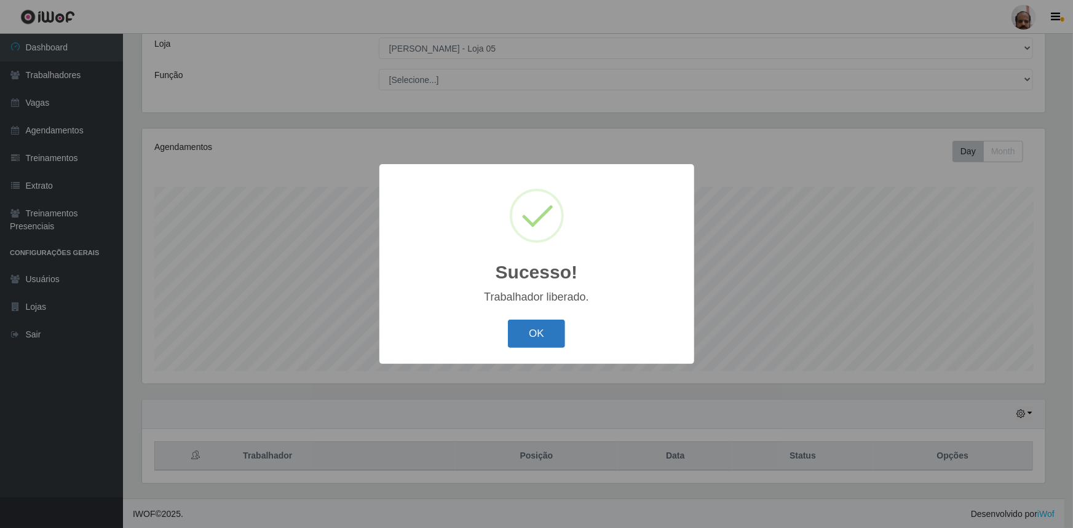
click at [526, 343] on button "OK" at bounding box center [536, 334] width 57 height 29
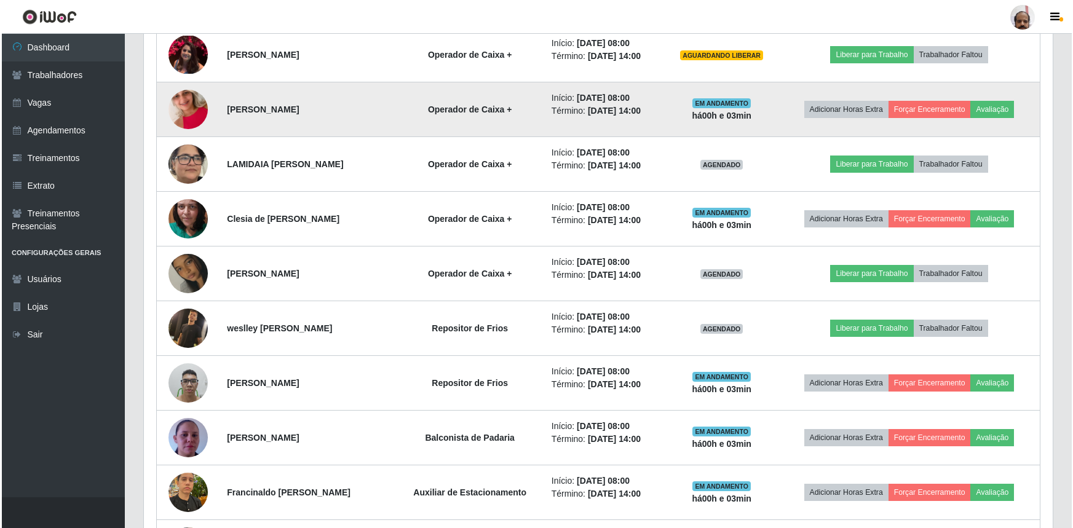
scroll to position [795, 0]
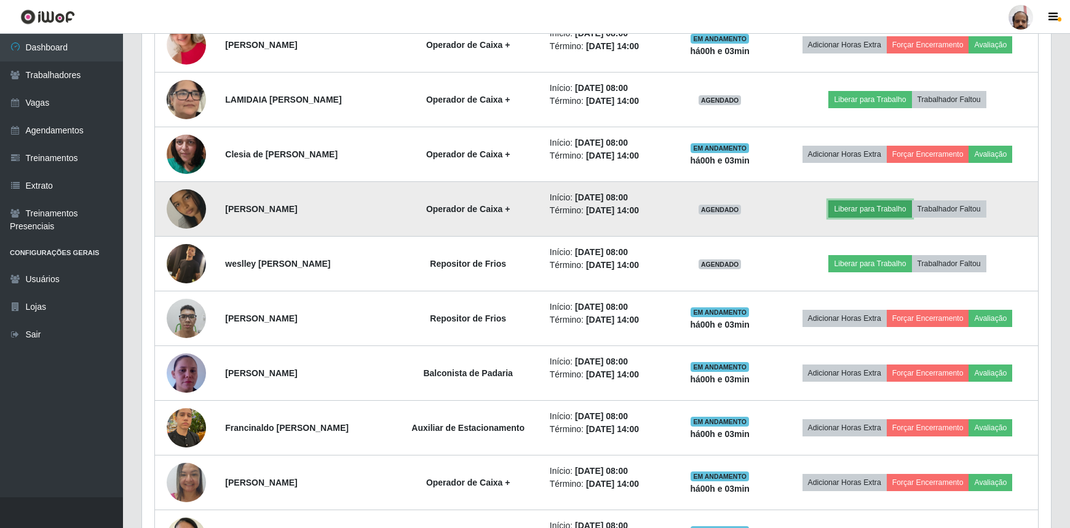
click at [855, 205] on button "Liberar para Trabalho" at bounding box center [869, 208] width 83 height 17
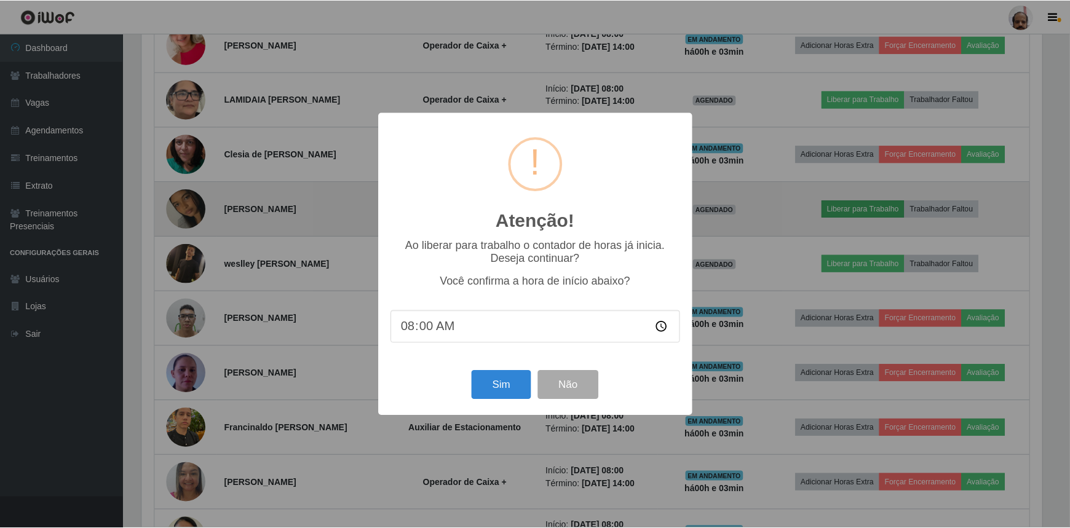
scroll to position [255, 903]
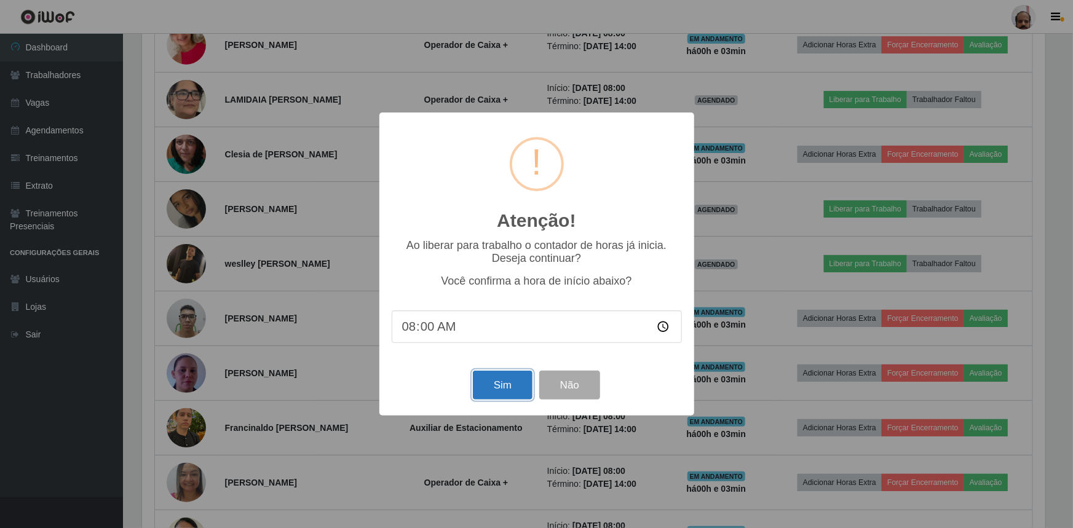
click at [515, 384] on button "Sim" at bounding box center [503, 385] width 60 height 29
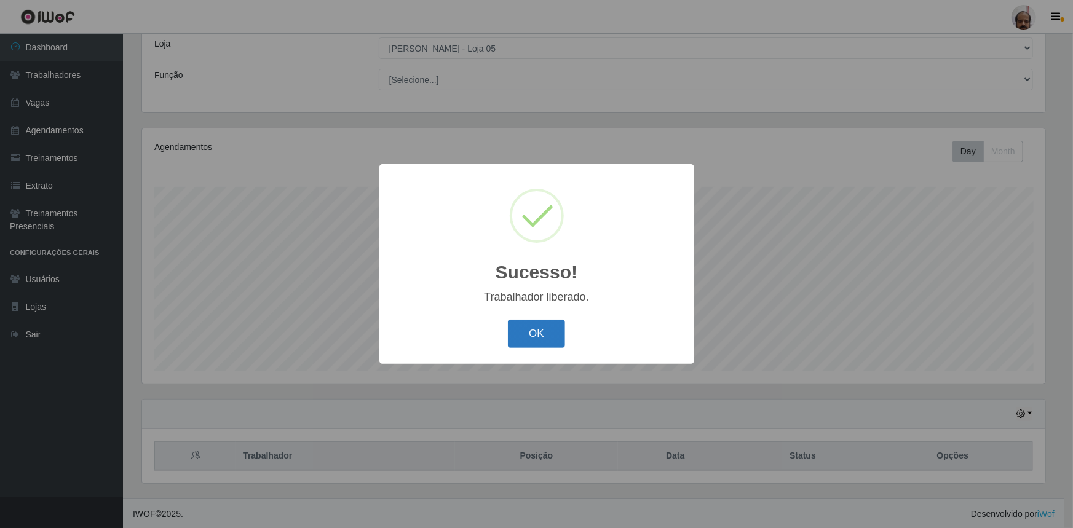
click at [533, 327] on button "OK" at bounding box center [536, 334] width 57 height 29
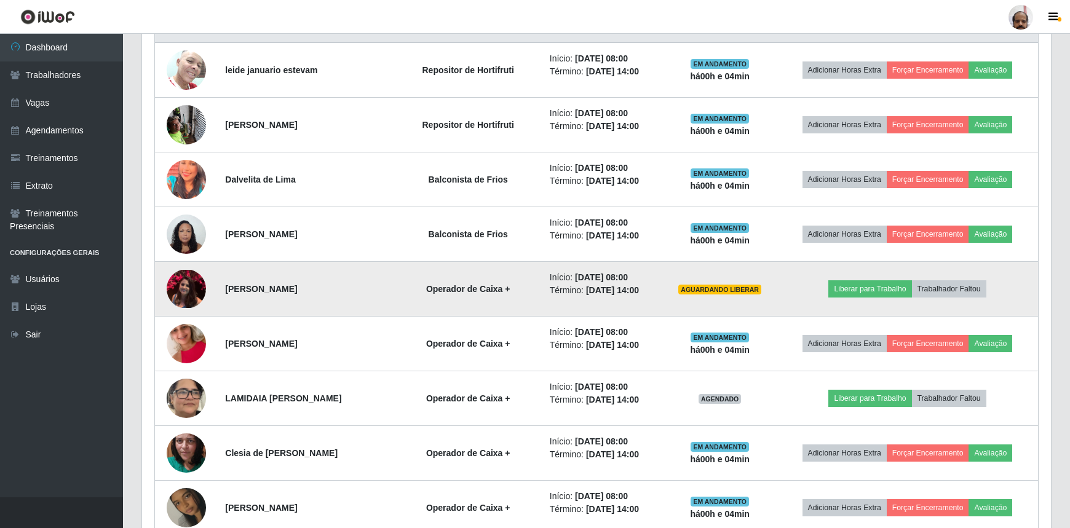
scroll to position [516, 0]
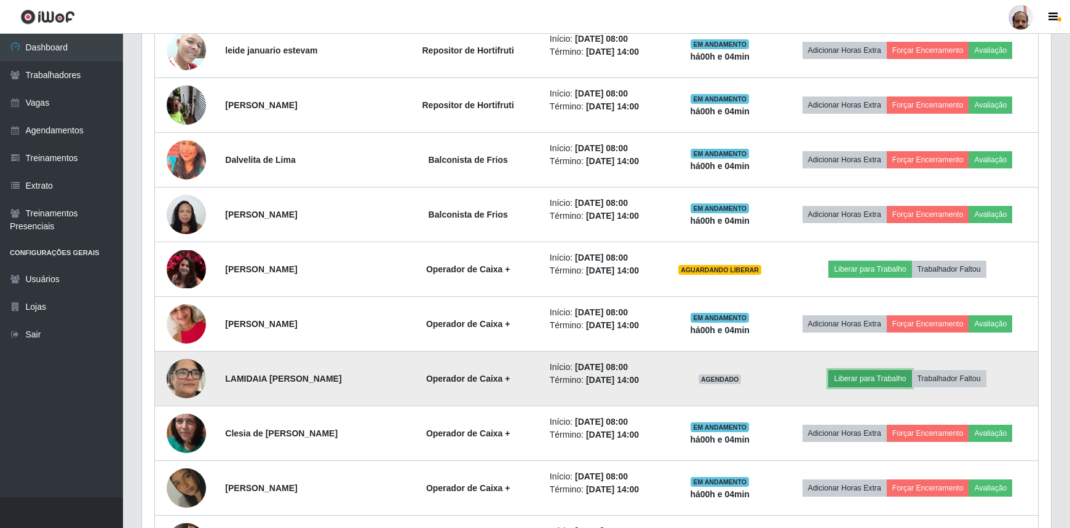
click at [851, 375] on button "Liberar para Trabalho" at bounding box center [869, 378] width 83 height 17
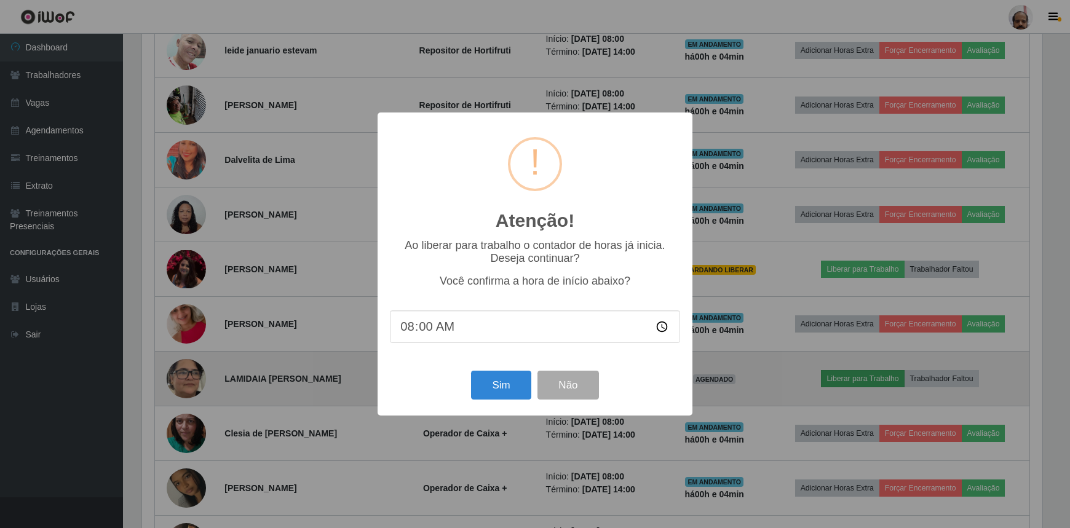
scroll to position [255, 903]
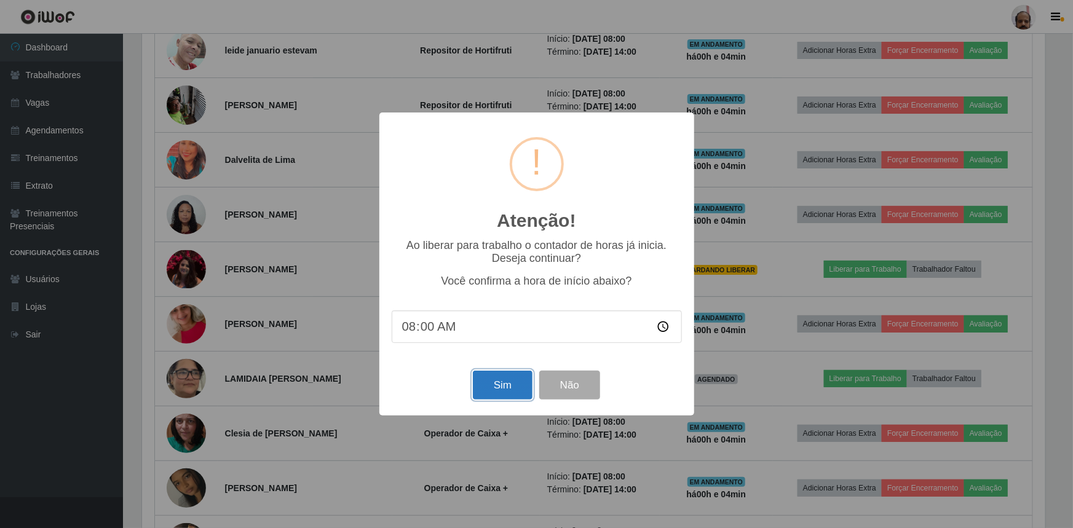
click at [500, 387] on button "Sim" at bounding box center [503, 385] width 60 height 29
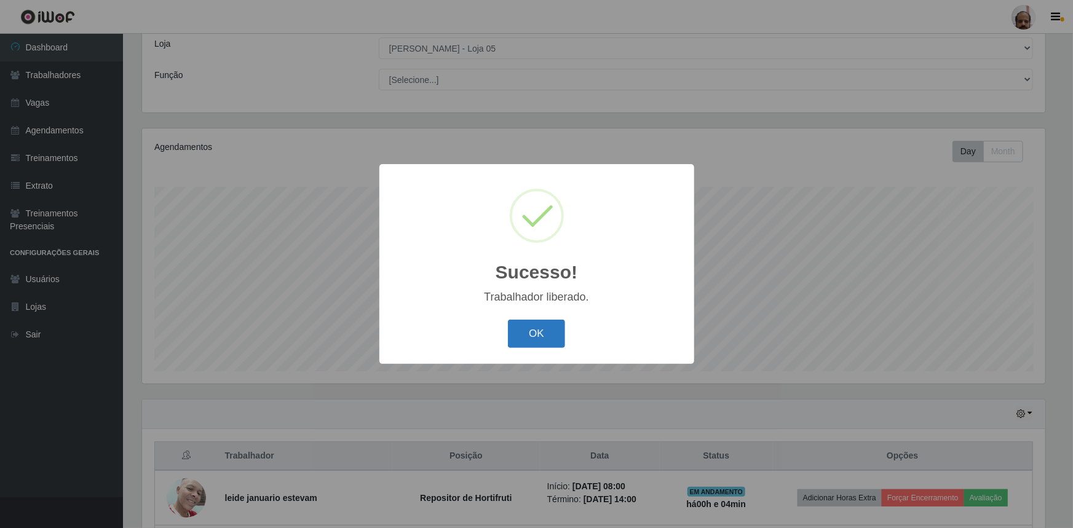
click at [555, 340] on button "OK" at bounding box center [536, 334] width 57 height 29
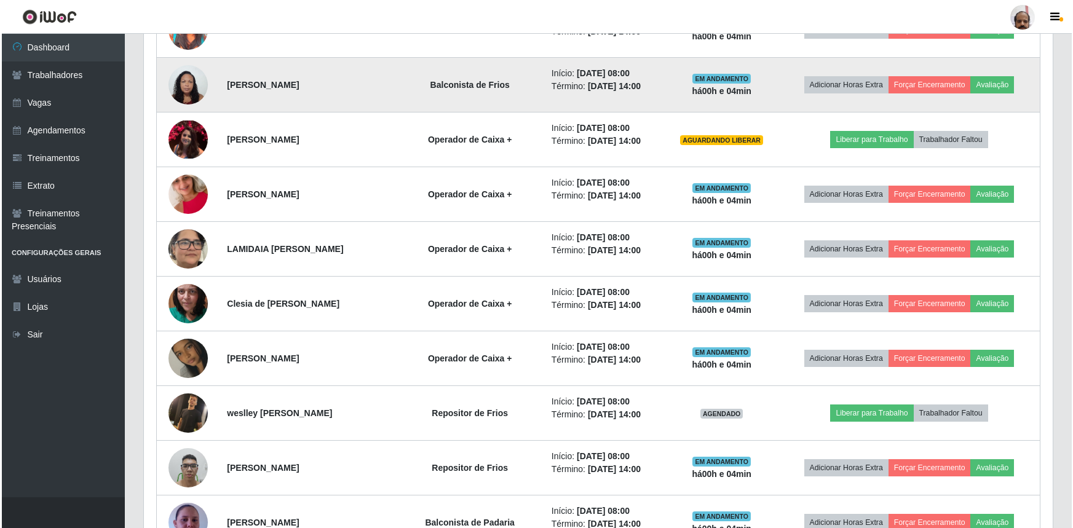
scroll to position [683, 0]
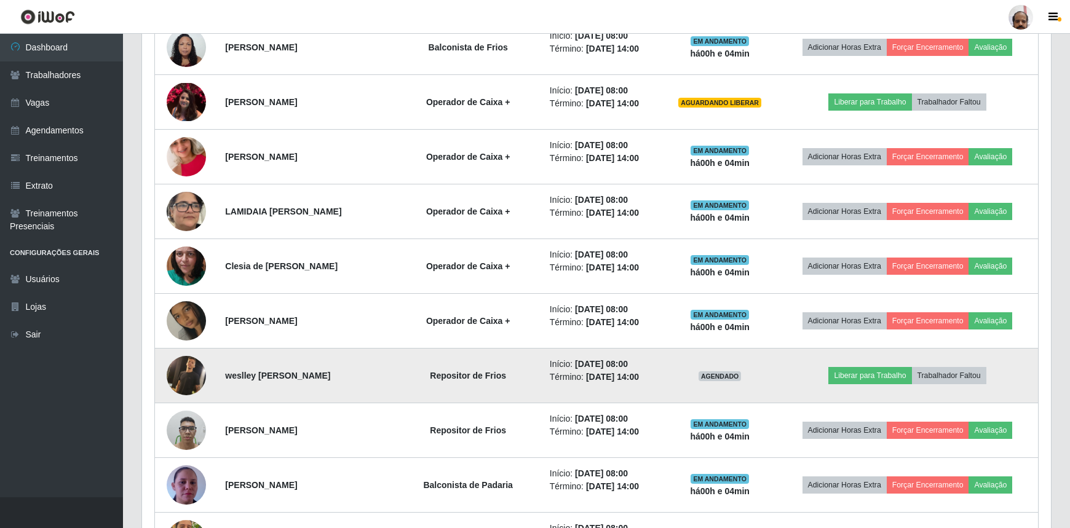
click at [191, 373] on img at bounding box center [186, 375] width 39 height 39
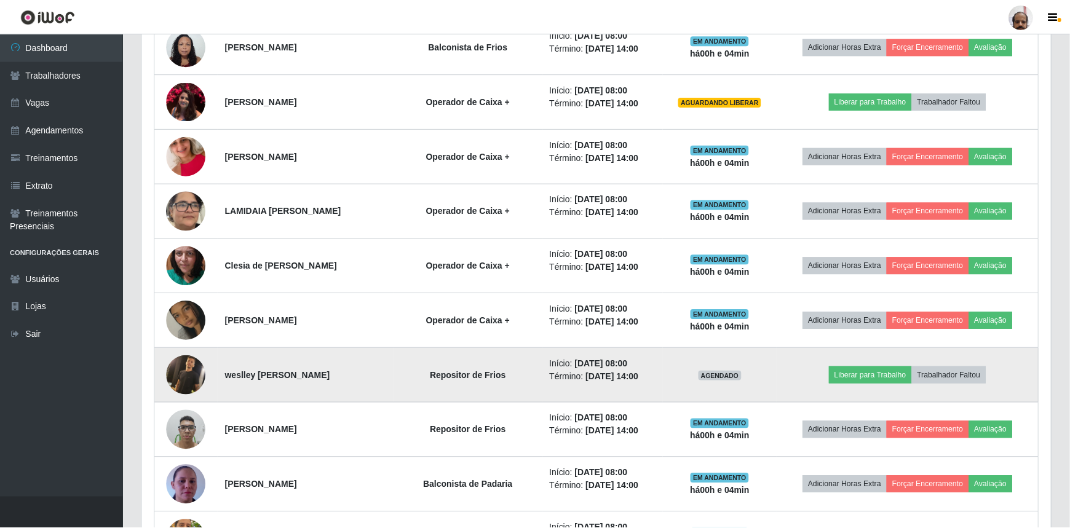
scroll to position [255, 903]
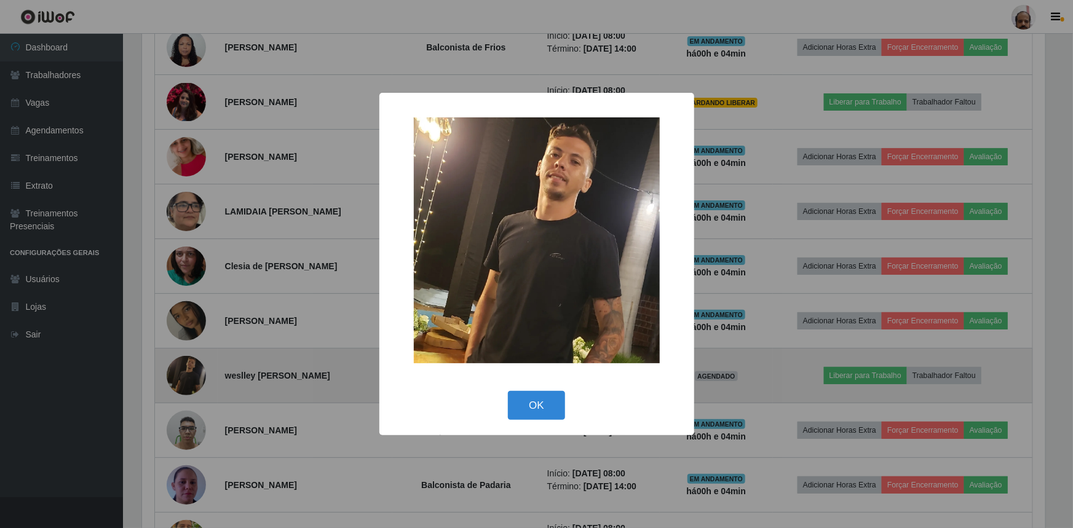
click at [191, 373] on div "× OK Cancel" at bounding box center [536, 264] width 1073 height 528
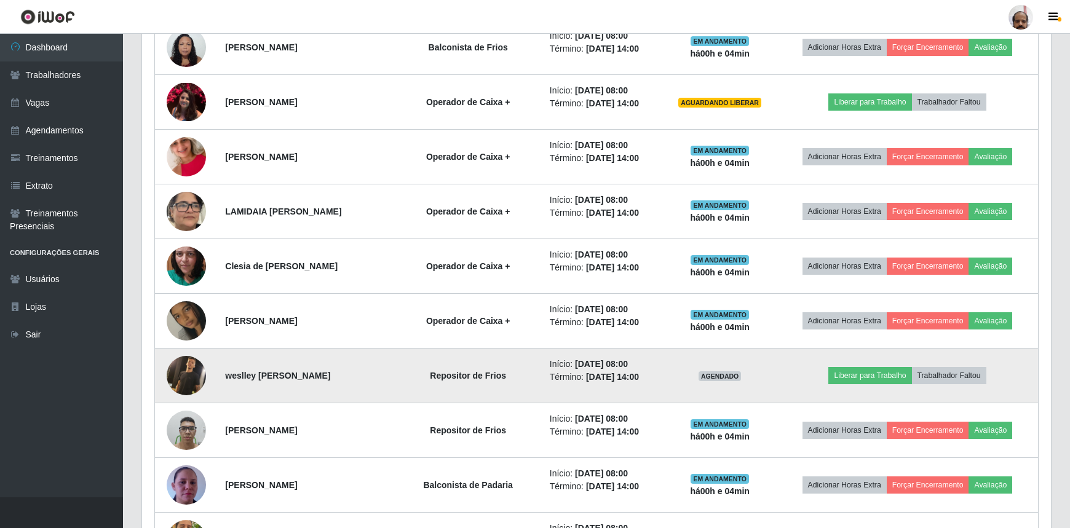
scroll to position [255, 909]
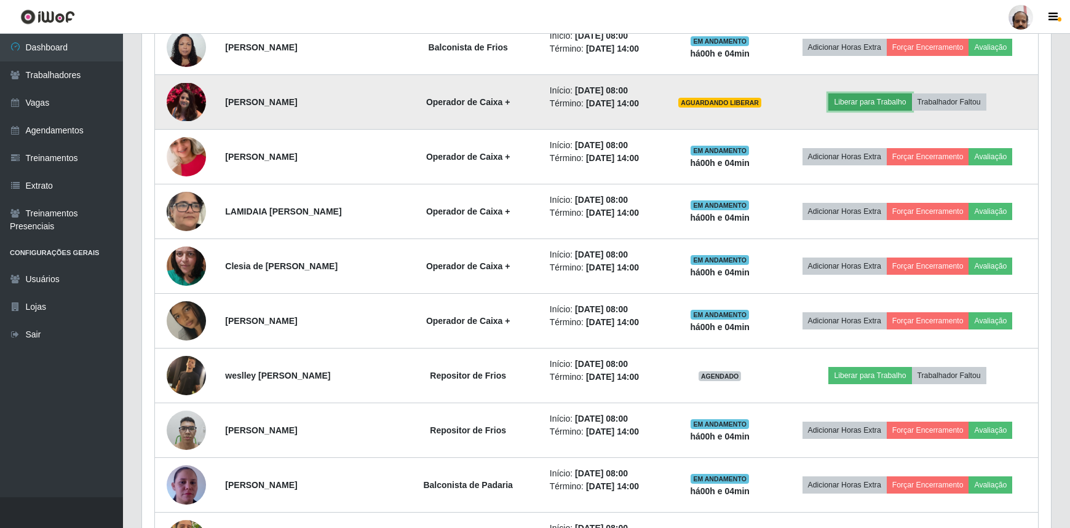
click at [876, 103] on button "Liberar para Trabalho" at bounding box center [869, 101] width 83 height 17
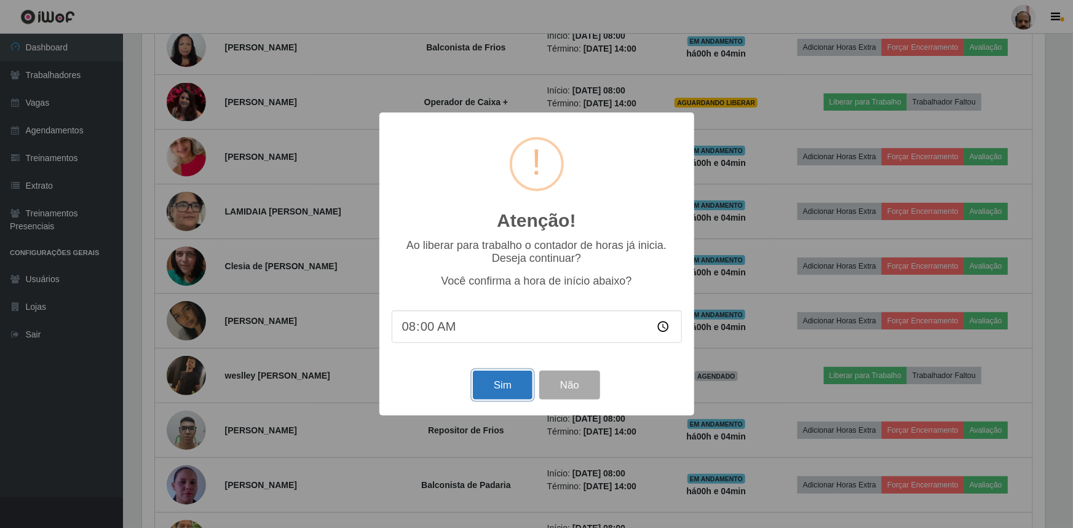
click at [511, 386] on button "Sim" at bounding box center [503, 385] width 60 height 29
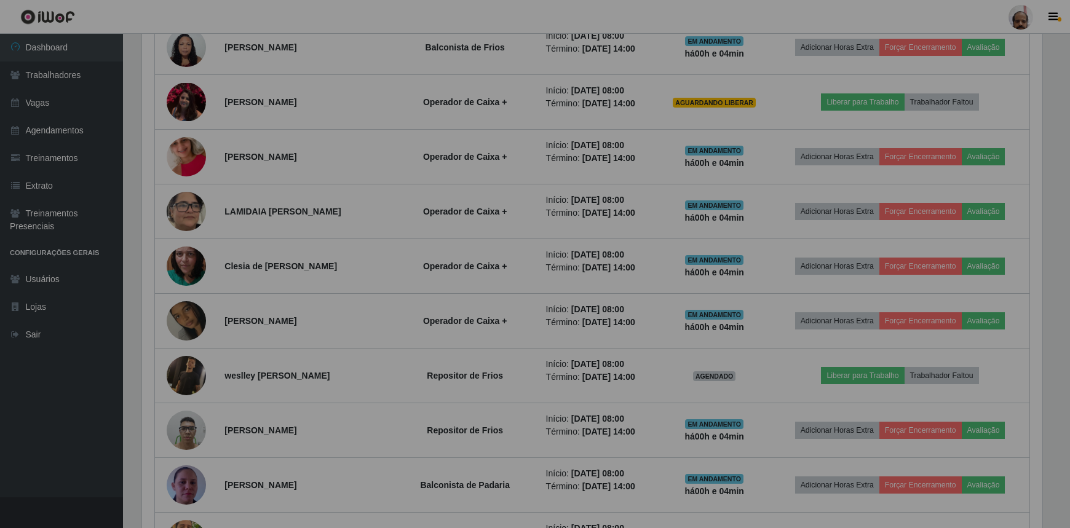
scroll to position [614637, 613982]
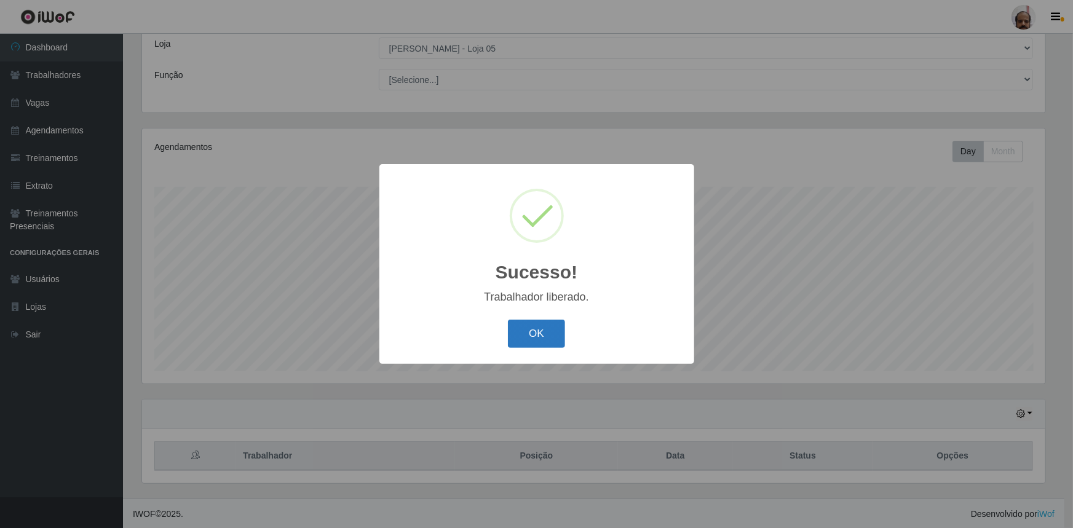
click at [534, 328] on button "OK" at bounding box center [536, 334] width 57 height 29
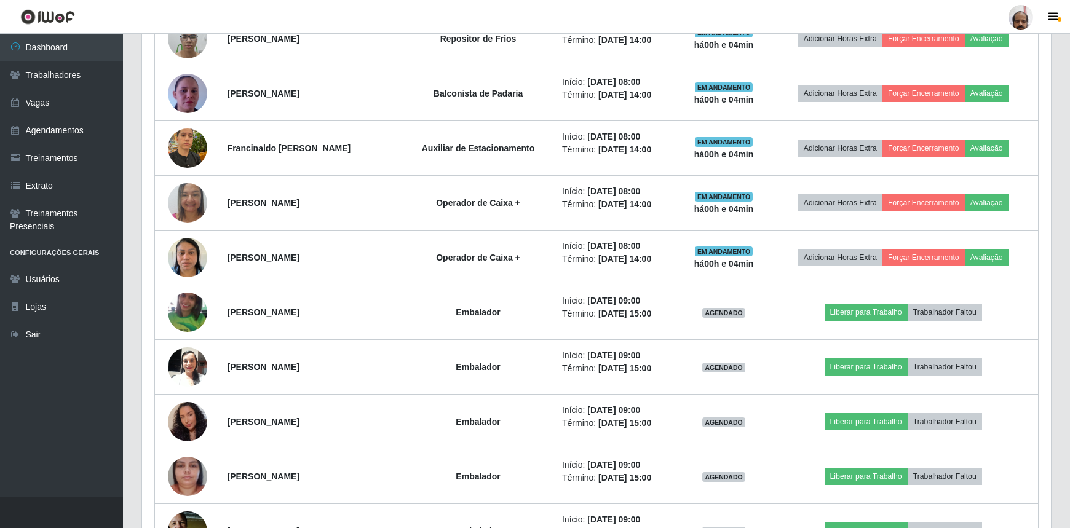
scroll to position [963, 0]
